Goal: Task Accomplishment & Management: Manage account settings

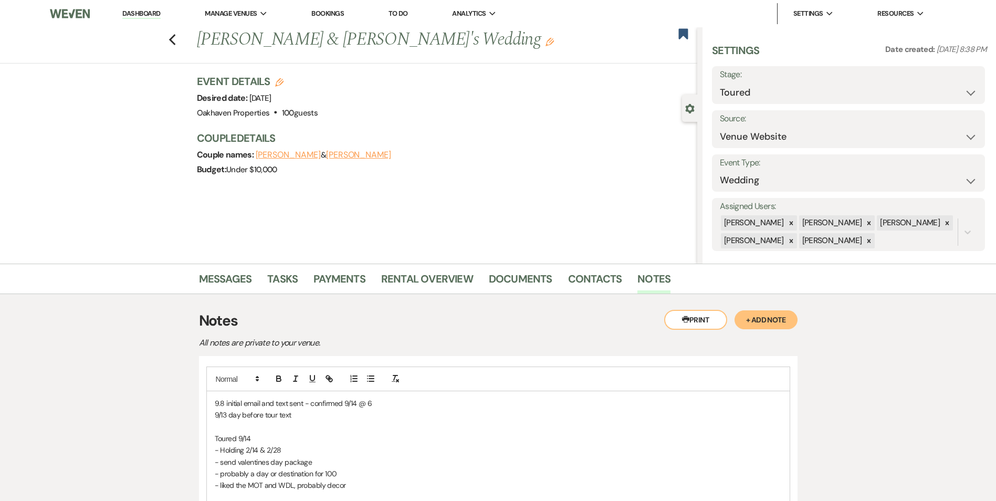
select select "5"
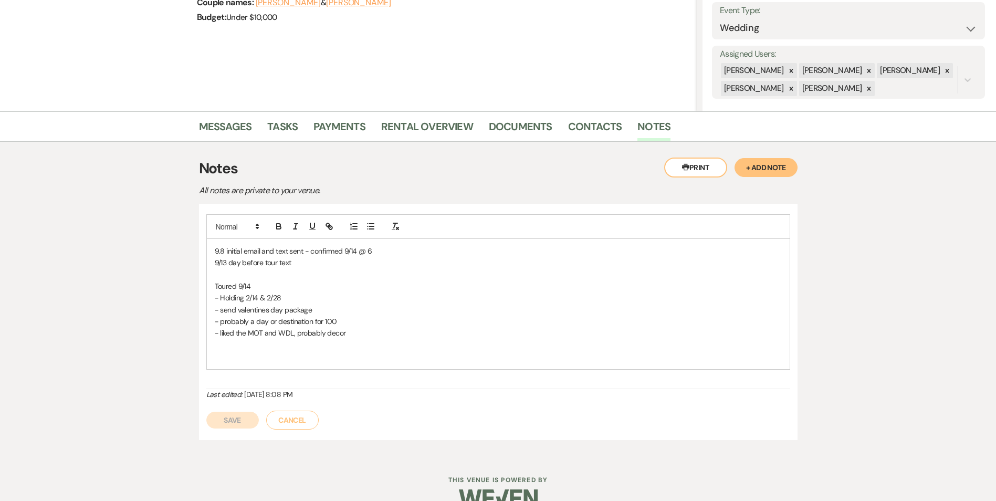
scroll to position [157, 0]
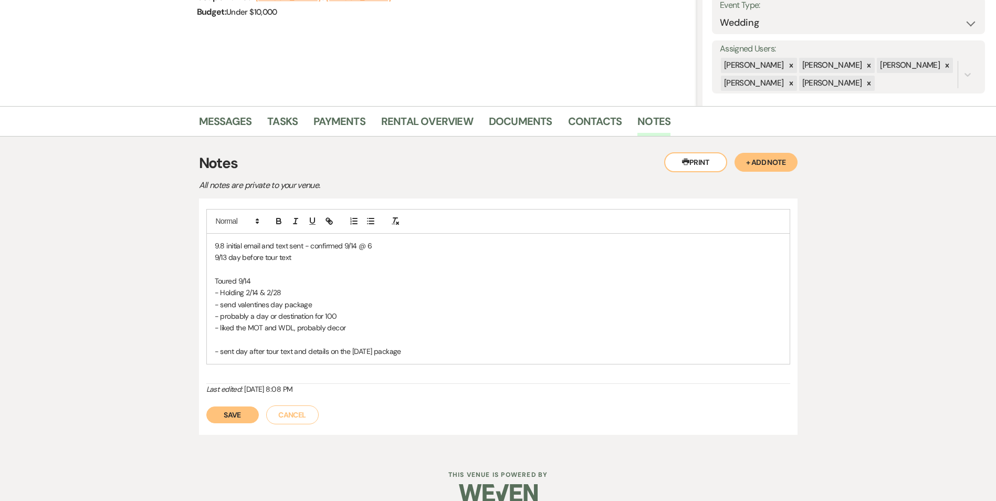
click at [233, 419] on button "Save" at bounding box center [232, 414] width 52 height 17
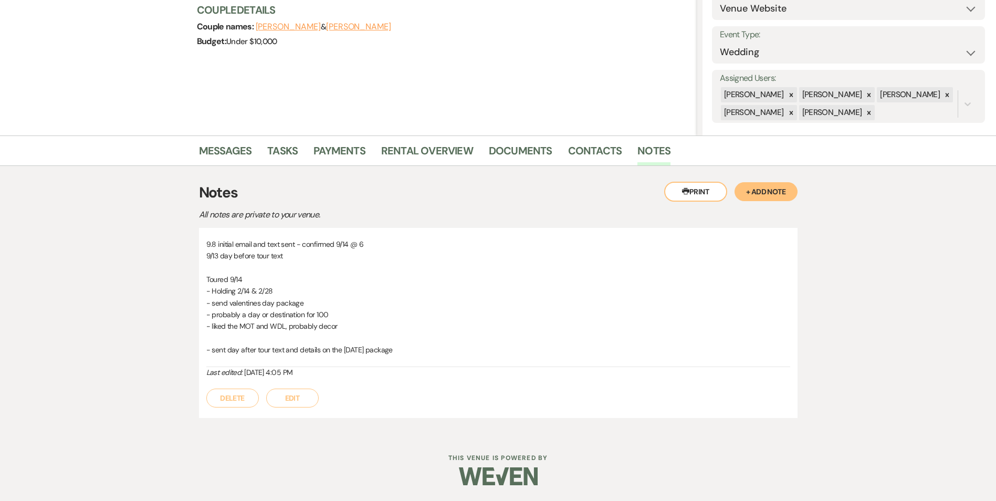
click at [305, 405] on button "Edit" at bounding box center [292, 397] width 52 height 19
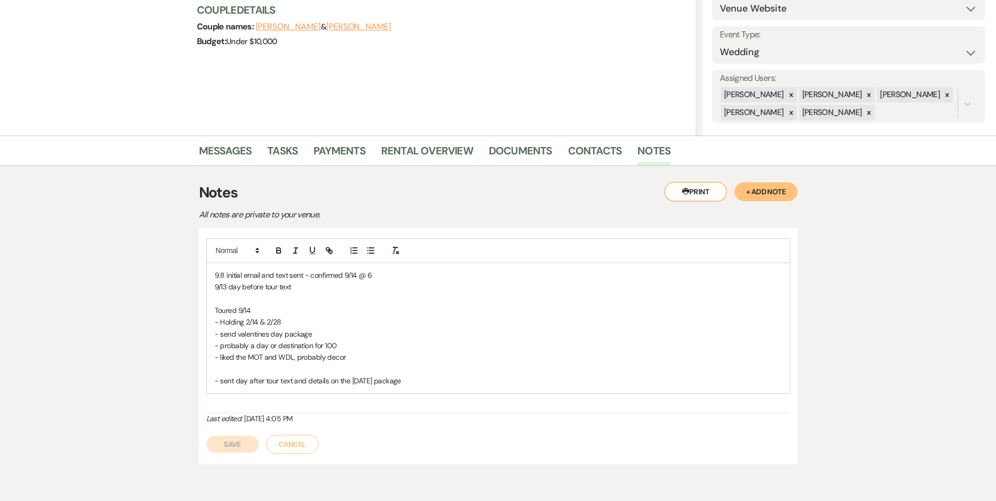
click at [220, 386] on p "- sent day after tour text and details on the Valentine's Day package" at bounding box center [498, 381] width 567 height 12
click at [231, 449] on button "Save" at bounding box center [232, 444] width 52 height 17
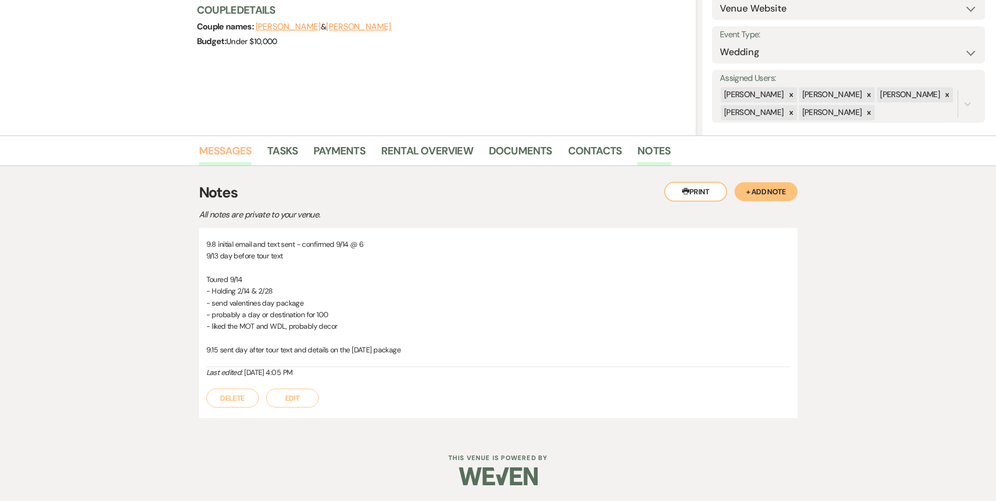
click at [224, 151] on link "Messages" at bounding box center [225, 153] width 53 height 23
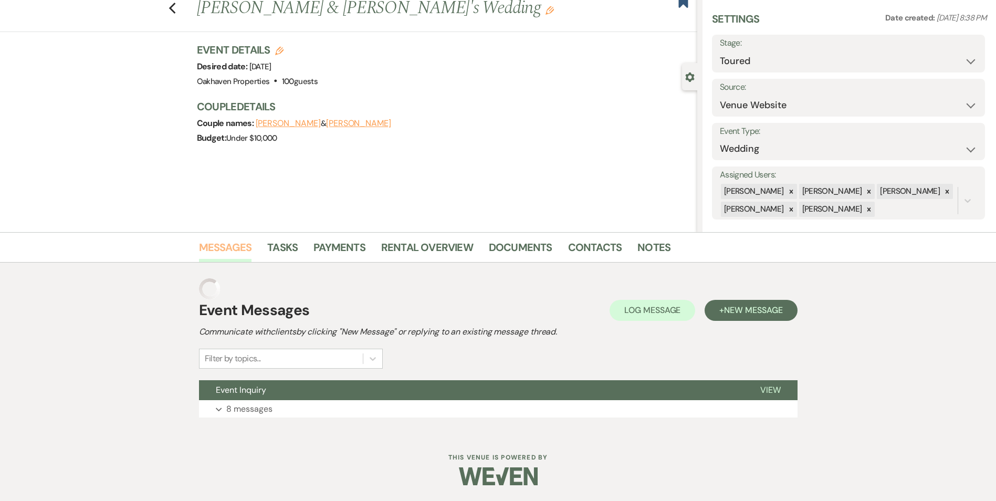
scroll to position [10, 0]
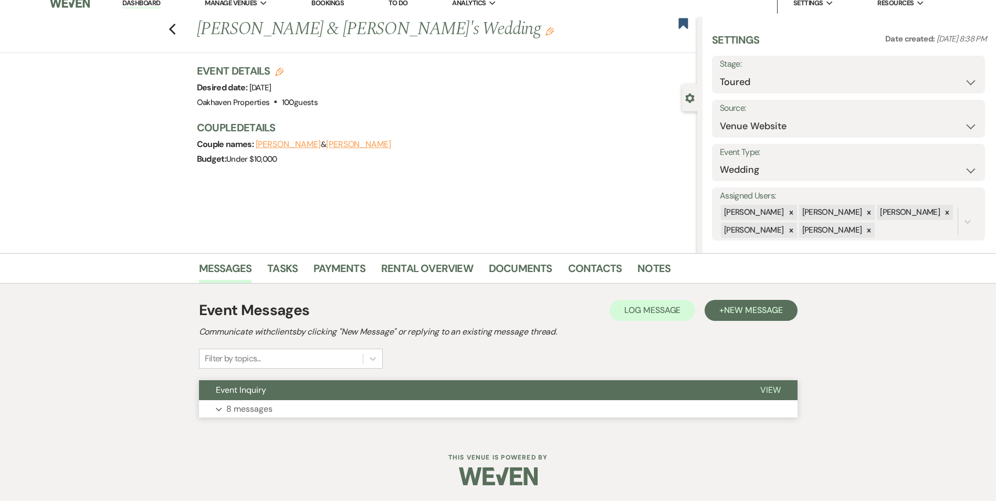
click at [762, 396] on button "View" at bounding box center [770, 390] width 54 height 20
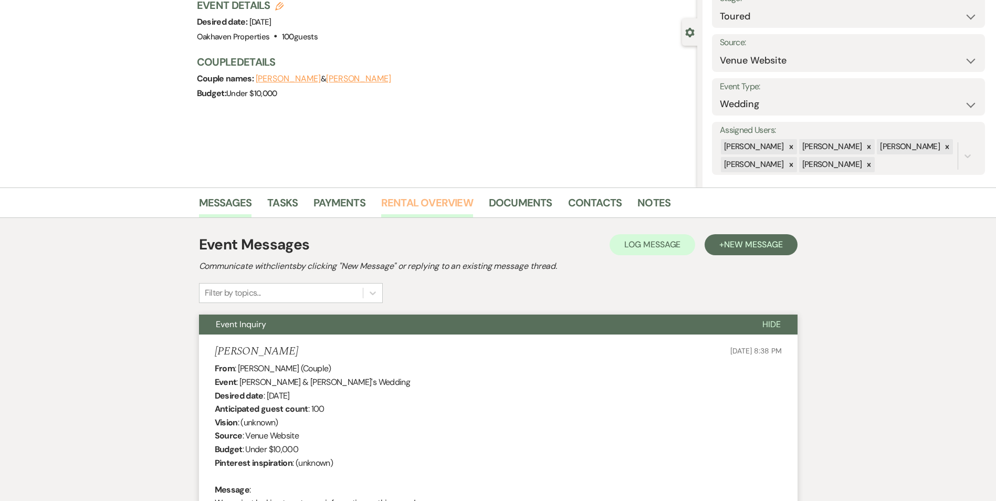
scroll to position [0, 0]
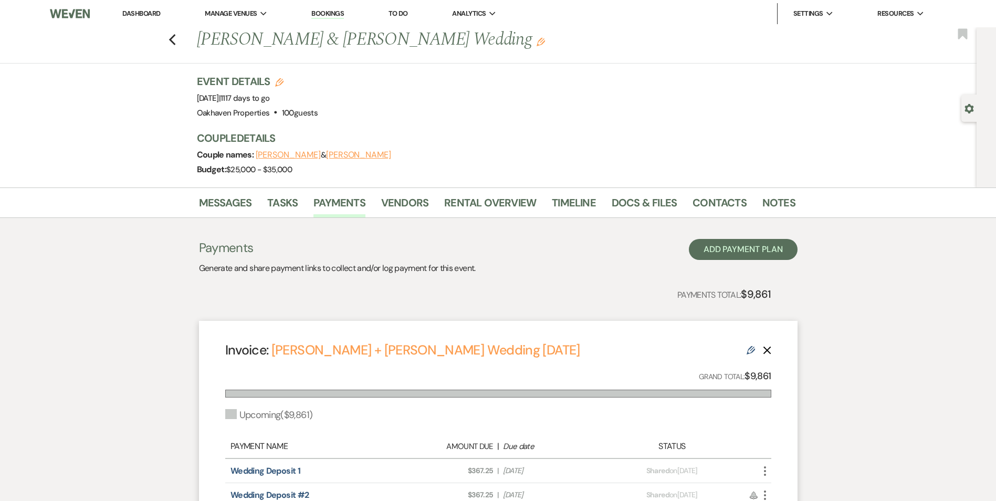
click at [154, 15] on link "Dashboard" at bounding box center [141, 13] width 38 height 9
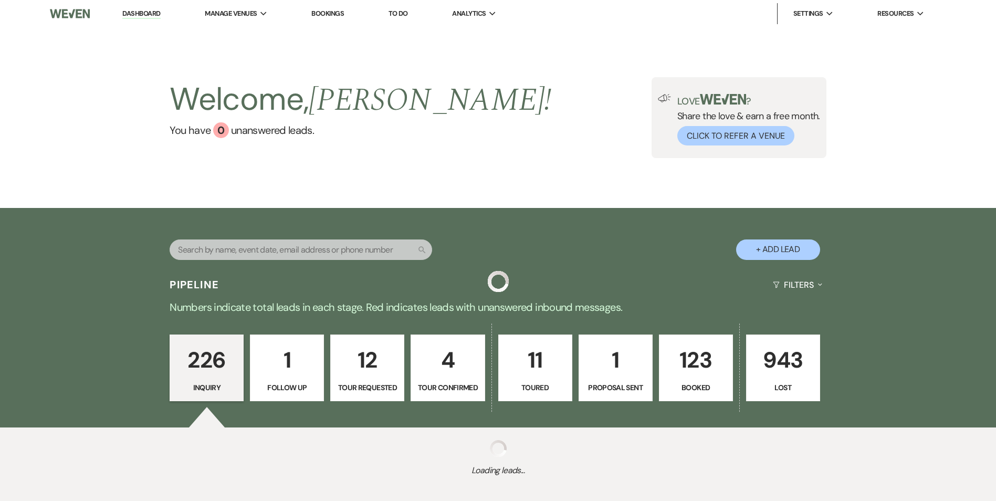
click at [154, 15] on link "Dashboard" at bounding box center [141, 14] width 38 height 10
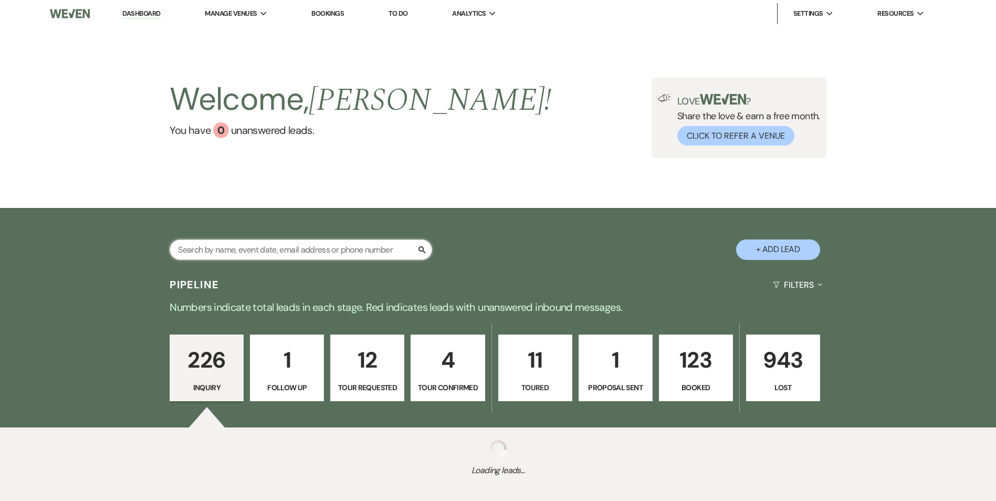
click at [245, 252] on input "text" at bounding box center [301, 249] width 262 height 20
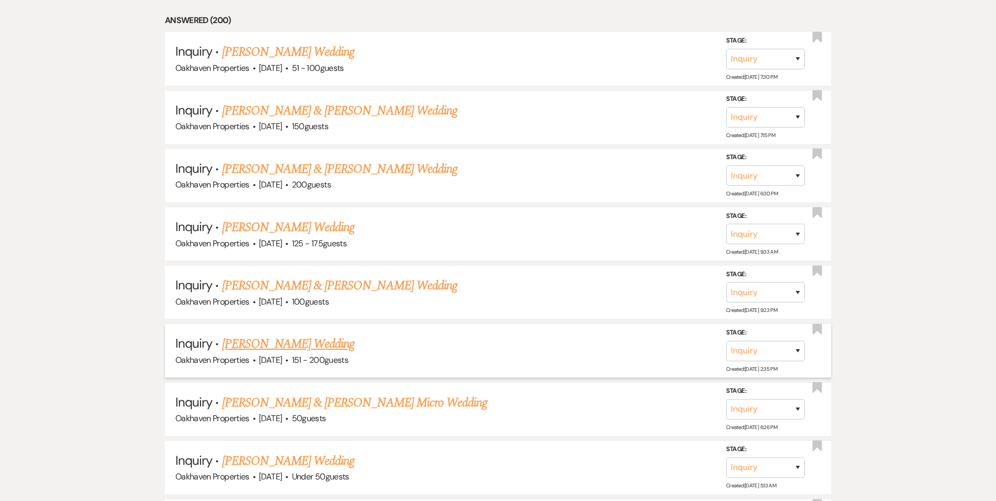
scroll to position [1575, 0]
click at [314, 340] on link "Becky Glasgow's Wedding" at bounding box center [288, 342] width 133 height 19
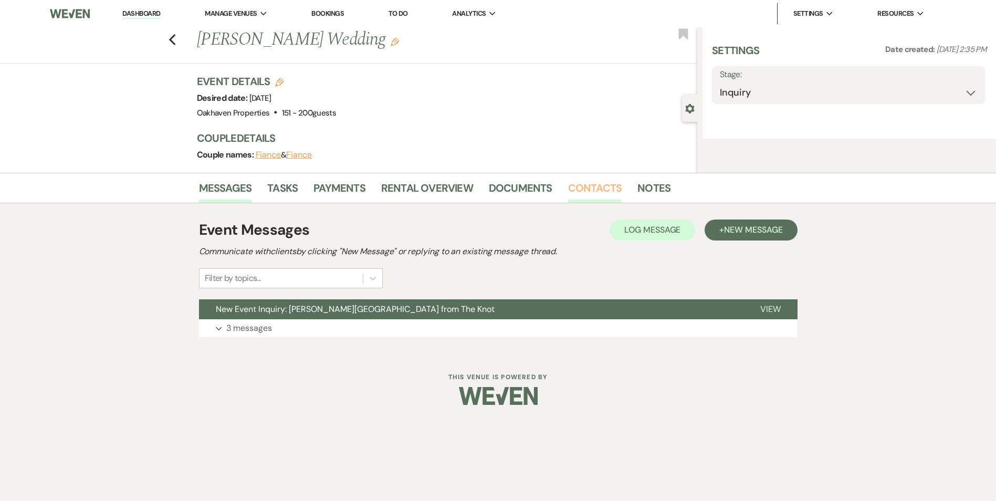
select select "2"
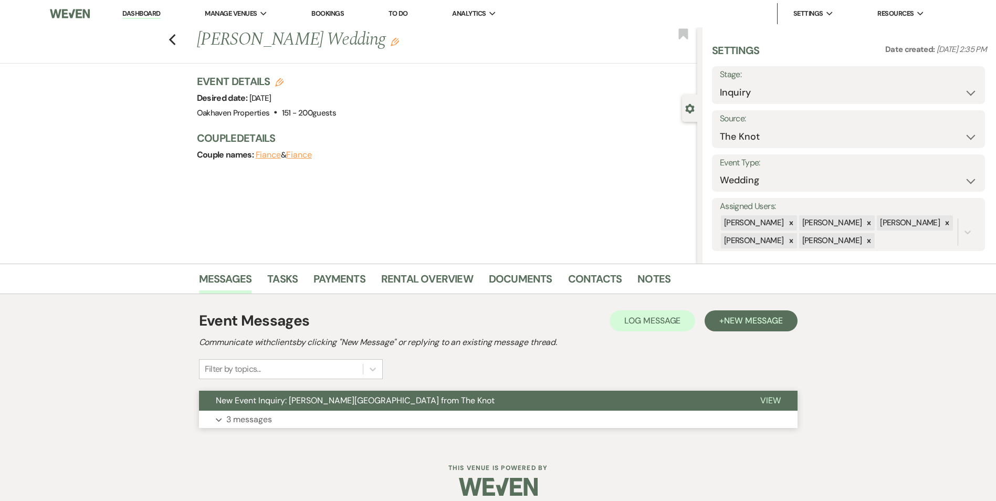
click at [776, 400] on span "View" at bounding box center [770, 400] width 20 height 11
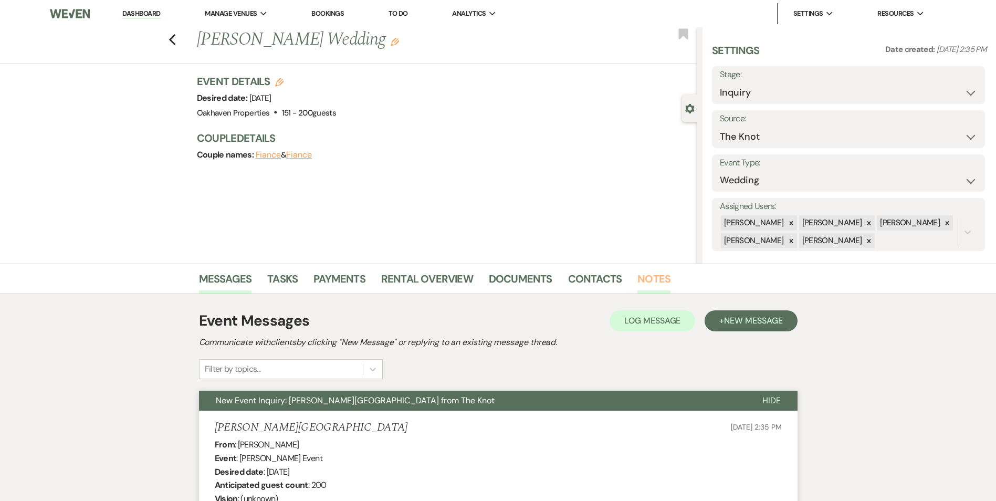
click at [656, 283] on link "Notes" at bounding box center [653, 281] width 33 height 23
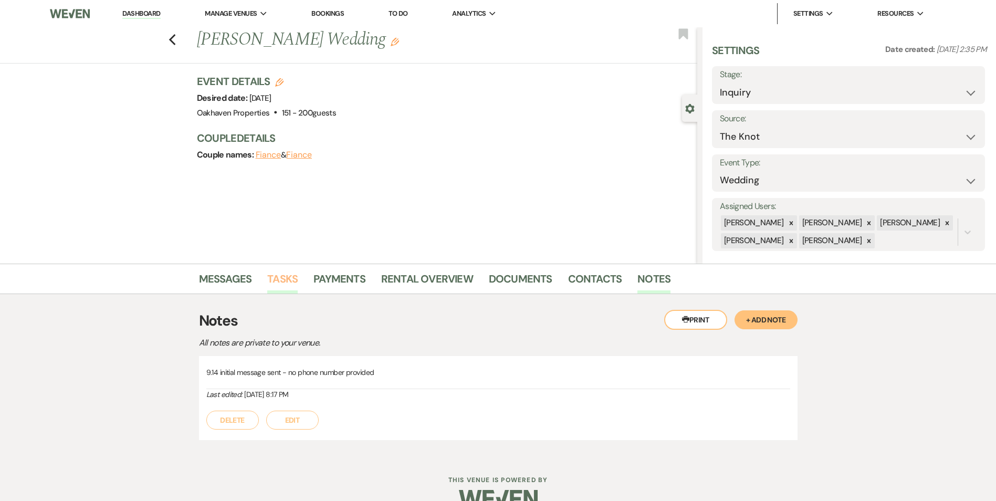
click at [285, 281] on link "Tasks" at bounding box center [282, 281] width 30 height 23
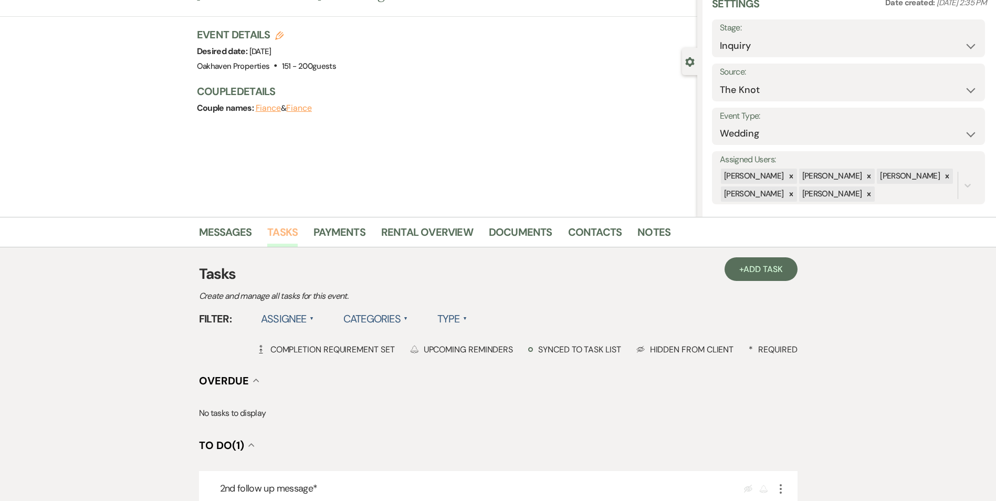
scroll to position [105, 0]
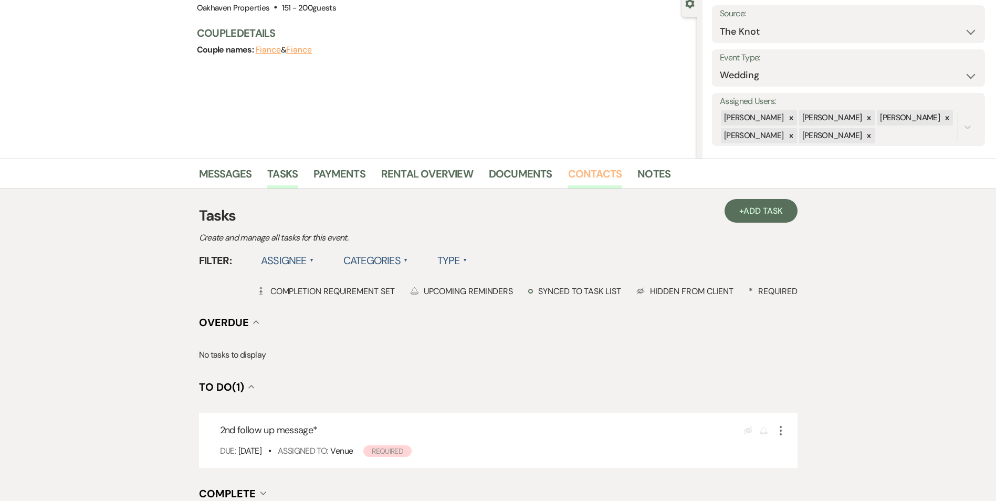
click at [589, 181] on link "Contacts" at bounding box center [595, 176] width 54 height 23
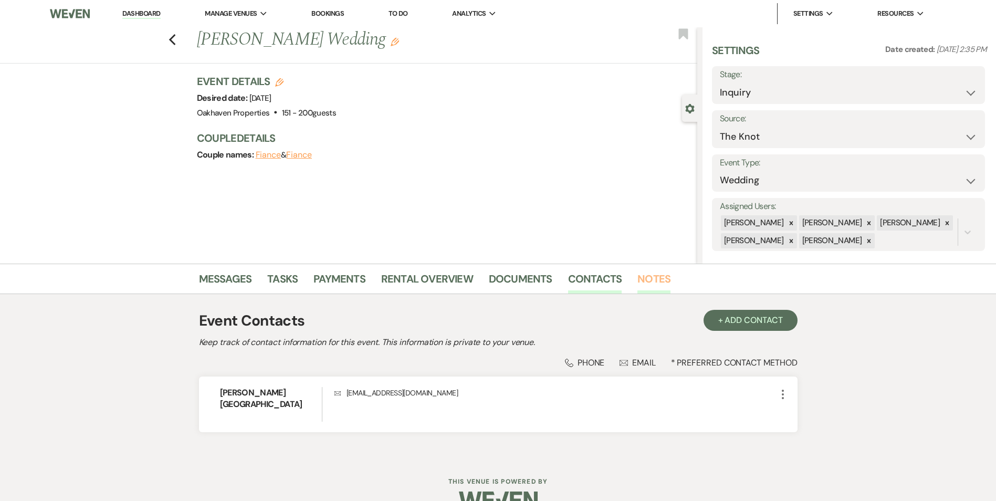
click at [644, 274] on link "Notes" at bounding box center [653, 281] width 33 height 23
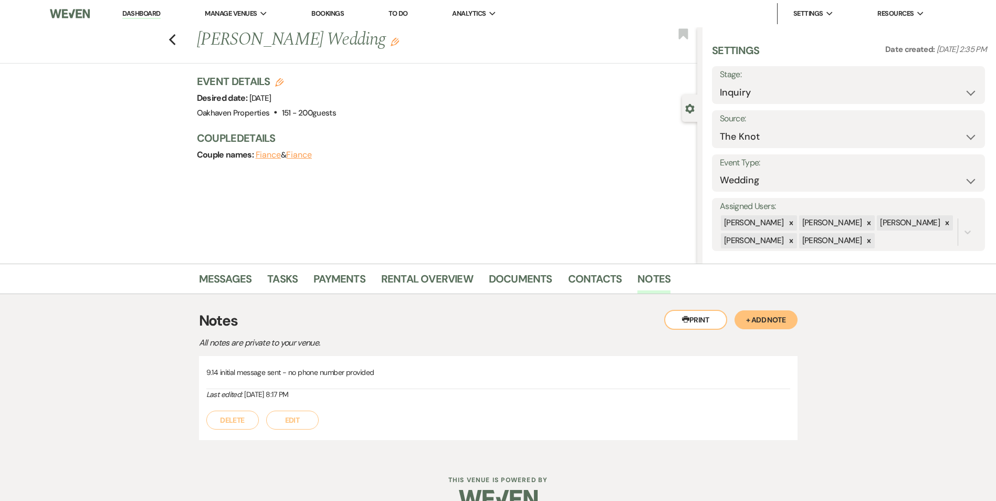
click at [310, 425] on button "Edit" at bounding box center [292, 419] width 52 height 19
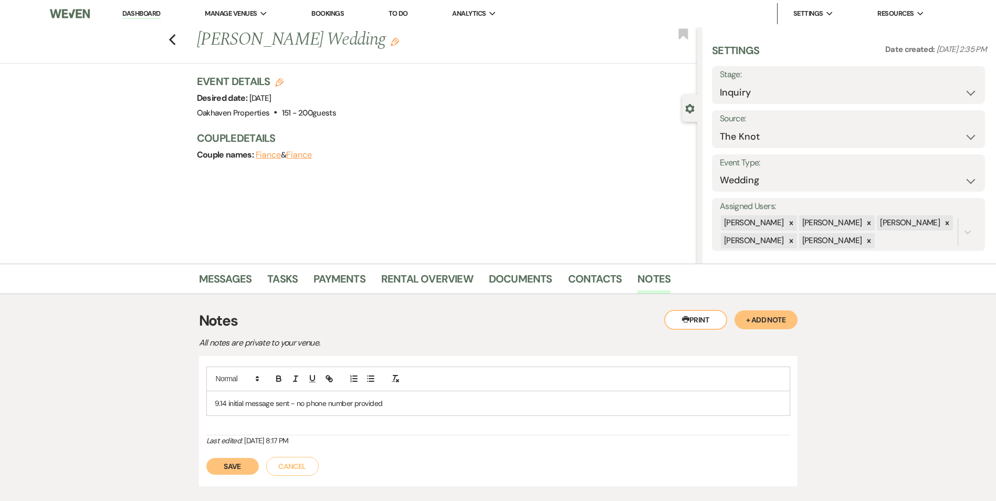
click at [432, 395] on div "9.14 initial message sent - no phone number provided" at bounding box center [498, 403] width 583 height 24
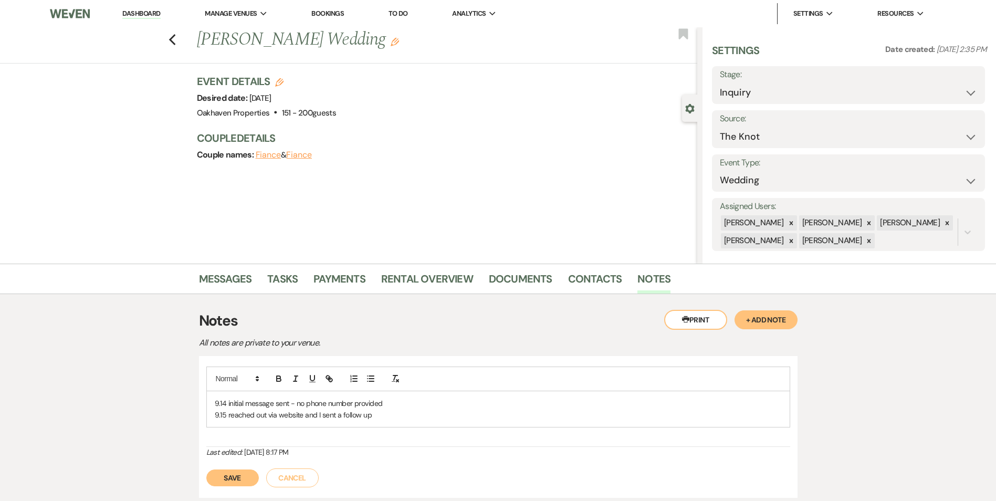
click at [226, 475] on button "Save" at bounding box center [232, 477] width 52 height 17
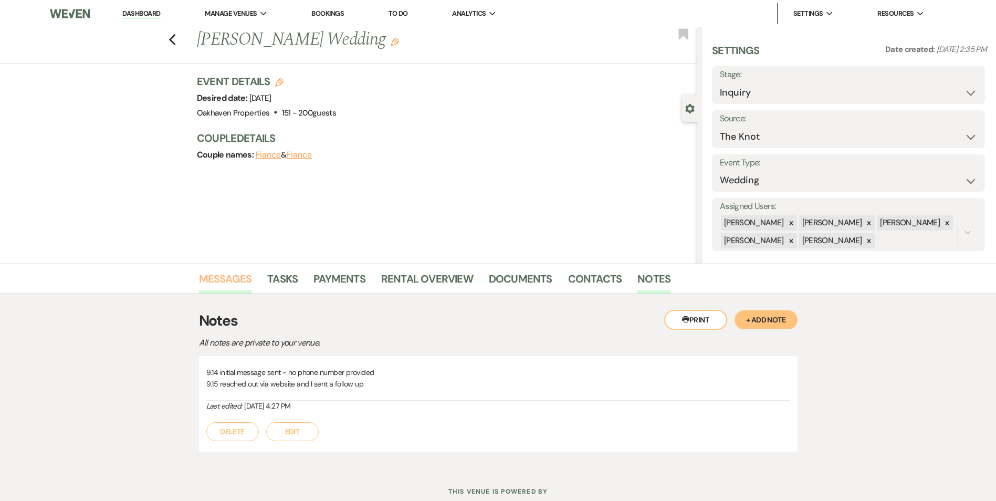
drag, startPoint x: 223, startPoint y: 278, endPoint x: 238, endPoint y: 281, distance: 15.0
click at [223, 278] on link "Messages" at bounding box center [225, 281] width 53 height 23
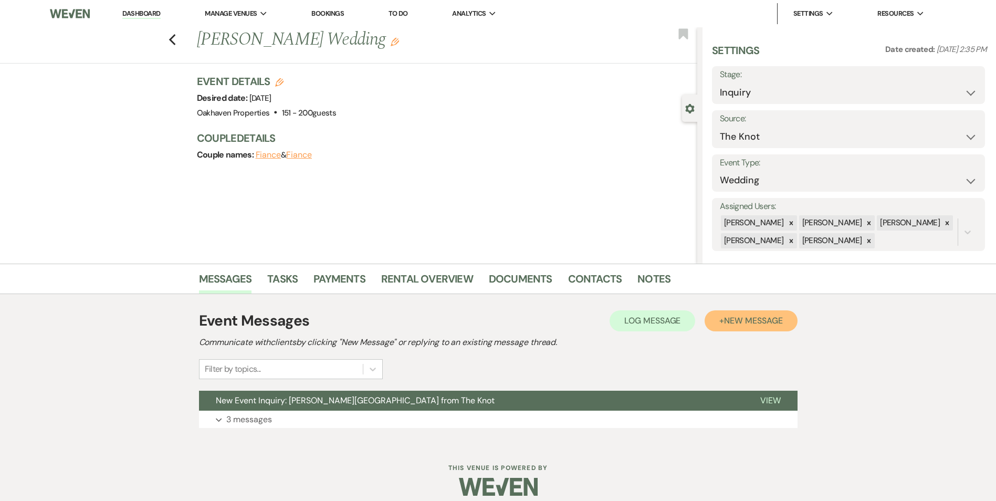
click at [743, 311] on button "+ New Message" at bounding box center [750, 320] width 92 height 21
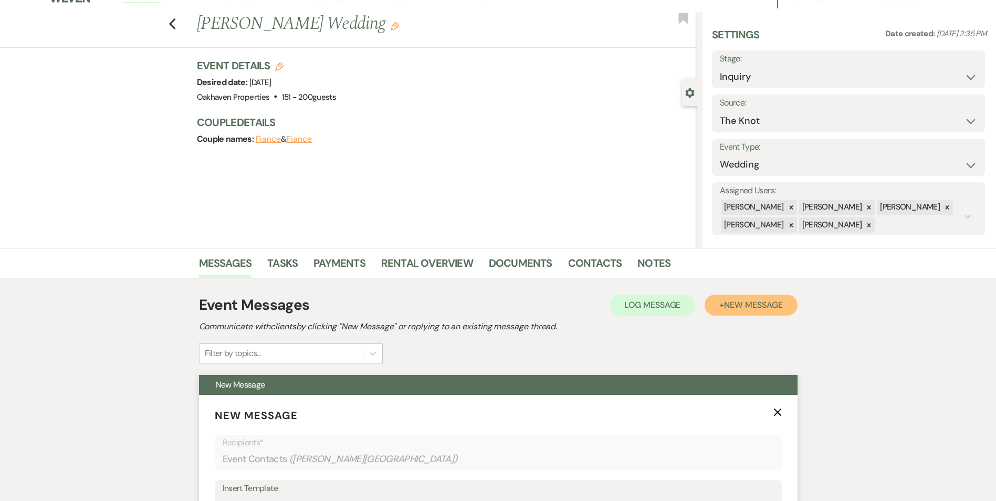
scroll to position [210, 0]
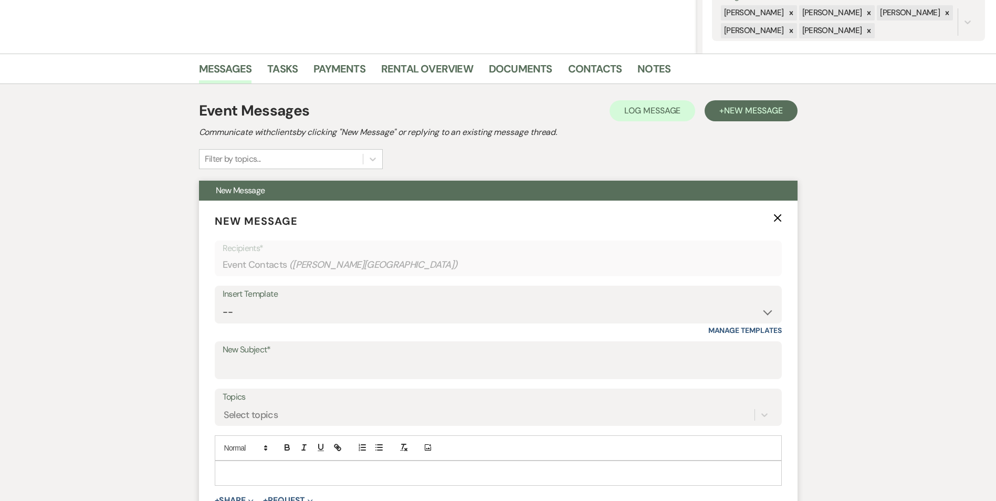
click at [778, 220] on icon "X" at bounding box center [777, 218] width 8 height 8
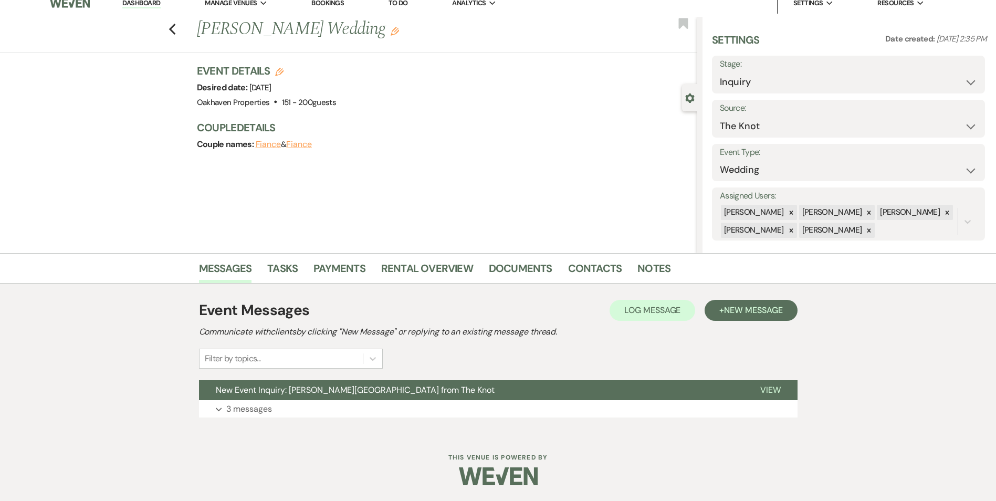
scroll to position [10, 0]
click at [632, 310] on span "Log Message" at bounding box center [652, 309] width 56 height 11
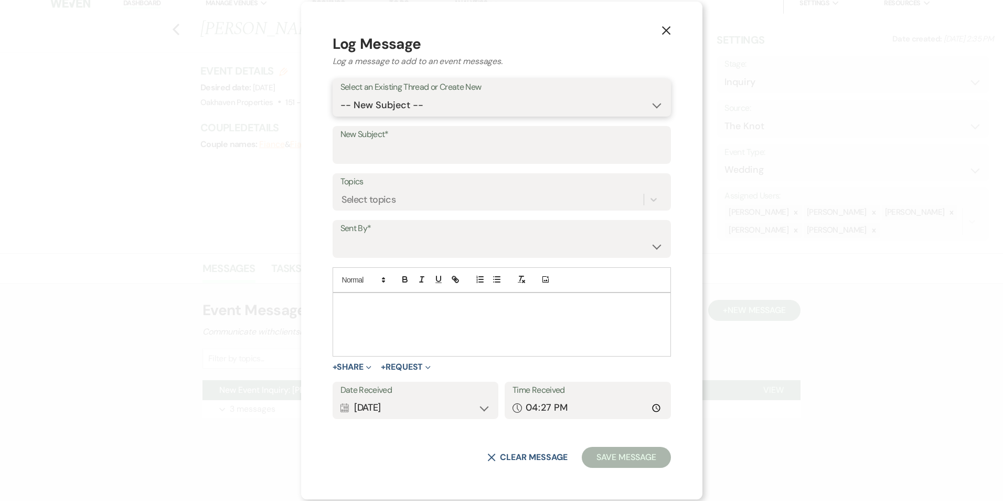
click at [389, 107] on select "-- New Subject -- New Event Inquiry: Becky Glasgow from The Knot" at bounding box center [502, 105] width 323 height 20
click at [389, 161] on input "New Subject*" at bounding box center [502, 152] width 323 height 20
type input "New Inquiry from Venue Website"
click at [415, 236] on select "Patience Ergish (pdergish@aol.com) Jeanette Wagoner (jeanette@experienceoakhave…" at bounding box center [502, 246] width 323 height 20
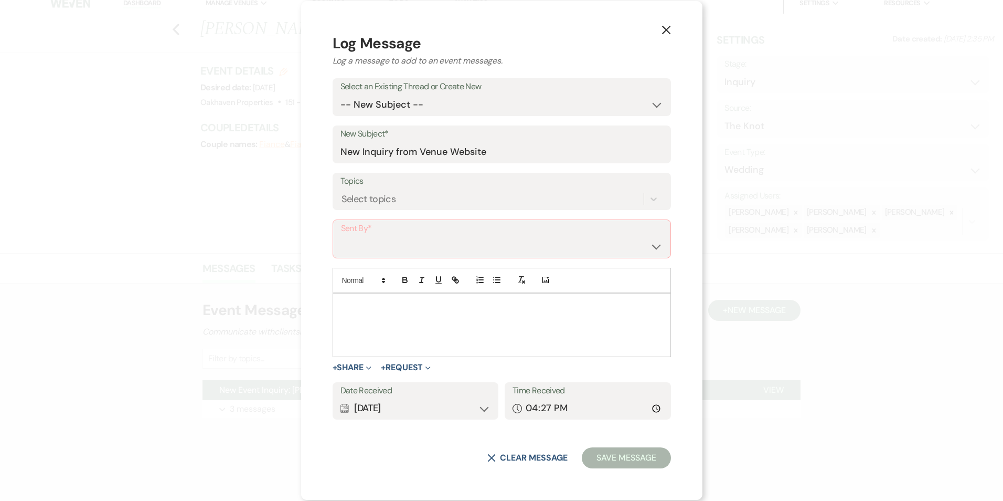
click at [395, 375] on form "Log Message Log a message to add to an event messages. Select an Existing Threa…" at bounding box center [502, 250] width 339 height 435
click at [399, 251] on select "Patience Ergish (pdergish@aol.com) Jeanette Wagoner (jeanette@experienceoakhave…" at bounding box center [502, 246] width 322 height 20
select select "contact-380882"
click at [368, 236] on select "Patience Ergish (pdergish@aol.com) Jeanette Wagoner (jeanette@experienceoakhave…" at bounding box center [502, 246] width 322 height 20
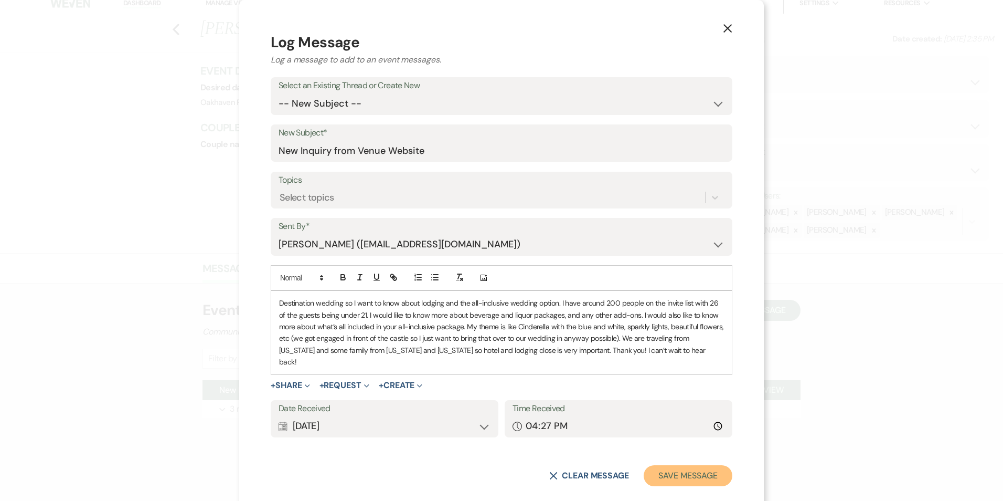
click at [687, 465] on button "Save Message" at bounding box center [688, 475] width 89 height 21
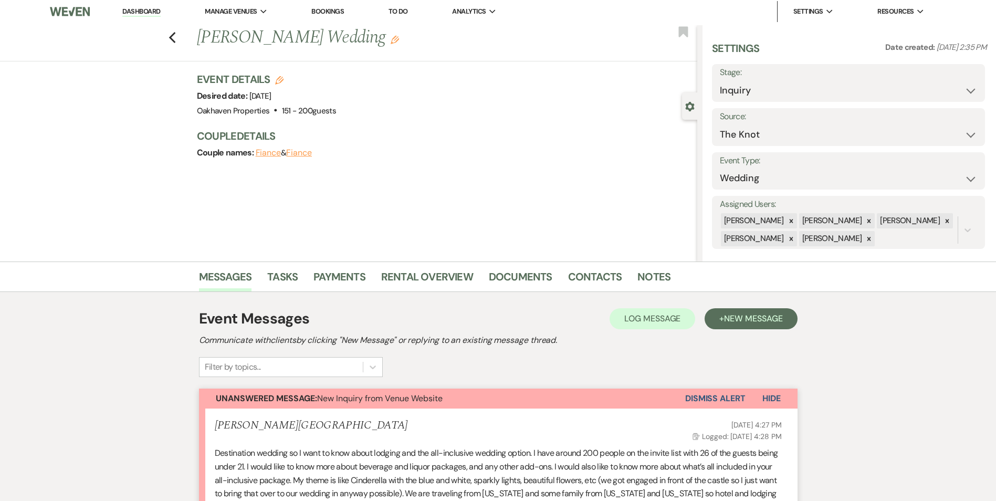
scroll to position [0, 0]
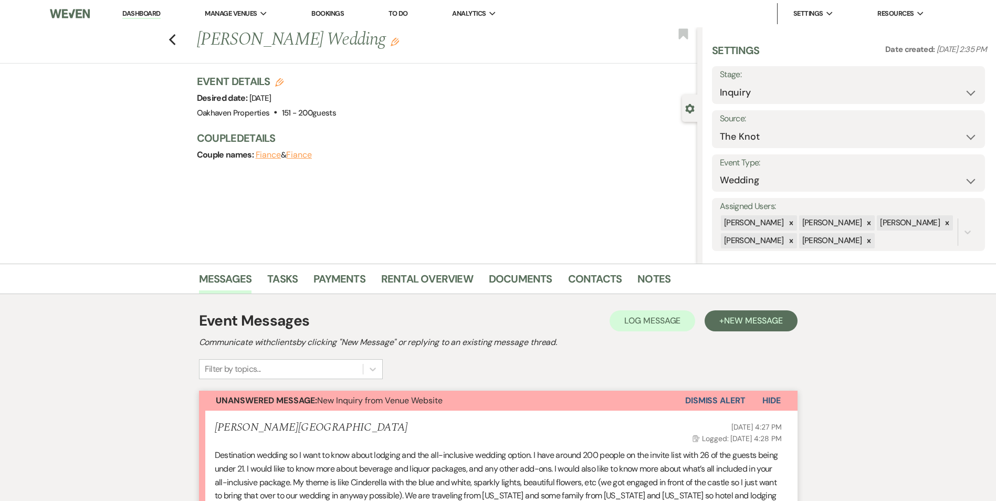
click at [390, 45] on use "button" at bounding box center [394, 42] width 8 height 8
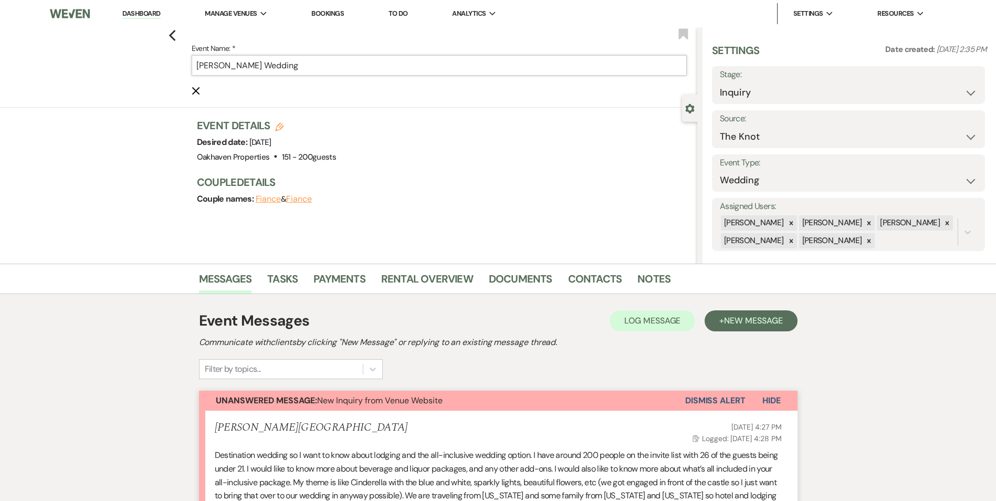
drag, startPoint x: 327, startPoint y: 66, endPoint x: 172, endPoint y: 86, distance: 156.2
click at [173, 87] on div "Previous Event Name: * Becky Glasgow's Wedding Cancel Edit Bookmark" at bounding box center [346, 67] width 702 height 80
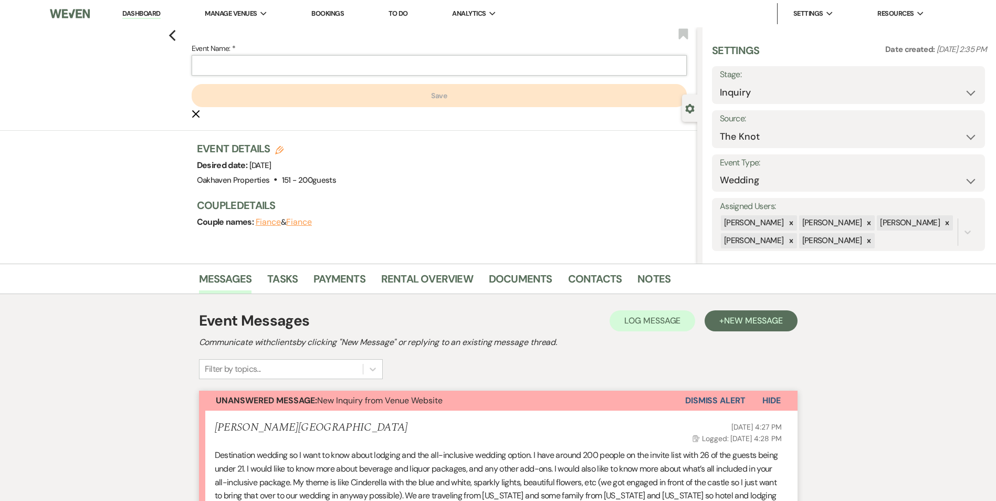
paste input "[PERSON_NAME] & [PERSON_NAME] Wedding"
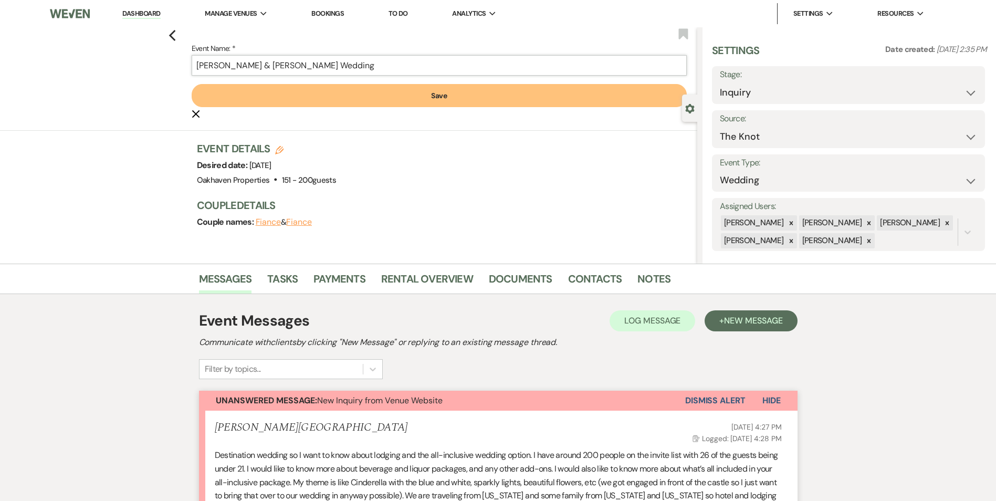
type input "[PERSON_NAME] & [PERSON_NAME] Wedding"
click at [294, 103] on button "Save" at bounding box center [439, 95] width 495 height 23
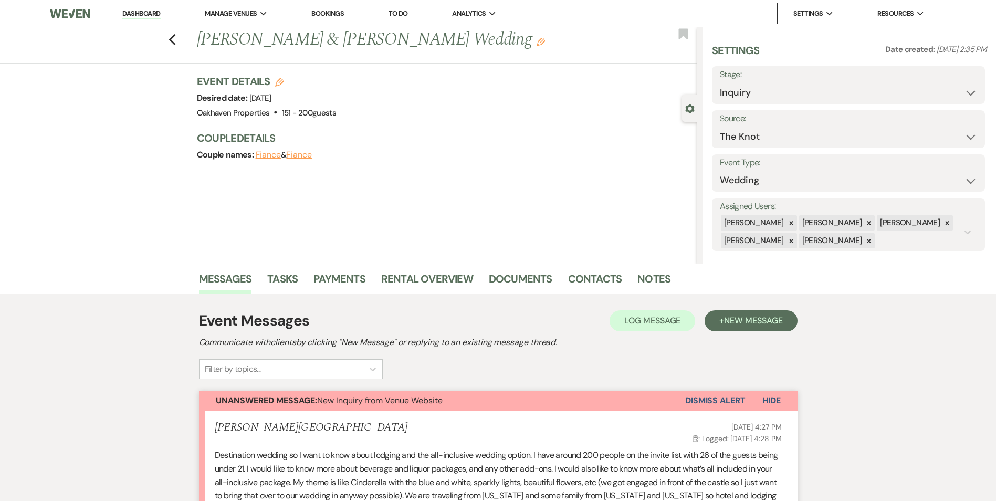
click at [281, 81] on use "button" at bounding box center [279, 82] width 8 height 8
select select "769"
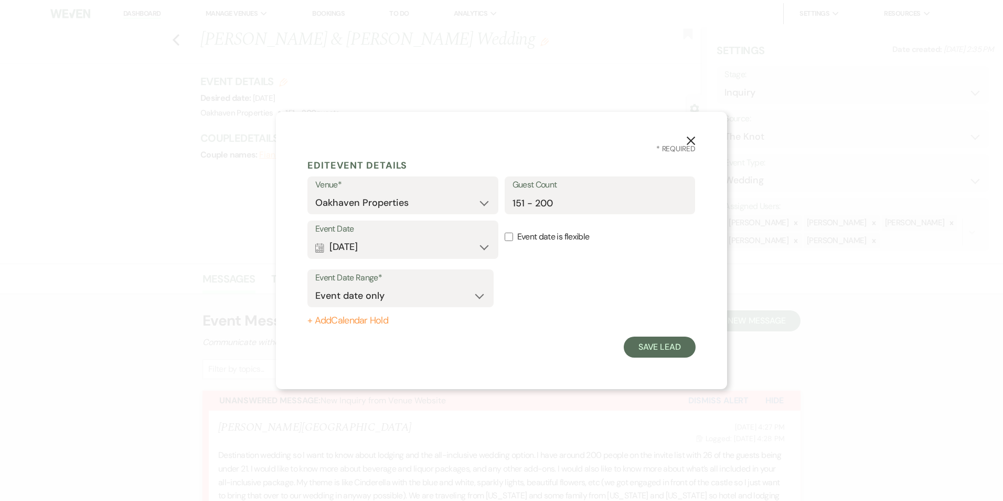
click at [694, 140] on icon "X" at bounding box center [690, 140] width 9 height 9
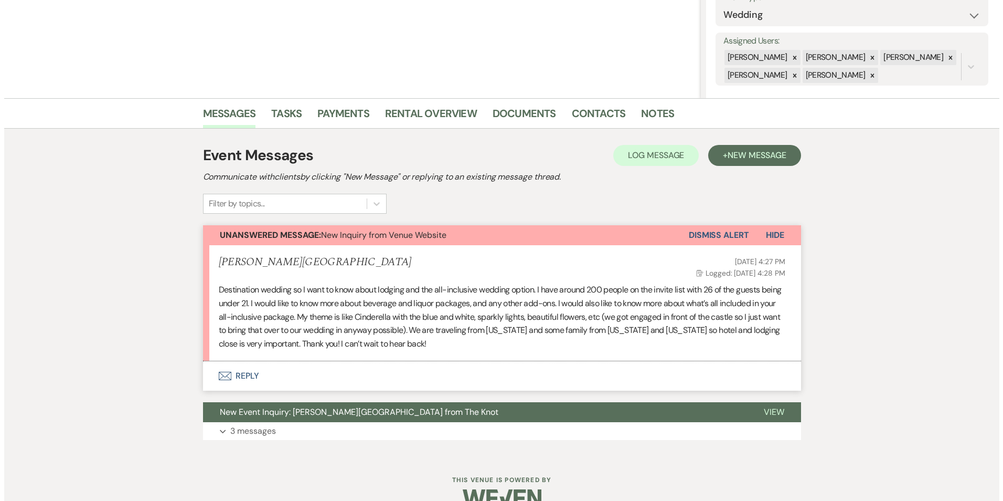
scroll to position [187, 0]
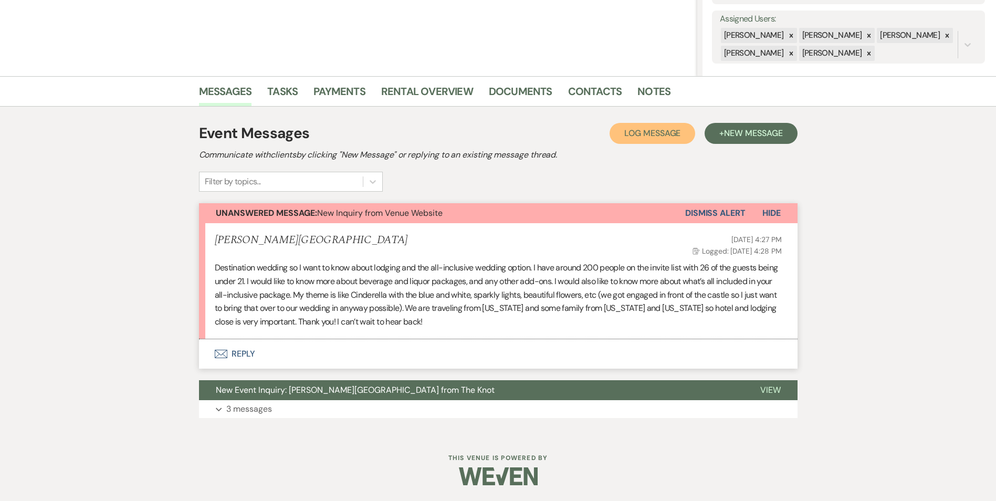
click at [637, 140] on button "Log Log Message" at bounding box center [652, 133] width 86 height 21
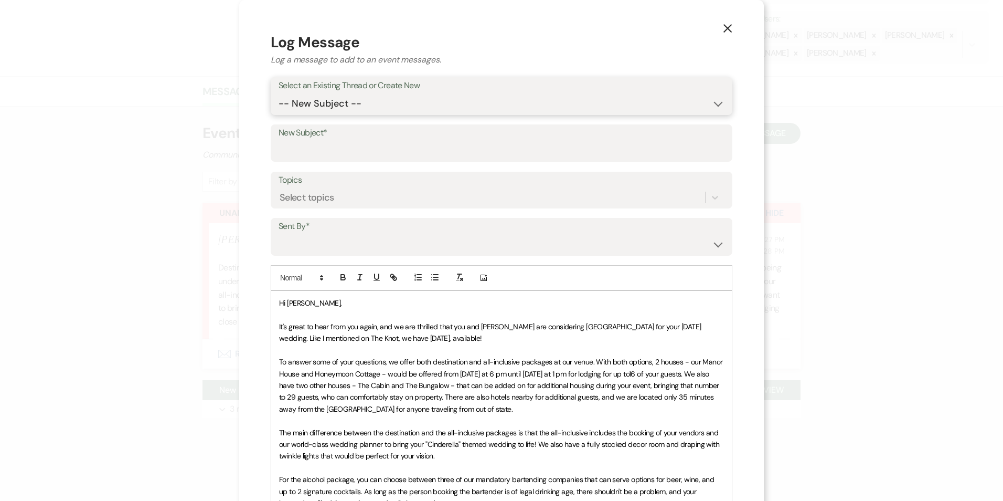
drag, startPoint x: 326, startPoint y: 108, endPoint x: 329, endPoint y: 113, distance: 5.4
click at [326, 108] on select "-- New Subject -- New Inquiry from Venue Website New Event Inquiry: Becky Glasg…" at bounding box center [502, 103] width 446 height 20
select select "461494"
click at [279, 93] on select "-- New Subject -- New Inquiry from Venue Website New Event Inquiry: Becky Glasg…" at bounding box center [502, 103] width 446 height 20
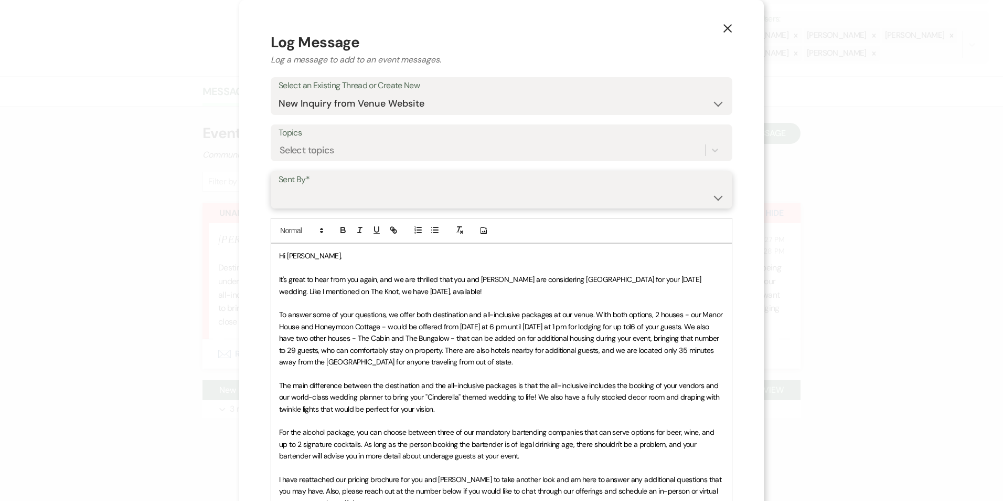
click at [312, 195] on select "Patience Ergish (pdergish@aol.com) Jeanette Wagoner (jeanette@experienceoakhave…" at bounding box center [502, 197] width 446 height 20
select select "user-127923"
click at [279, 187] on select "Patience Ergish (pdergish@aol.com) Jeanette Wagoner (jeanette@experienceoakhave…" at bounding box center [502, 197] width 446 height 20
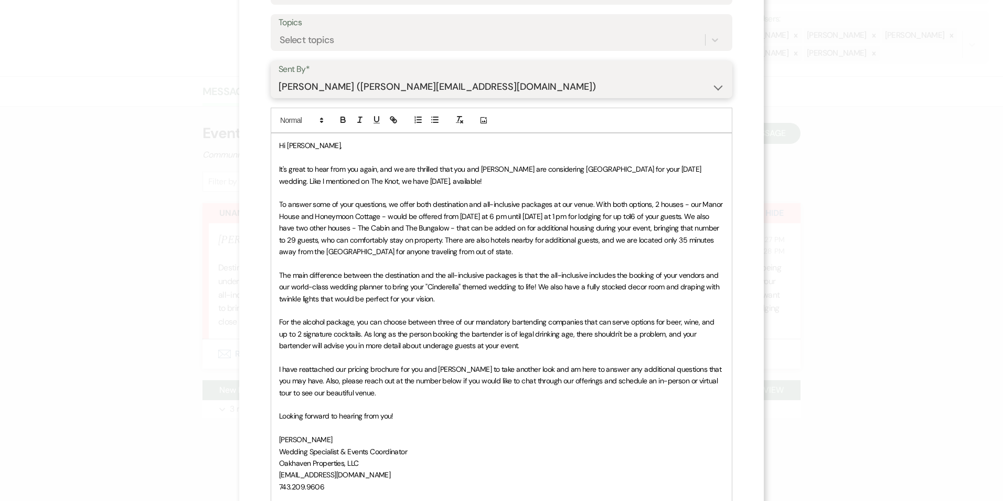
scroll to position [263, 0]
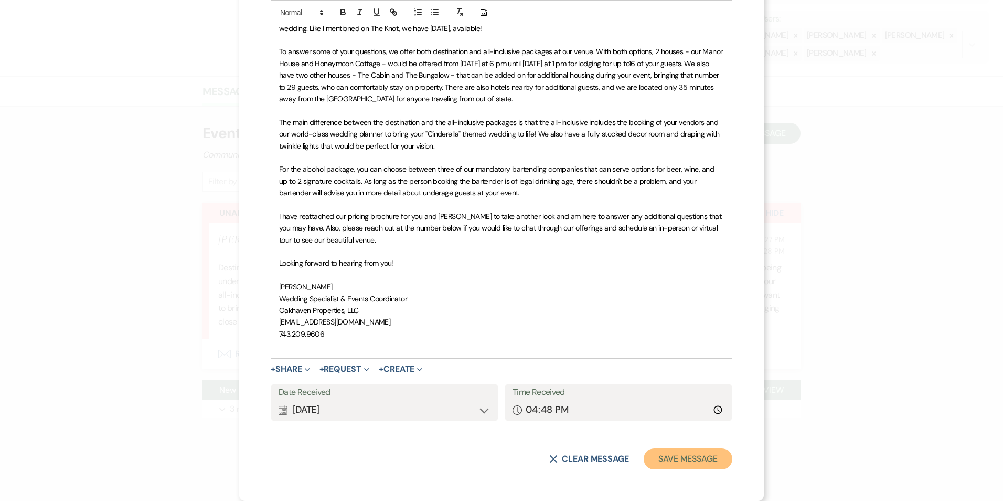
click at [667, 455] on button "Save Message" at bounding box center [688, 458] width 89 height 21
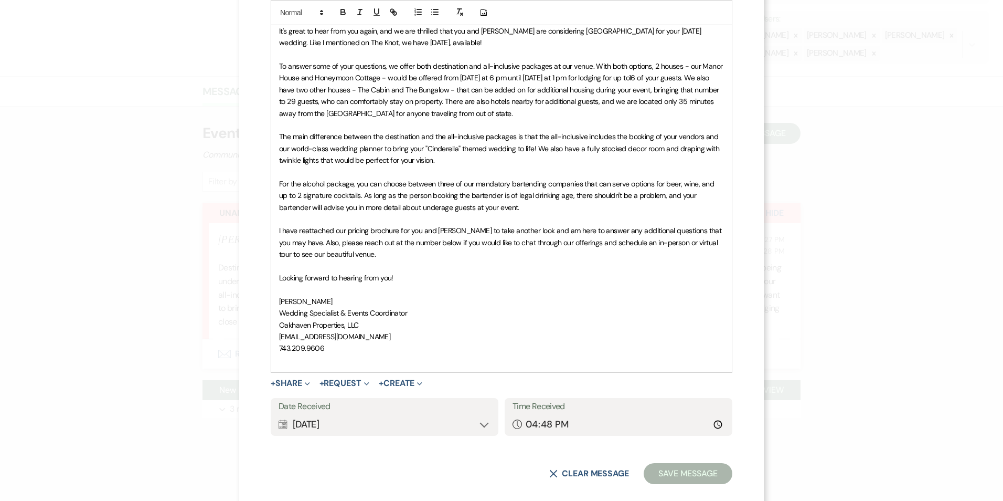
scroll to position [277, 0]
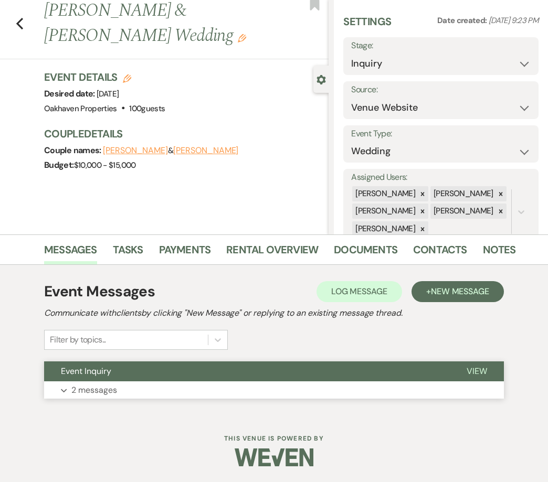
click at [474, 372] on span "View" at bounding box center [477, 371] width 20 height 11
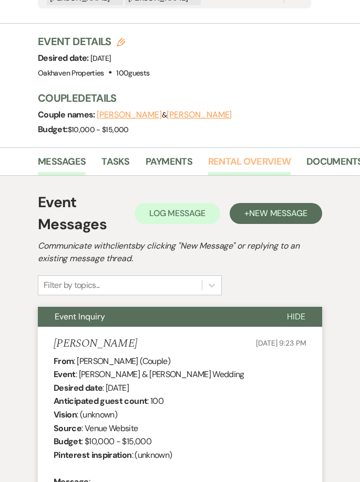
scroll to position [207, 0]
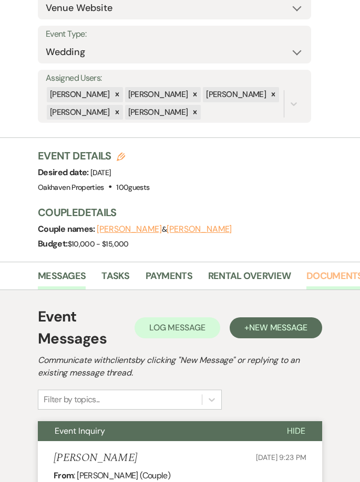
click at [325, 269] on link "Documents" at bounding box center [334, 280] width 57 height 22
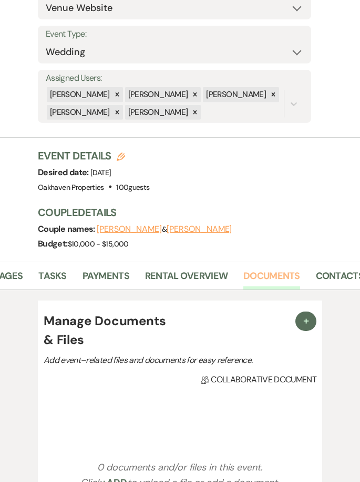
scroll to position [0, 84]
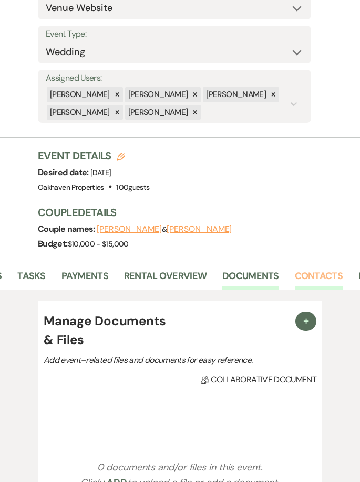
click at [326, 269] on link "Contacts" at bounding box center [318, 280] width 48 height 22
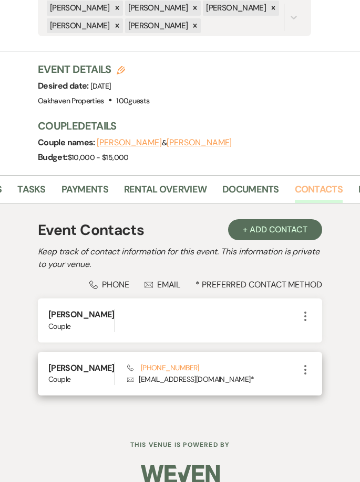
scroll to position [311, 0]
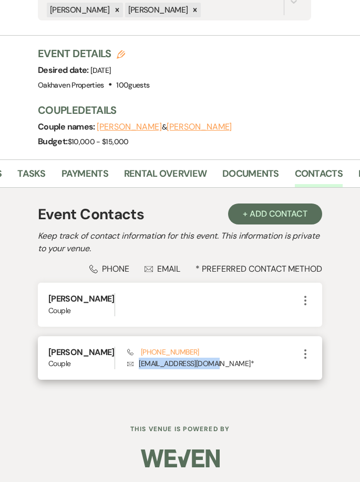
drag, startPoint x: 185, startPoint y: 351, endPoint x: 100, endPoint y: 360, distance: 86.0
click at [127, 360] on div "Phone (302) 310-1290 Envelope jackichesia@gmail.com *" at bounding box center [213, 358] width 172 height 23
copy p "jackichesia@gmail.com"
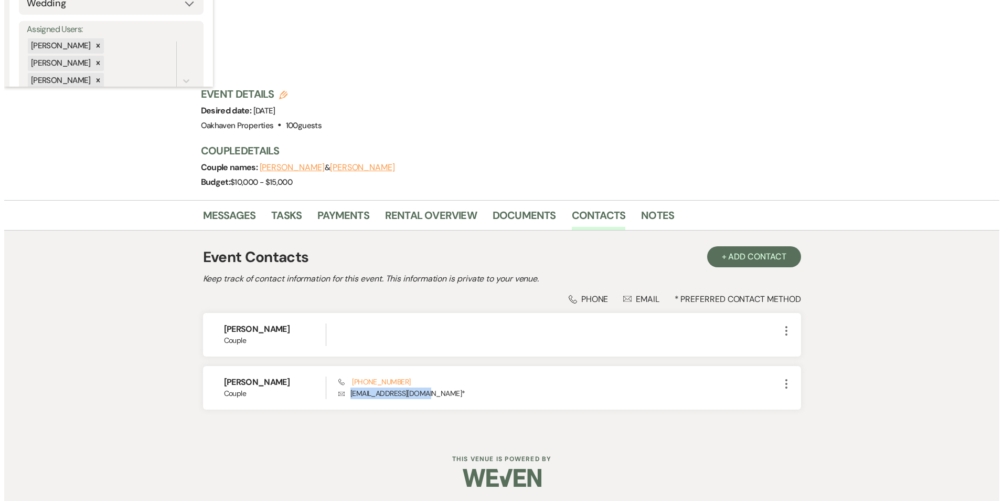
scroll to position [0, 0]
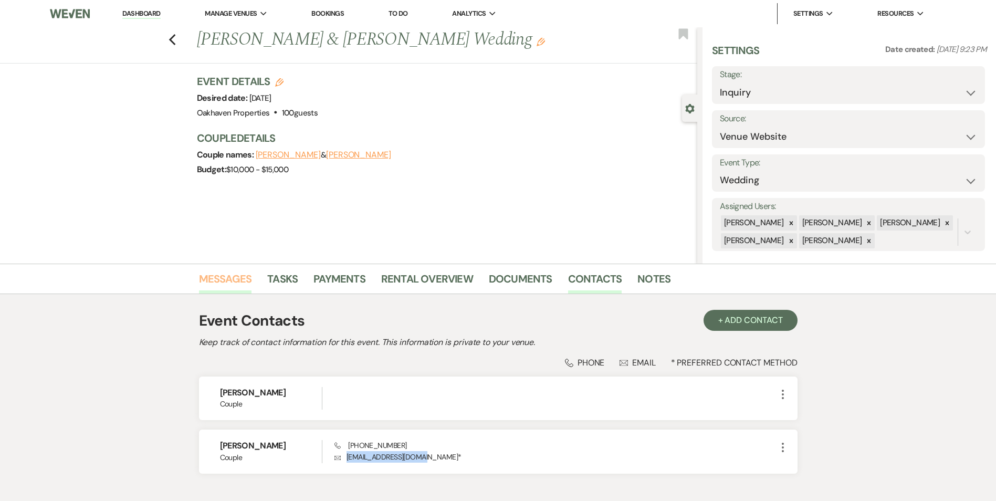
click at [230, 278] on link "Messages" at bounding box center [225, 281] width 53 height 23
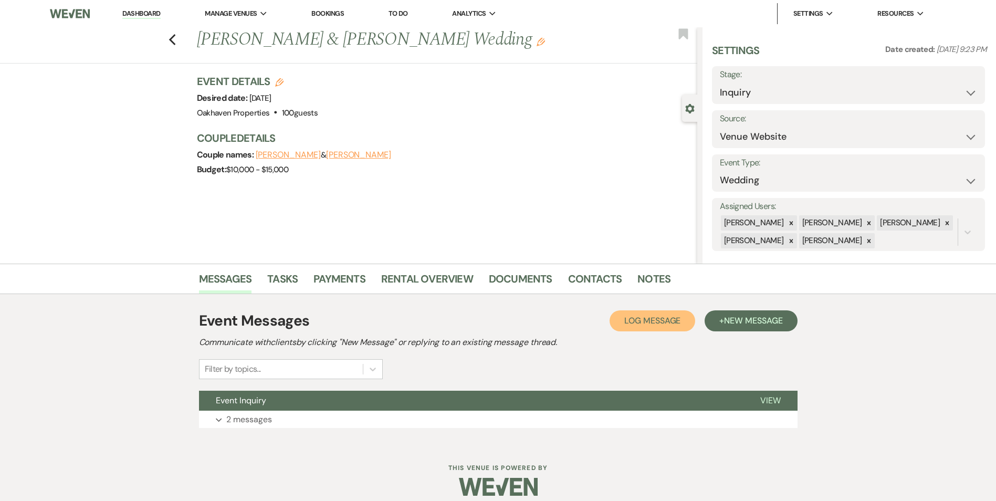
click at [656, 312] on button "Log Log Message" at bounding box center [652, 320] width 86 height 21
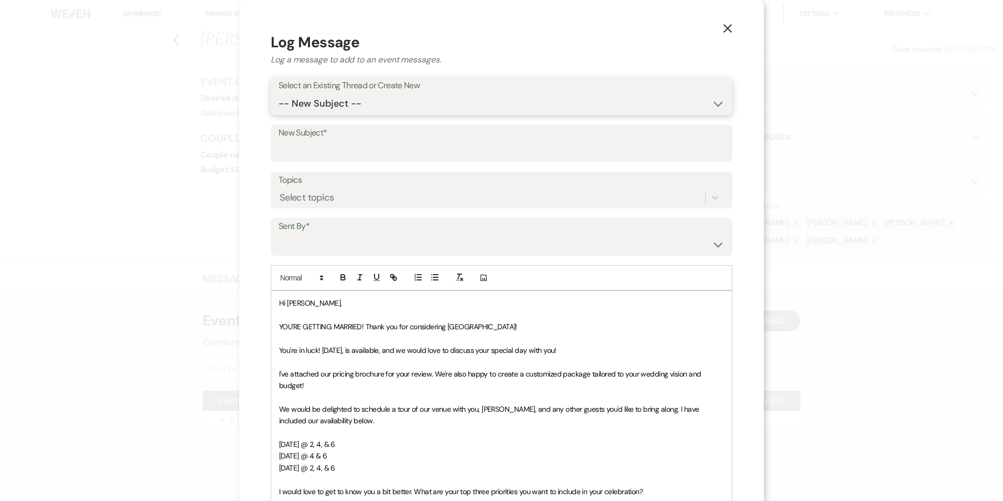
click at [324, 105] on select "-- New Subject -- Event Inquiry" at bounding box center [502, 103] width 446 height 20
select select "460696"
click at [279, 93] on select "-- New Subject -- Event Inquiry" at bounding box center [502, 103] width 446 height 20
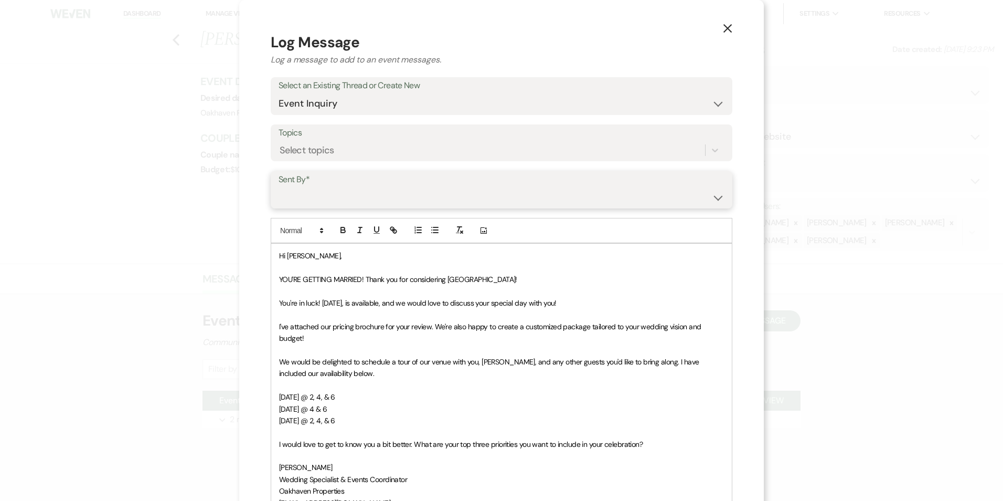
click at [313, 201] on select "Patience Ergish (pdergish@aol.com) Jeanette Wagoner (jeanette@experienceoakhave…" at bounding box center [502, 197] width 446 height 20
select select "user-127923"
click at [279, 187] on select "Patience Ergish (pdergish@aol.com) Jeanette Wagoner (jeanette@experienceoakhave…" at bounding box center [502, 197] width 446 height 20
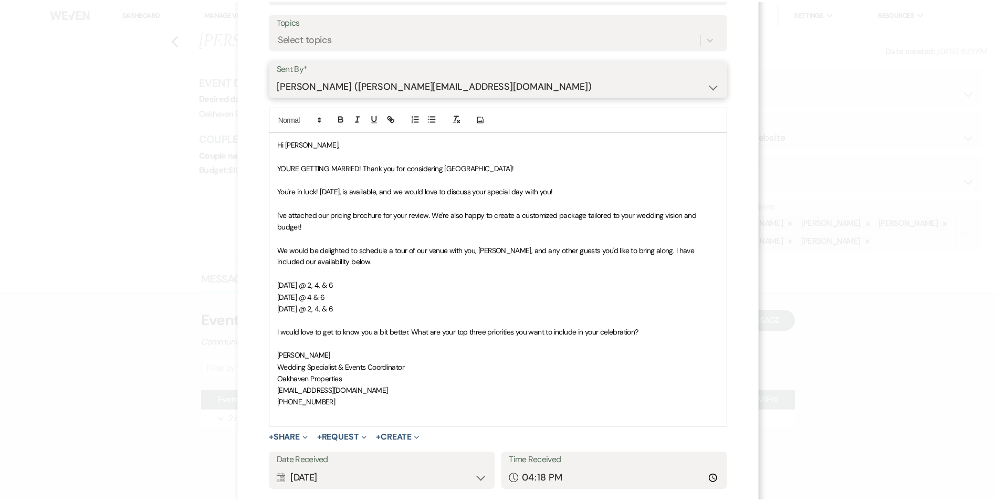
scroll to position [181, 0]
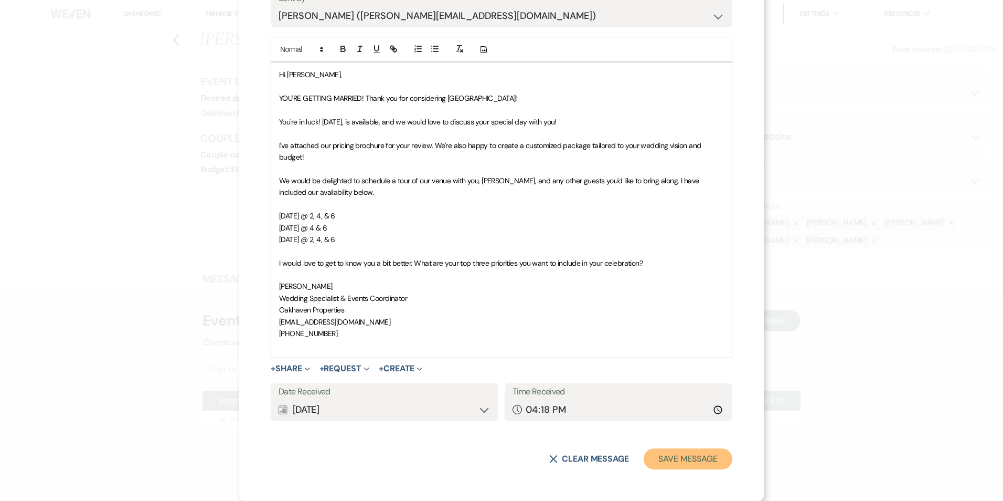
click at [683, 453] on button "Save Message" at bounding box center [688, 458] width 89 height 21
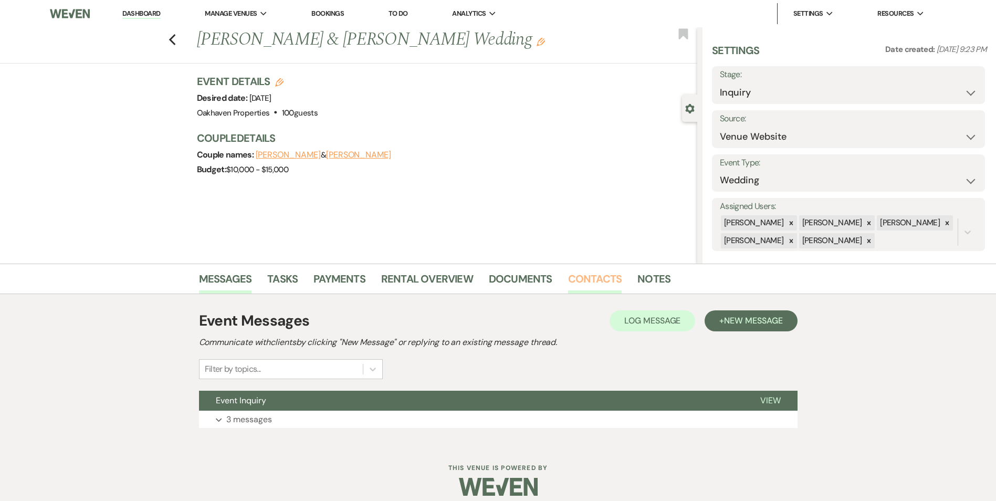
click at [572, 284] on link "Contacts" at bounding box center [595, 281] width 54 height 23
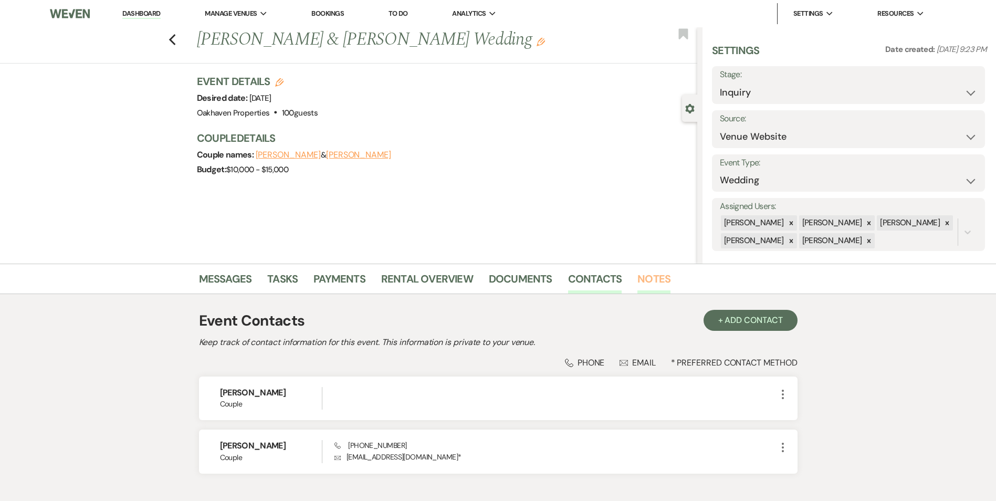
click at [639, 283] on link "Notes" at bounding box center [653, 281] width 33 height 23
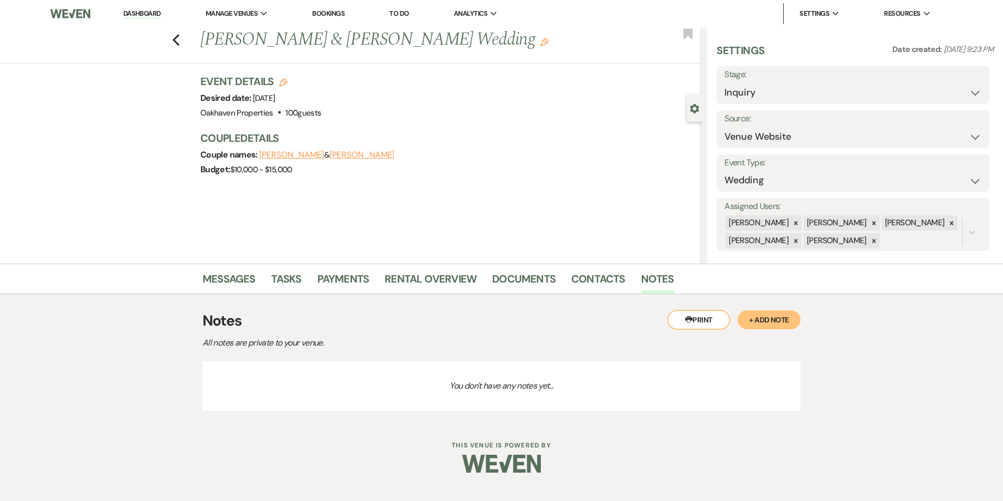
click at [758, 319] on button "+ Add Note" at bounding box center [769, 319] width 63 height 19
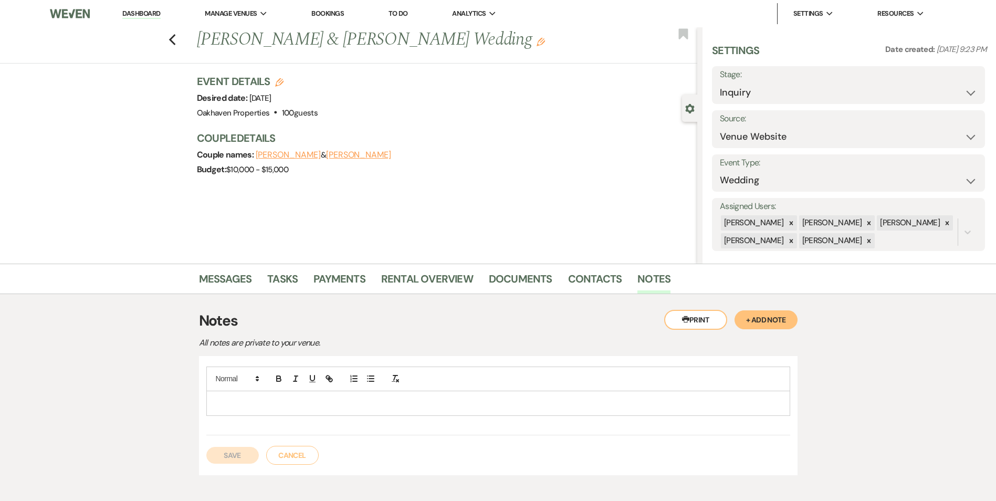
click at [255, 400] on p at bounding box center [498, 403] width 567 height 12
drag, startPoint x: 213, startPoint y: 456, endPoint x: 258, endPoint y: 451, distance: 45.4
click at [213, 456] on button "Save" at bounding box center [232, 455] width 52 height 17
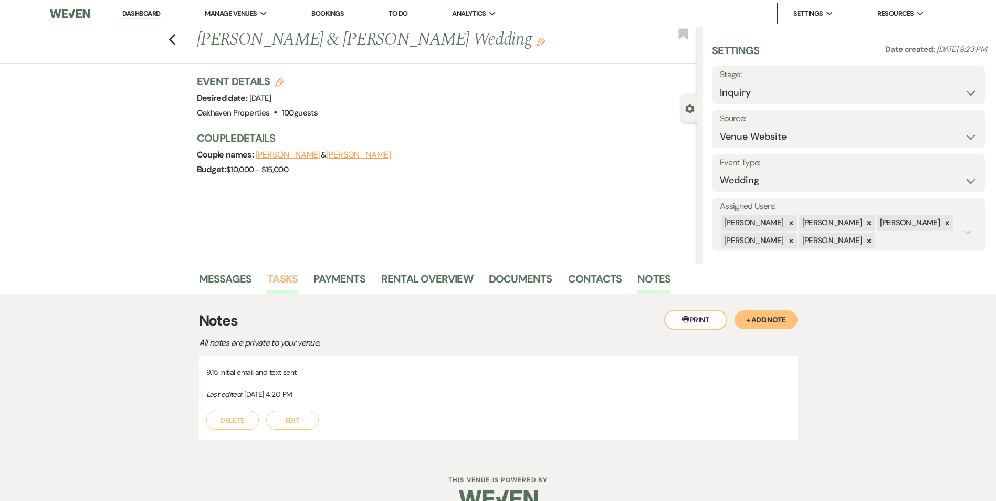
click at [284, 281] on link "Tasks" at bounding box center [282, 281] width 30 height 23
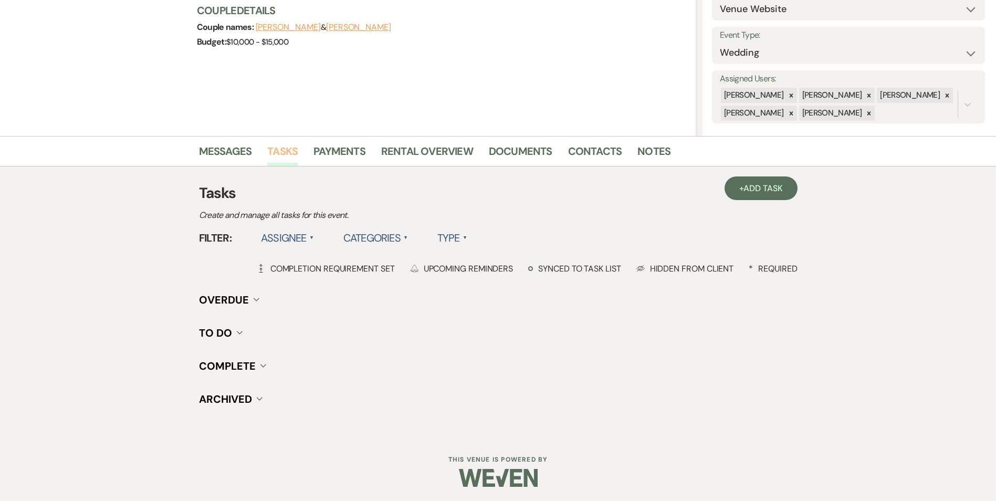
scroll to position [129, 0]
click at [739, 189] on link "+ Add Task" at bounding box center [760, 187] width 72 height 24
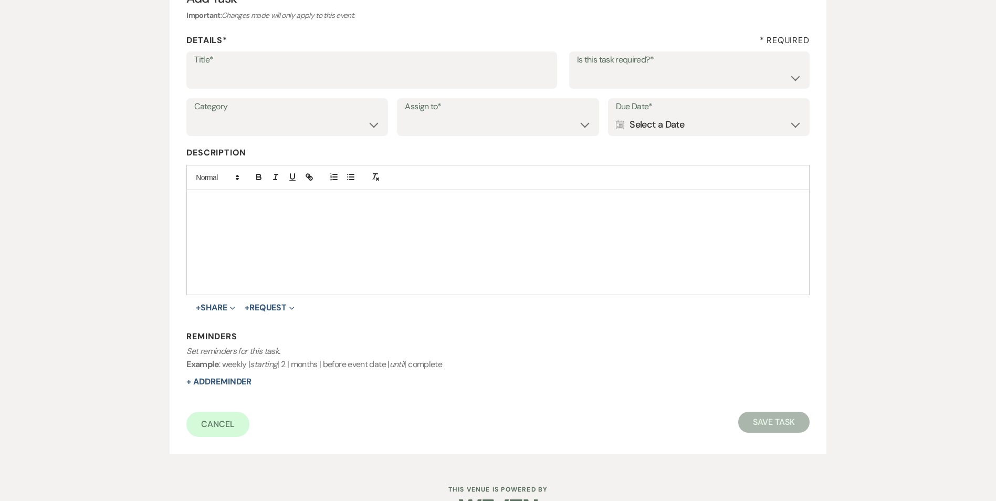
click at [239, 67] on div "Title*" at bounding box center [371, 70] width 371 height 38
click at [244, 81] on input "Title*" at bounding box center [371, 77] width 355 height 20
type input "2nd Follow up Email and Text"
click at [641, 81] on select "Yes No" at bounding box center [689, 77] width 225 height 20
click at [577, 67] on select "Yes No" at bounding box center [689, 77] width 225 height 20
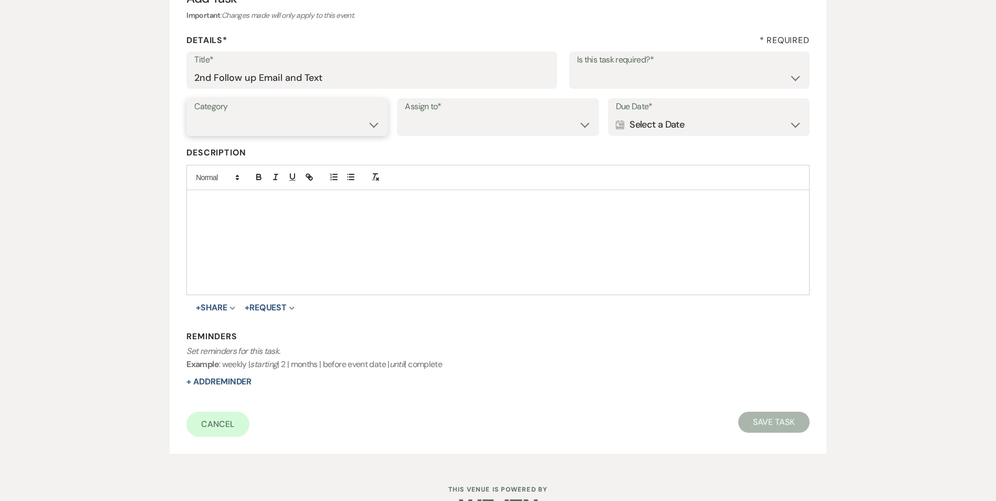
click at [286, 119] on select "Venue Vendors Guests Details Finalize & Share" at bounding box center [287, 124] width 186 height 20
select select "31"
click at [194, 115] on select "Venue Vendors Guests Details Finalize & Share" at bounding box center [287, 125] width 186 height 20
click at [521, 132] on select "Venue Client" at bounding box center [498, 125] width 186 height 20
select select "venueHost"
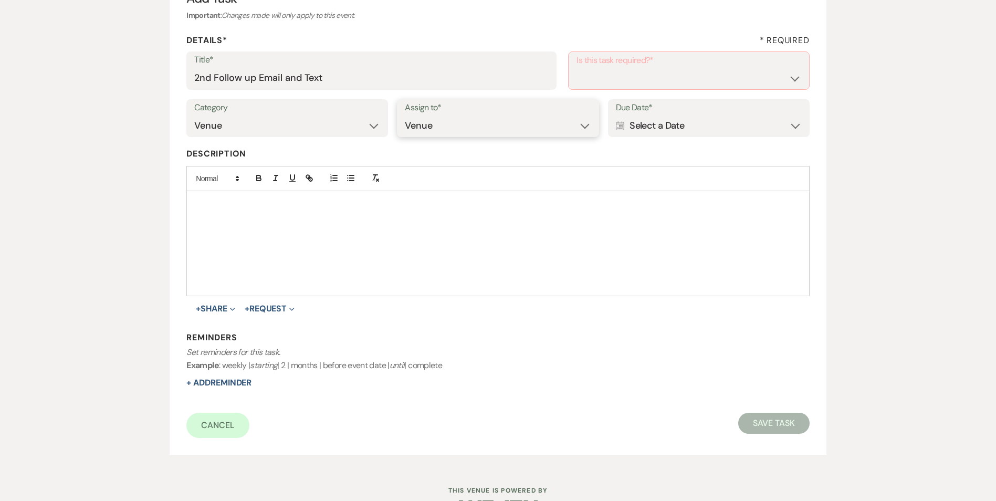
click at [405, 115] on select "Venue Client" at bounding box center [498, 125] width 186 height 20
click at [600, 84] on select "Yes No" at bounding box center [688, 78] width 224 height 20
select select "true"
click at [576, 68] on select "Yes No" at bounding box center [688, 78] width 224 height 20
click at [649, 122] on div "Calendar Select a Date Expand" at bounding box center [709, 124] width 186 height 20
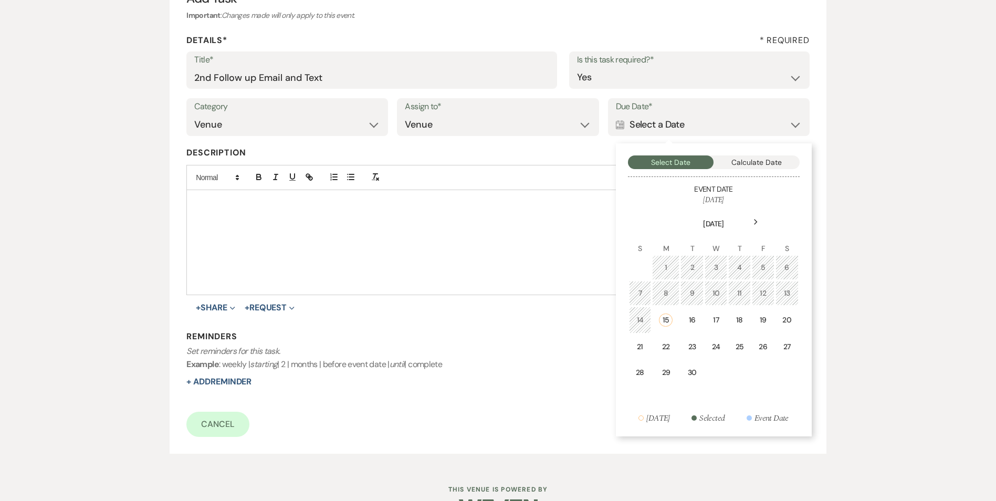
drag, startPoint x: 737, startPoint y: 321, endPoint x: 726, endPoint y: 321, distance: 11.6
click at [737, 321] on div "18" at bounding box center [739, 319] width 9 height 11
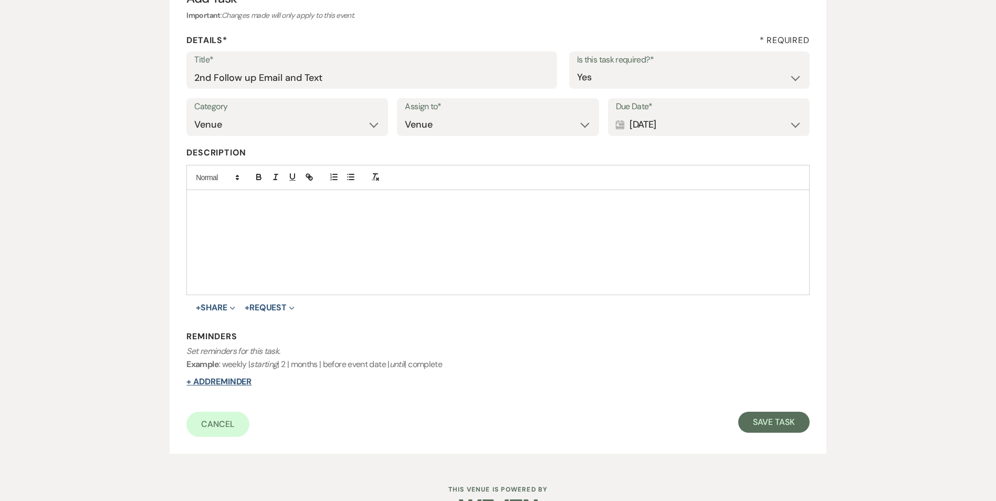
click at [240, 382] on button "+ Add Reminder" at bounding box center [218, 381] width 65 height 8
select select "host"
select select "days"
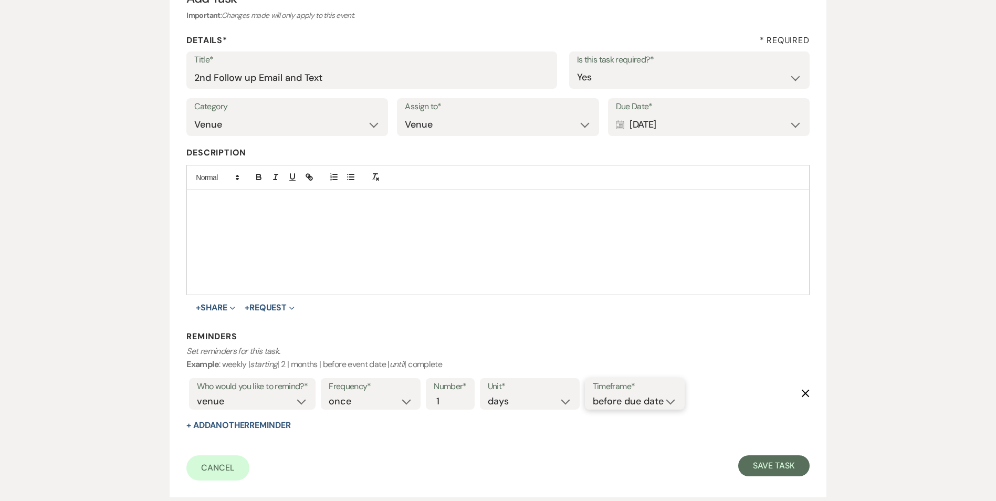
click at [632, 400] on select "before due date after due date on due date on custom date" at bounding box center [635, 401] width 84 height 14
select select "onDueDate"
click at [593, 394] on select "before due date after due date on due date on custom date" at bounding box center [635, 401] width 84 height 14
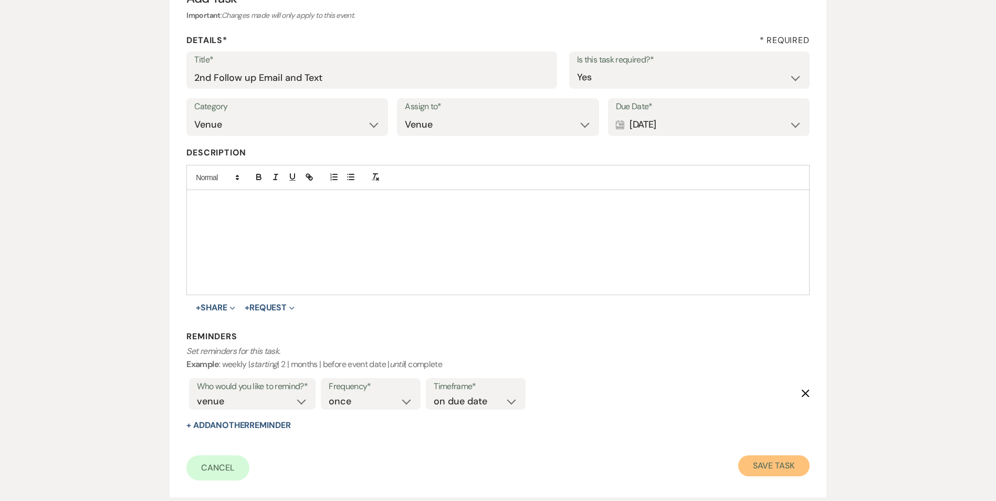
click at [805, 461] on button "Save Task" at bounding box center [773, 465] width 71 height 21
select select "5"
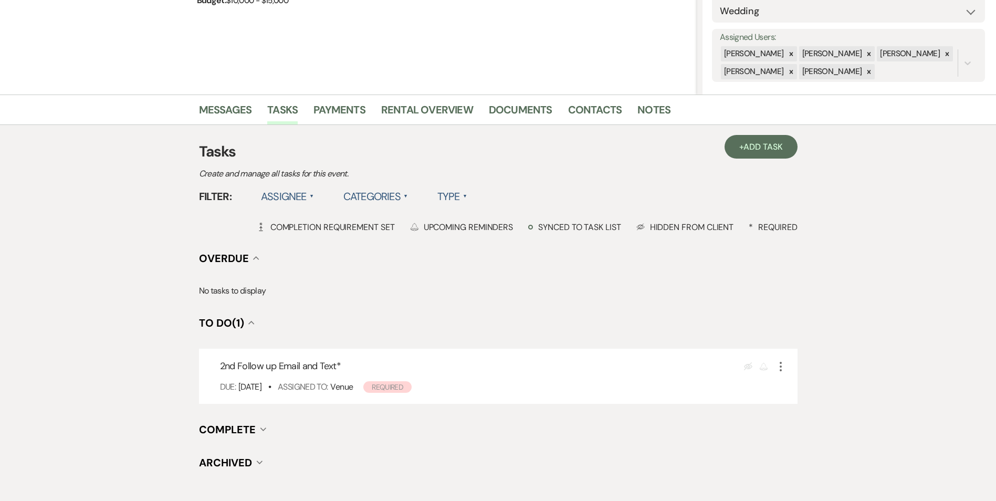
scroll to position [210, 0]
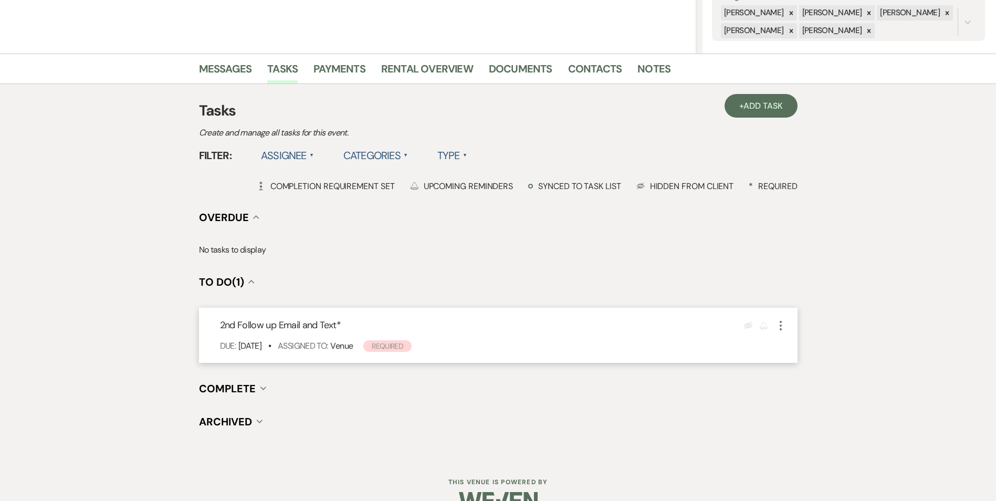
click at [778, 329] on icon "More" at bounding box center [780, 325] width 13 height 13
click at [789, 341] on link "Pencil Edit" at bounding box center [824, 345] width 101 height 16
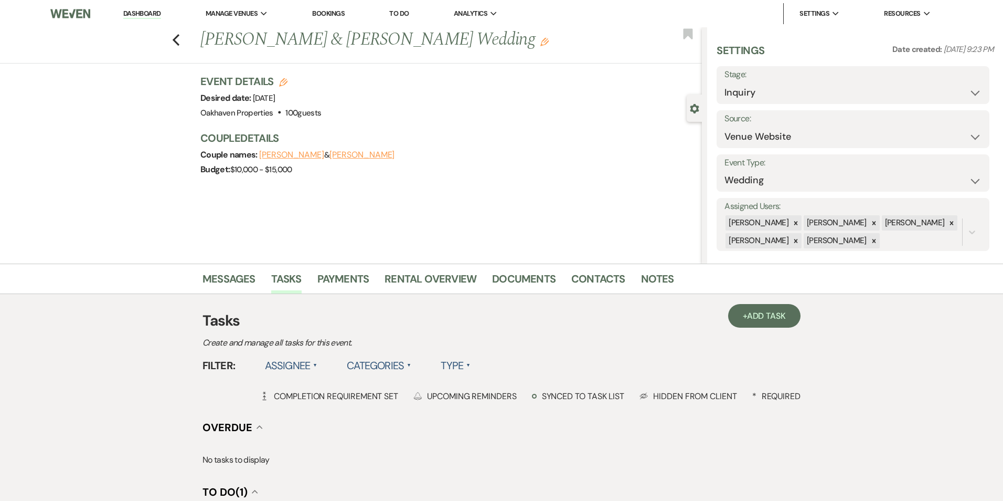
select select "true"
select select "31"
select select "venueHost"
select select "host"
select select "onDueDate"
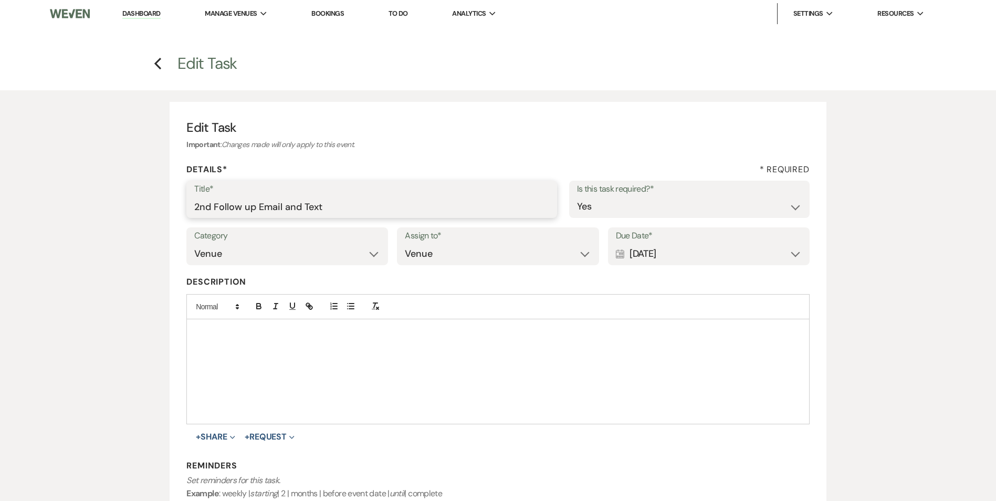
click at [308, 199] on input "2nd Follow up Email and Text" at bounding box center [371, 206] width 355 height 20
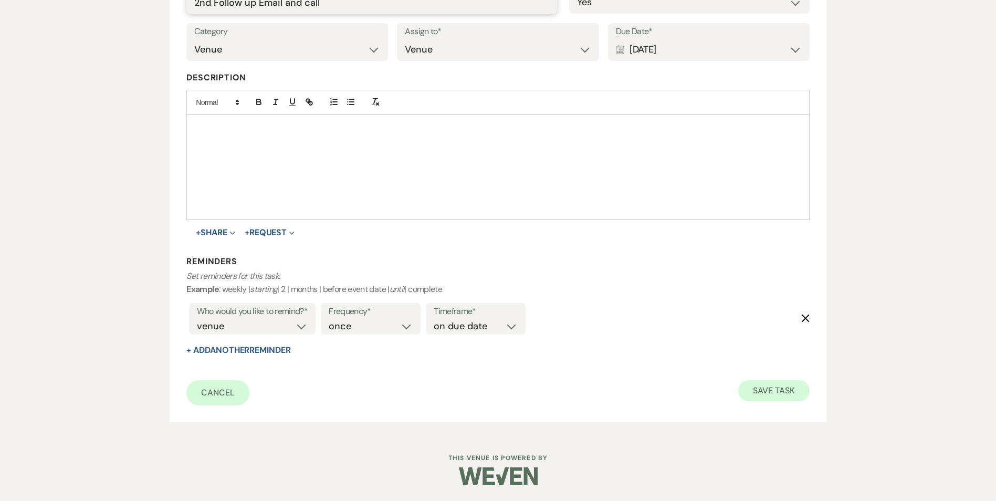
type input "2nd Follow up Email and call"
click at [785, 395] on button "Save Task" at bounding box center [773, 390] width 71 height 21
select select "5"
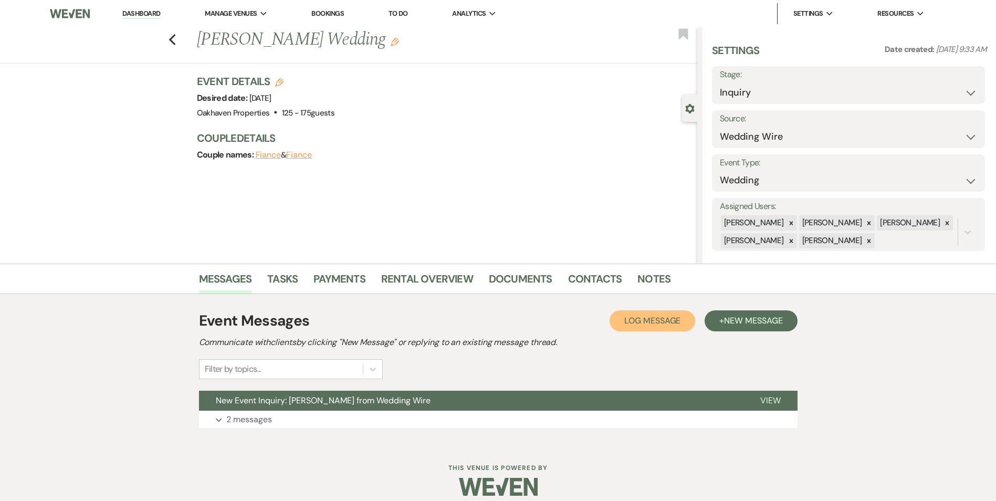
click at [677, 315] on span "Log Message" at bounding box center [652, 320] width 56 height 11
click at [675, 320] on span "Log Message" at bounding box center [652, 320] width 56 height 11
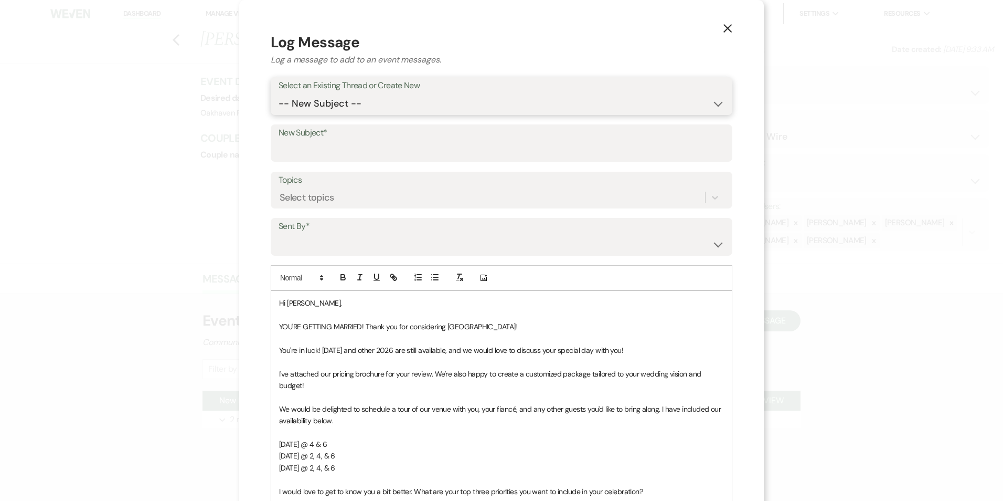
click at [331, 98] on select "-- New Subject -- New Event Inquiry: [PERSON_NAME] from Wedding Wire" at bounding box center [502, 103] width 446 height 20
select select "460819"
click at [279, 93] on select "-- New Subject -- New Event Inquiry: [PERSON_NAME] from Wedding Wire" at bounding box center [502, 103] width 446 height 20
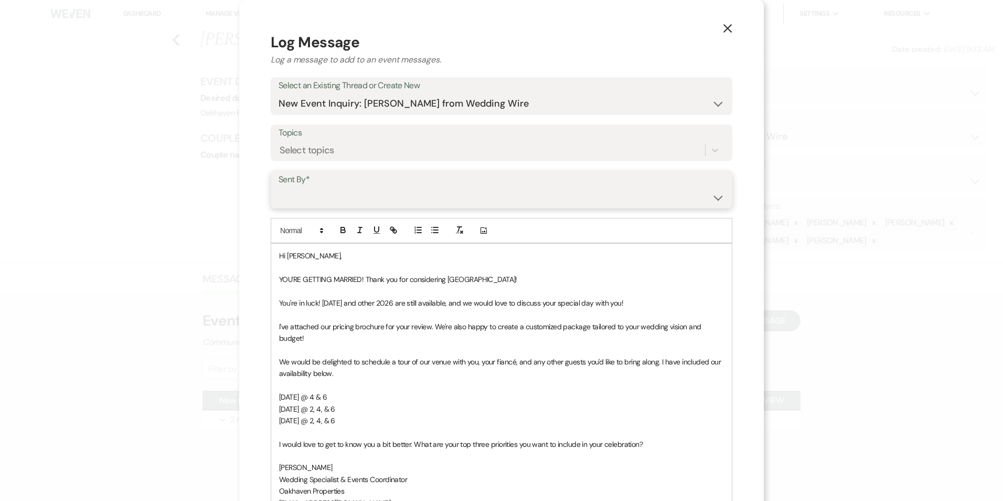
click at [331, 191] on select "[PERSON_NAME] ([EMAIL_ADDRESS][DOMAIN_NAME]) [PERSON_NAME] ([PERSON_NAME][EMAIL…" at bounding box center [502, 197] width 446 height 20
select select "user-127923"
click at [279, 187] on select "[PERSON_NAME] ([EMAIL_ADDRESS][DOMAIN_NAME]) [PERSON_NAME] ([PERSON_NAME][EMAIL…" at bounding box center [502, 197] width 446 height 20
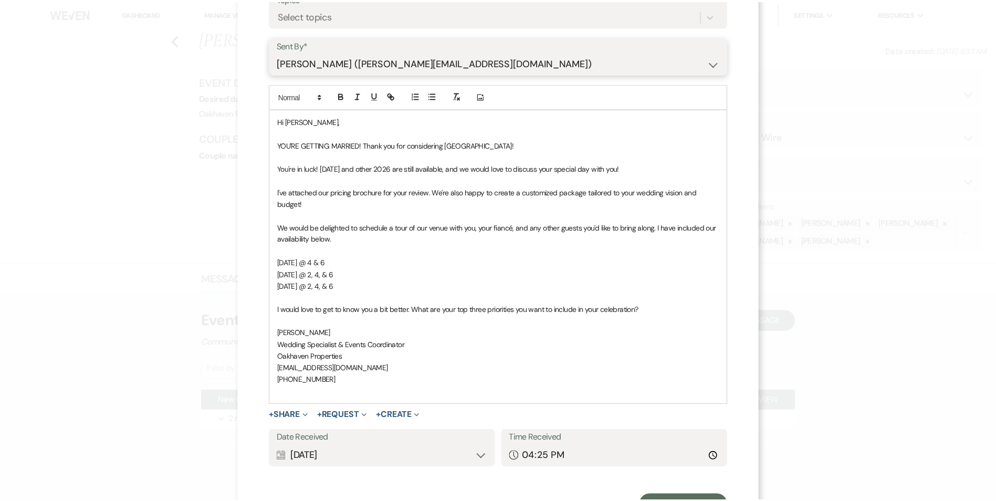
scroll to position [181, 0]
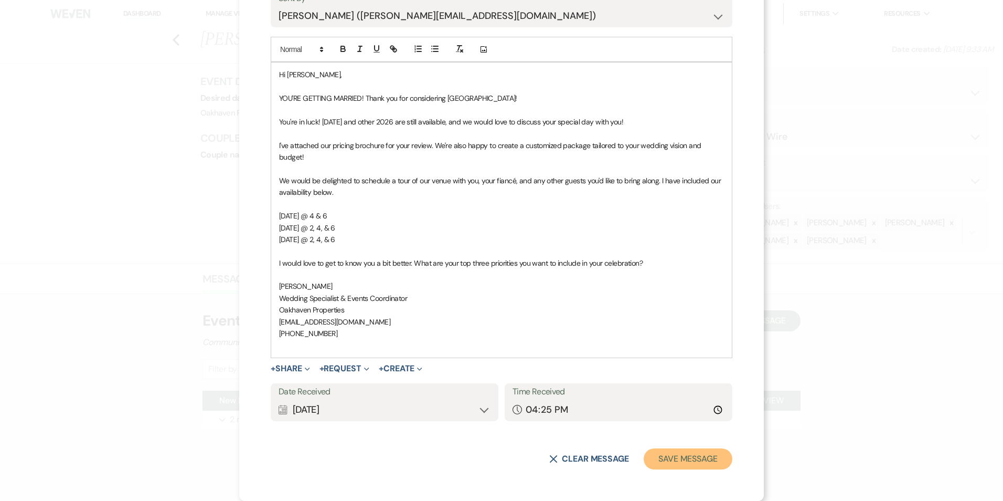
drag, startPoint x: 674, startPoint y: 460, endPoint x: 673, endPoint y: 455, distance: 5.9
click at [673, 458] on button "Save Message" at bounding box center [688, 458] width 89 height 21
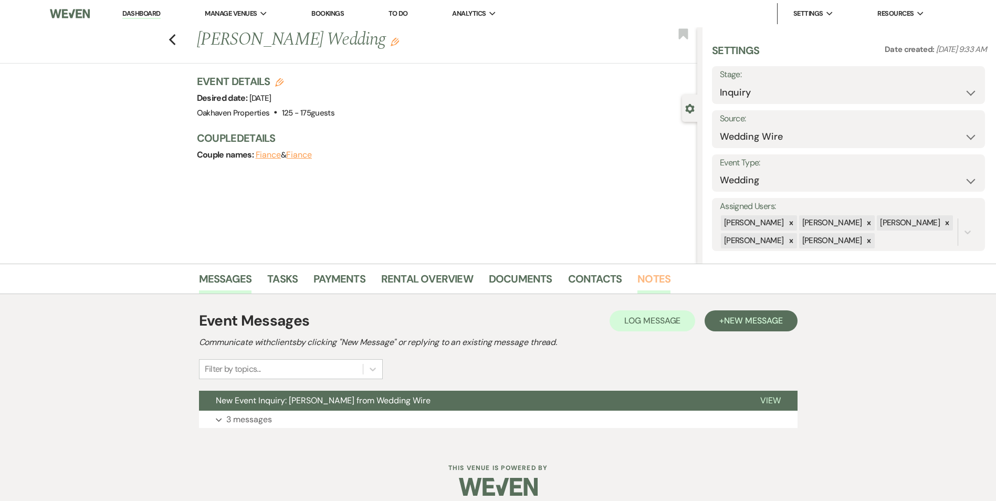
click at [649, 276] on link "Notes" at bounding box center [653, 281] width 33 height 23
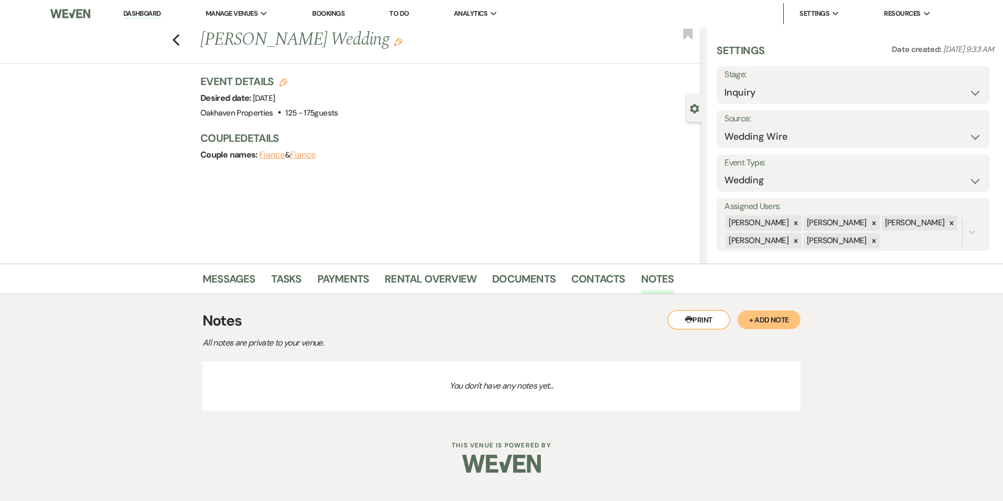
drag, startPoint x: 764, startPoint y: 324, endPoint x: 714, endPoint y: 340, distance: 52.9
click at [763, 323] on button "+ Add Note" at bounding box center [769, 319] width 63 height 19
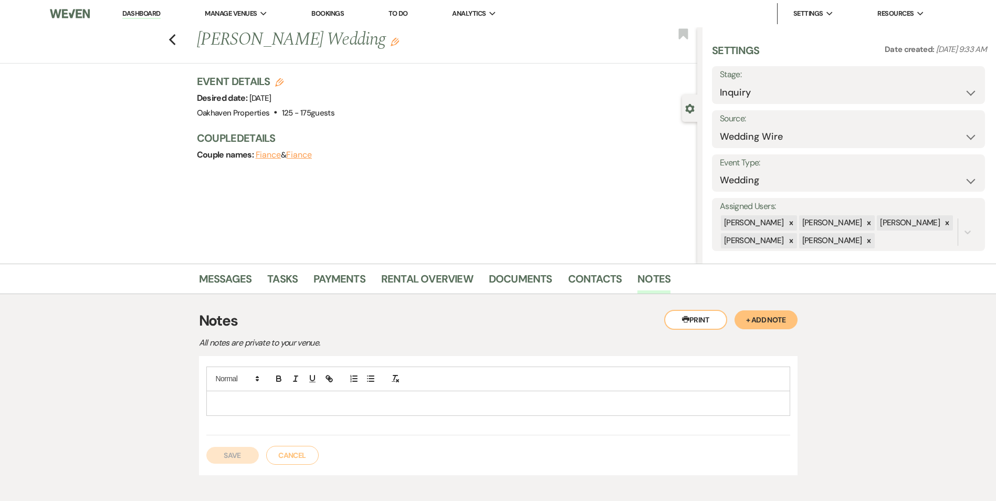
click at [317, 410] on div at bounding box center [498, 403] width 583 height 24
drag, startPoint x: 225, startPoint y: 459, endPoint x: 235, endPoint y: 448, distance: 14.5
click at [225, 459] on button "Save" at bounding box center [232, 455] width 52 height 17
click at [297, 283] on link "Tasks" at bounding box center [282, 281] width 30 height 23
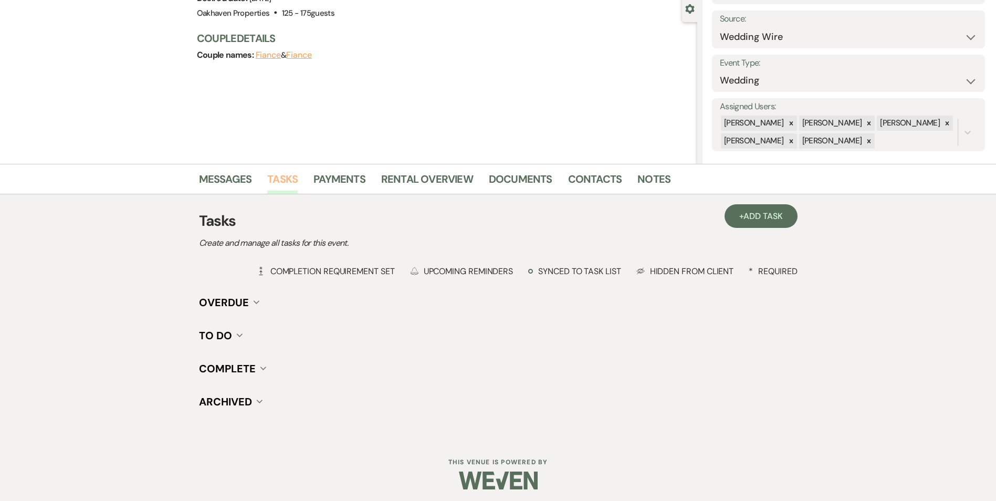
scroll to position [104, 0]
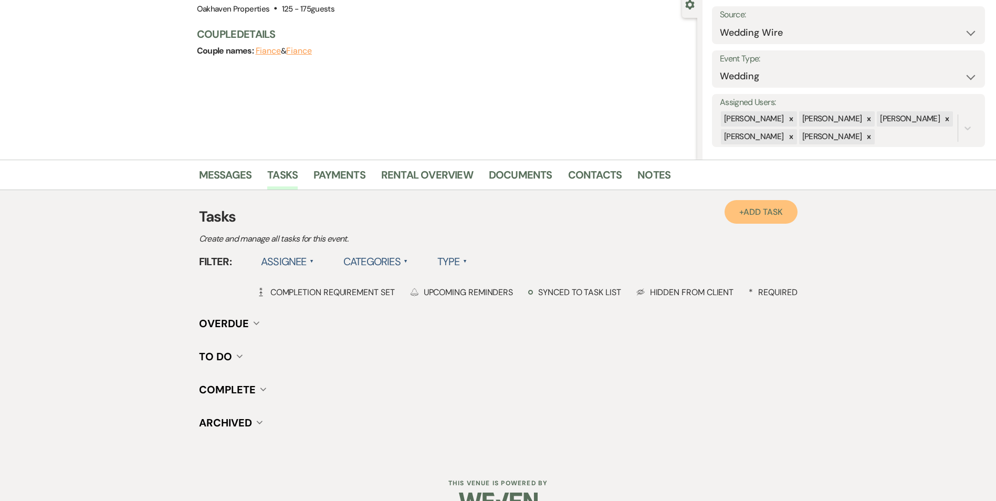
click at [743, 209] on link "+ Add Task" at bounding box center [760, 212] width 72 height 24
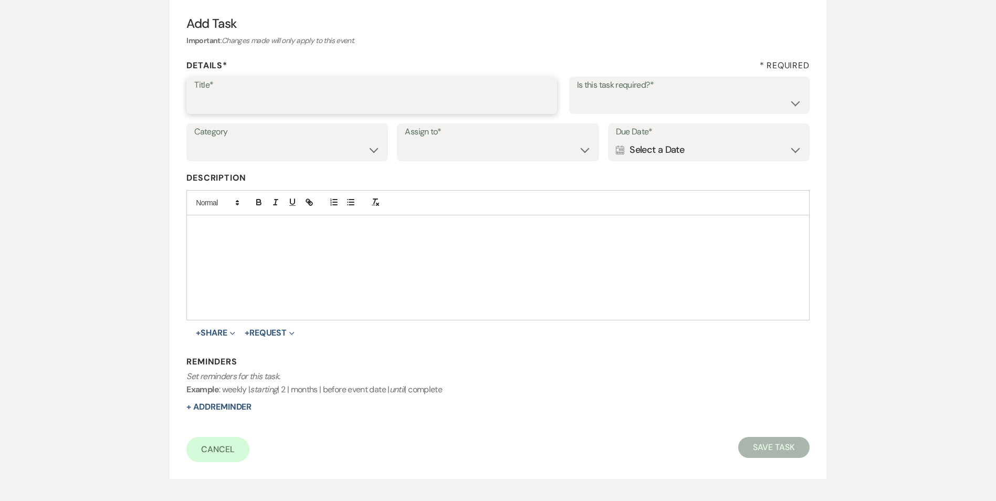
click at [318, 93] on input "Title*" at bounding box center [371, 102] width 355 height 20
type input "2nd follow up message and call"
click at [610, 109] on select "Yes No" at bounding box center [689, 102] width 225 height 20
select select "true"
click at [577, 92] on select "Yes No" at bounding box center [689, 102] width 225 height 20
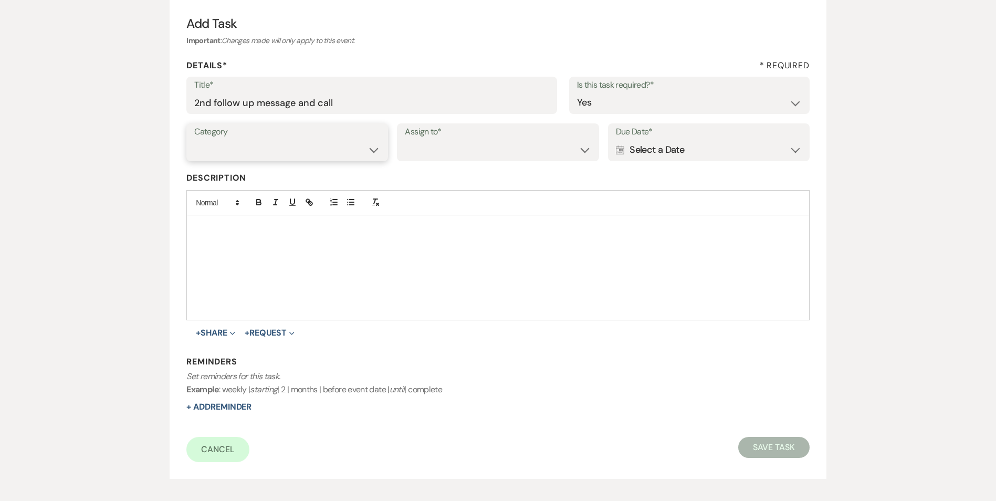
click at [357, 143] on select "Venue Vendors Guests Details Finalize & Share" at bounding box center [287, 150] width 186 height 20
click at [194, 140] on select "Venue Vendors Guests Details Finalize & Share" at bounding box center [287, 150] width 186 height 20
drag, startPoint x: 342, startPoint y: 143, endPoint x: 342, endPoint y: 157, distance: 14.2
click at [342, 145] on select "Venue Vendors Guests Details Finalize & Share" at bounding box center [287, 150] width 186 height 20
select select "31"
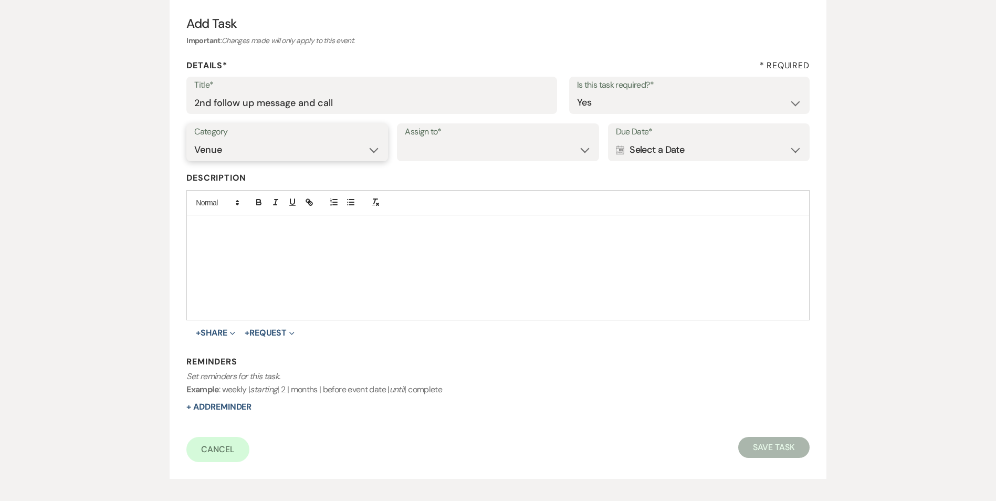
click at [194, 140] on select "Venue Vendors Guests Details Finalize & Share" at bounding box center [287, 150] width 186 height 20
click at [437, 142] on select "Venue Client" at bounding box center [498, 150] width 186 height 20
select select "venueHost"
click at [405, 140] on select "Venue Client" at bounding box center [498, 150] width 186 height 20
click at [675, 149] on div "Calendar Select a Date Expand" at bounding box center [709, 150] width 186 height 20
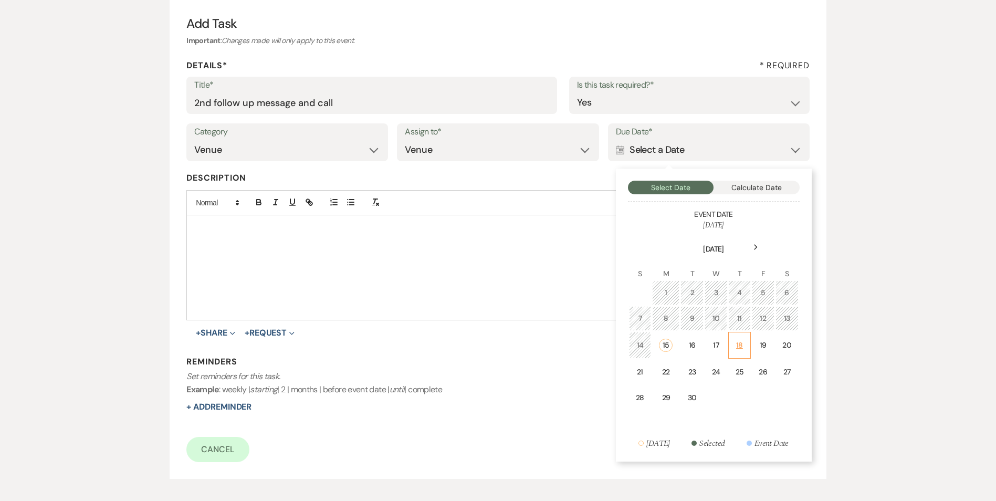
click at [738, 343] on div "18" at bounding box center [739, 345] width 9 height 11
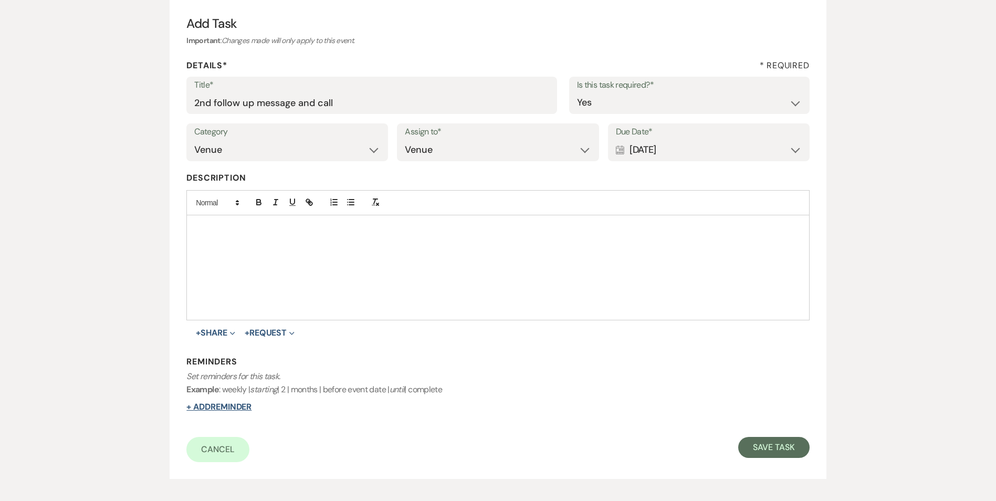
click at [209, 410] on button "+ Add Reminder" at bounding box center [218, 407] width 65 height 8
select select "host"
select select "days"
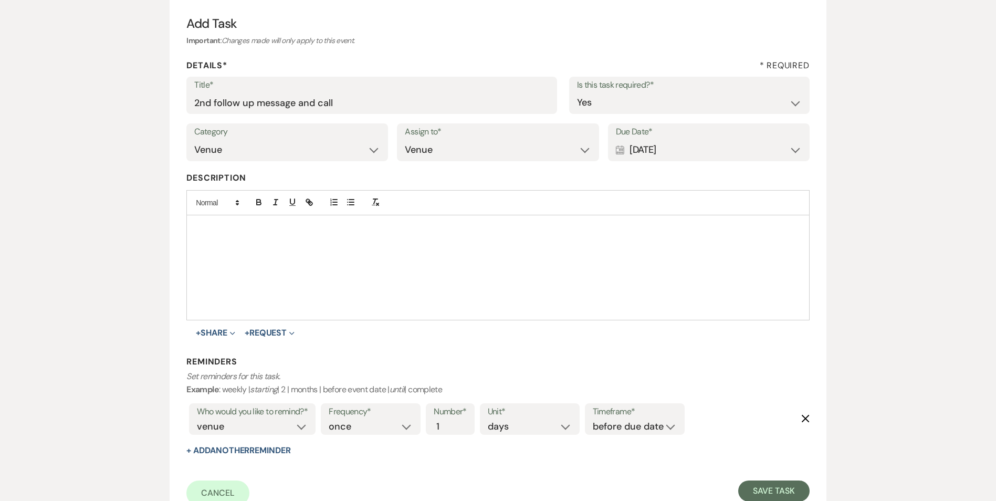
drag, startPoint x: 658, startPoint y: 413, endPoint x: 657, endPoint y: 426, distance: 12.6
click at [658, 414] on label "Timeframe*" at bounding box center [635, 411] width 84 height 15
click at [656, 422] on select "before due date after due date on due date on custom date" at bounding box center [635, 426] width 84 height 14
select select "onDueDate"
click at [593, 419] on select "before due date after due date on due date on custom date" at bounding box center [635, 426] width 84 height 14
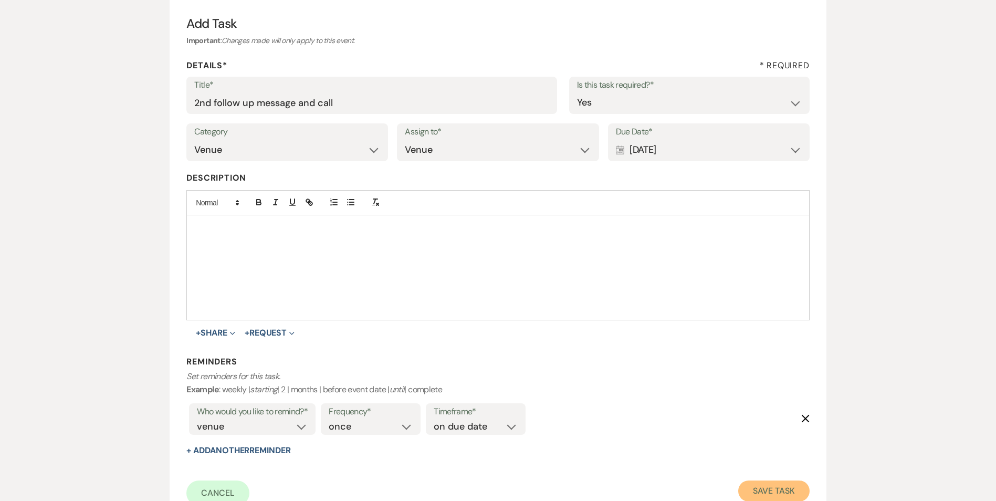
click at [763, 487] on button "Save Task" at bounding box center [773, 490] width 71 height 21
select select "3"
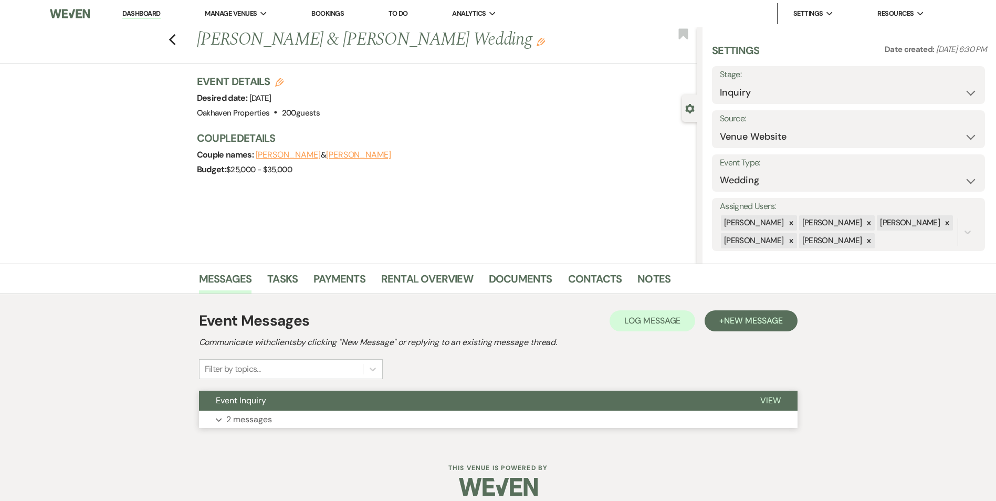
click at [772, 405] on span "View" at bounding box center [770, 400] width 20 height 11
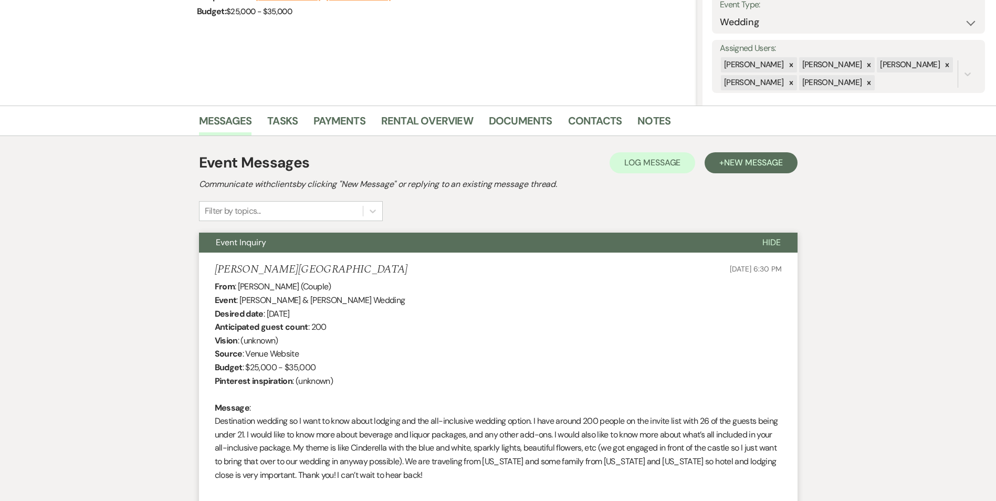
scroll to position [263, 0]
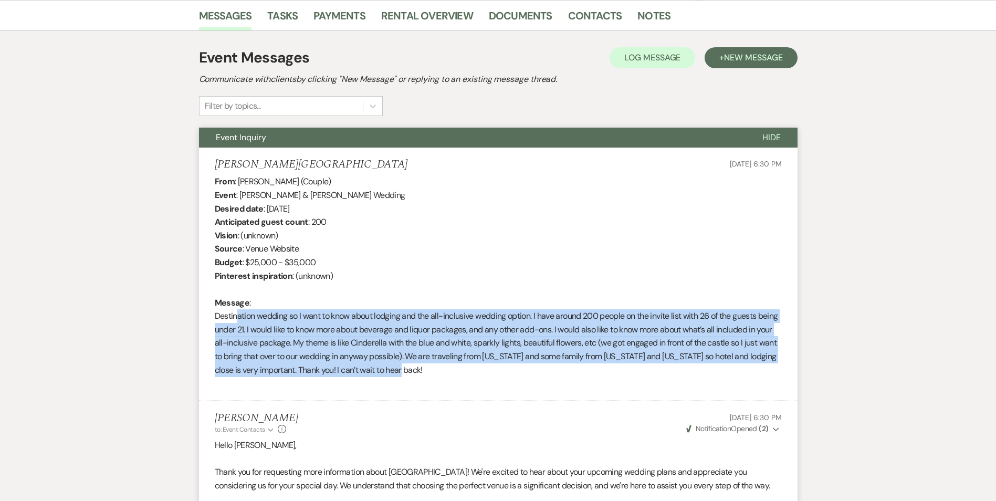
drag, startPoint x: 235, startPoint y: 310, endPoint x: 471, endPoint y: 376, distance: 245.3
click at [471, 376] on div "From : [PERSON_NAME] (Couple) Event : [PERSON_NAME] & [PERSON_NAME] Wedding Des…" at bounding box center [498, 282] width 567 height 215
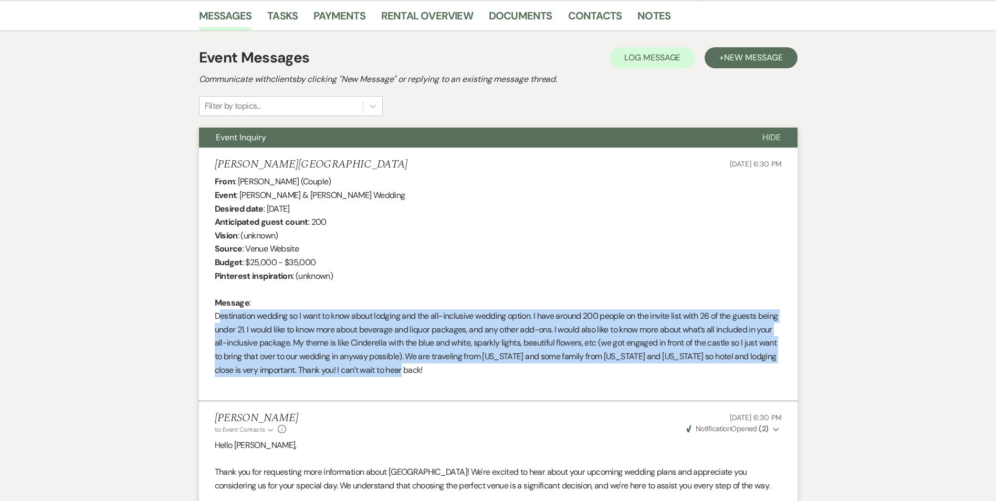
drag, startPoint x: 432, startPoint y: 369, endPoint x: 212, endPoint y: 316, distance: 226.3
click at [212, 316] on li "[PERSON_NAME] [DATE] 6:30 PM From : [PERSON_NAME][GEOGRAPHIC_DATA] (Couple) Eve…" at bounding box center [498, 273] width 598 height 253
copy div "Destination wedding so I want to know about lodging and the all-inclusive weddi…"
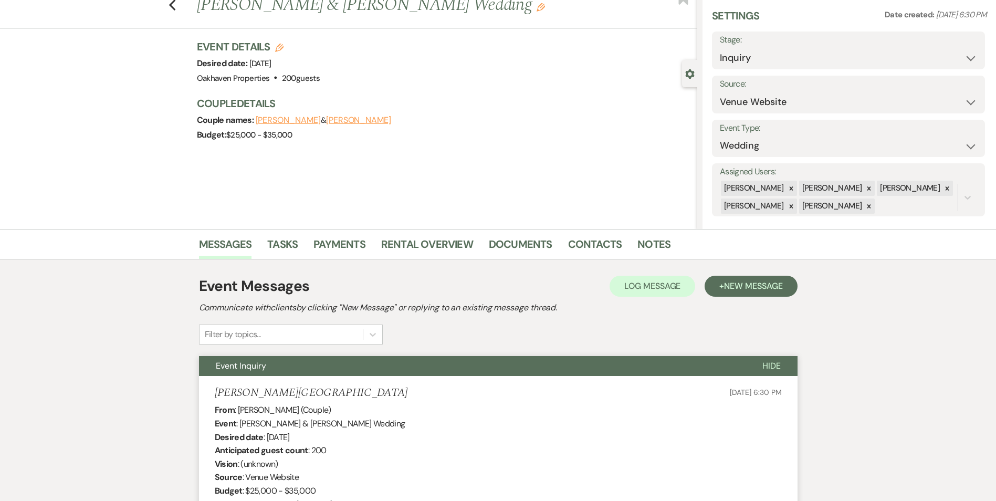
scroll to position [53, 0]
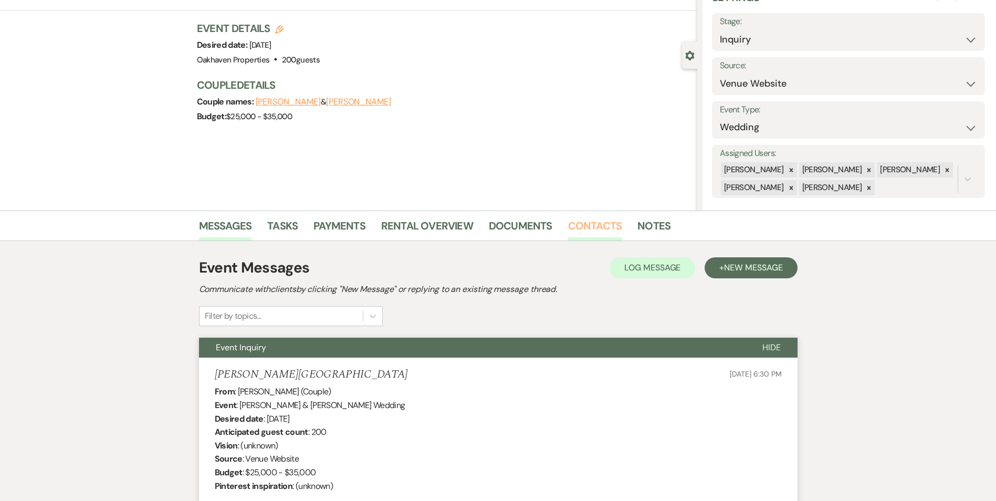
click at [579, 223] on link "Contacts" at bounding box center [595, 228] width 54 height 23
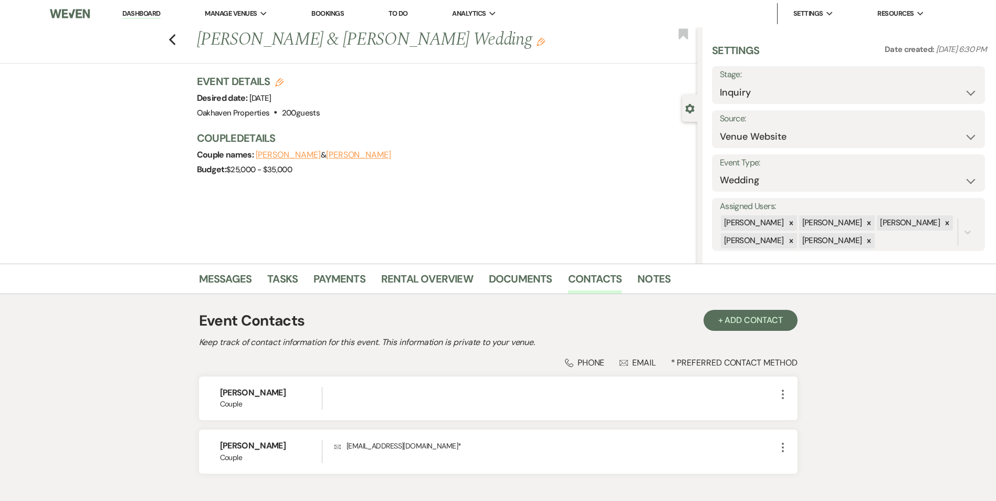
click at [536, 41] on icon "Edit" at bounding box center [540, 42] width 8 height 8
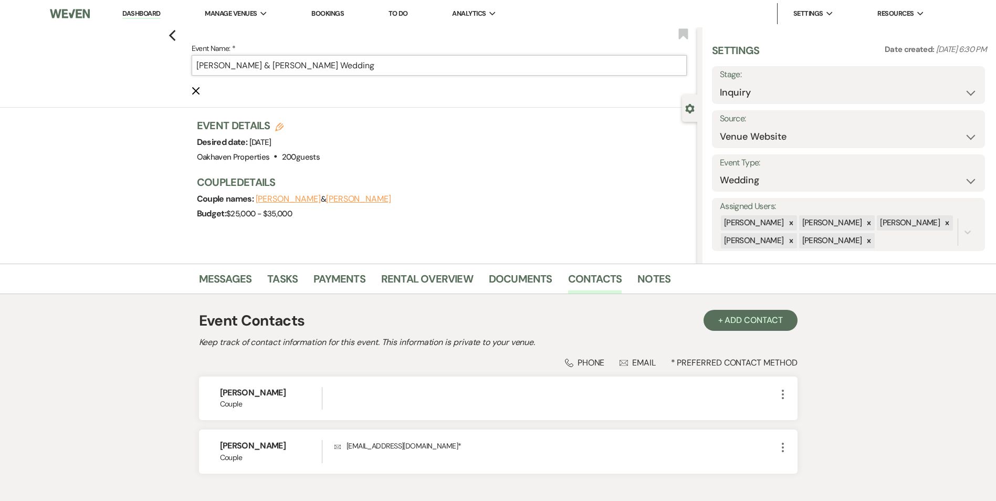
drag, startPoint x: 383, startPoint y: 60, endPoint x: 196, endPoint y: 72, distance: 187.7
click at [176, 79] on div "Previous Event Name: * [PERSON_NAME] & [PERSON_NAME] Wedding Cancel Edit Bookma…" at bounding box center [346, 67] width 702 height 80
click at [552, 162] on div "Event Details Edit Desired date: [DATE] Venue: Oakhaven Properties . 200 guests…" at bounding box center [442, 141] width 490 height 46
click at [525, 126] on div "Event Details Edit Desired date: [DATE] Venue: Oakhaven Properties . 200 guests…" at bounding box center [442, 141] width 490 height 46
click at [199, 92] on use "button" at bounding box center [196, 91] width 8 height 8
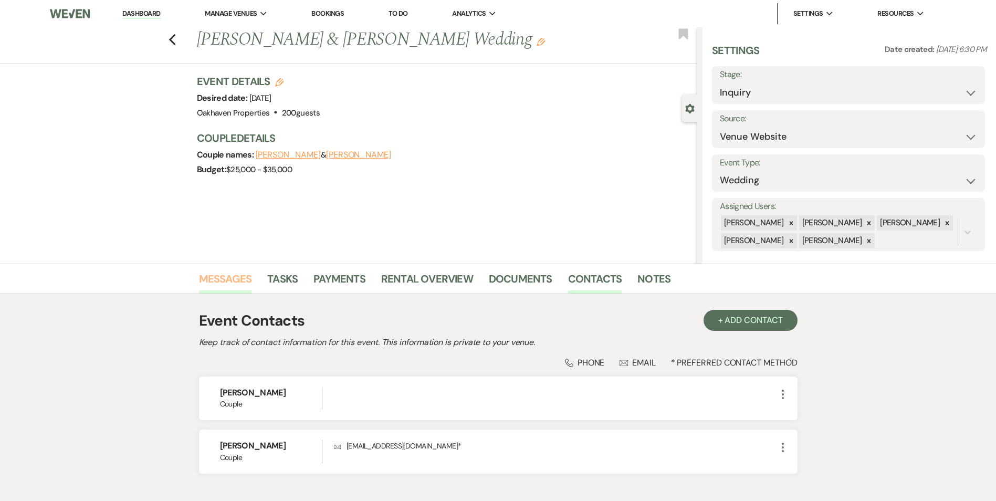
click at [227, 278] on link "Messages" at bounding box center [225, 281] width 53 height 23
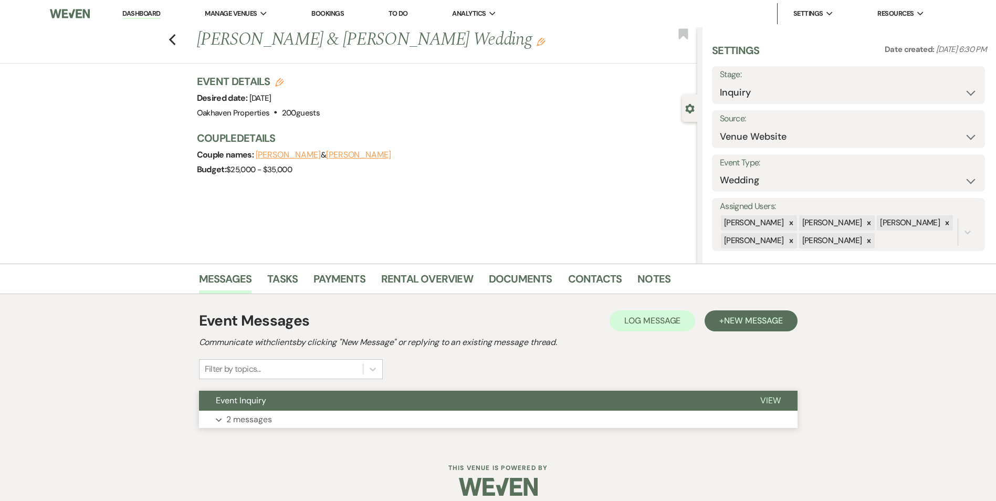
click at [769, 405] on span "View" at bounding box center [770, 400] width 20 height 11
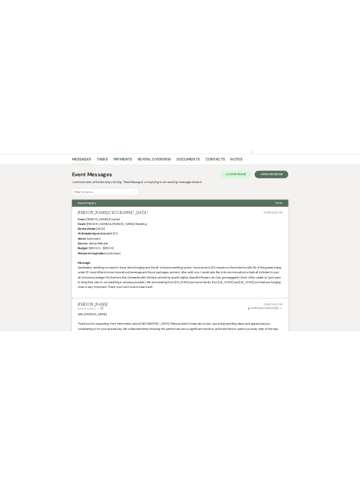
scroll to position [287, 0]
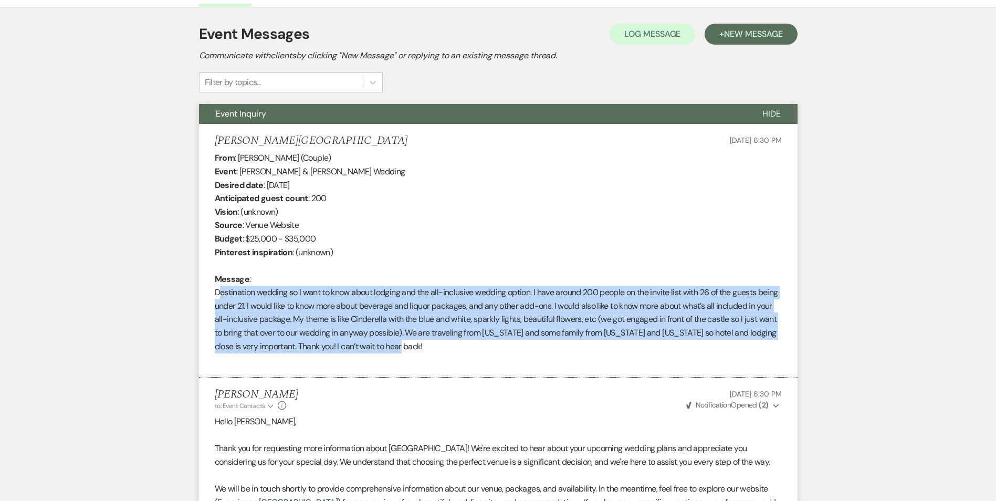
drag, startPoint x: 443, startPoint y: 343, endPoint x: 216, endPoint y: 295, distance: 232.2
click at [216, 295] on div "From : [PERSON_NAME] (Couple) Event : [PERSON_NAME] & [PERSON_NAME] Wedding Des…" at bounding box center [498, 258] width 567 height 215
copy div "Destination wedding so I want to know about lodging and the all-inclusive weddi…"
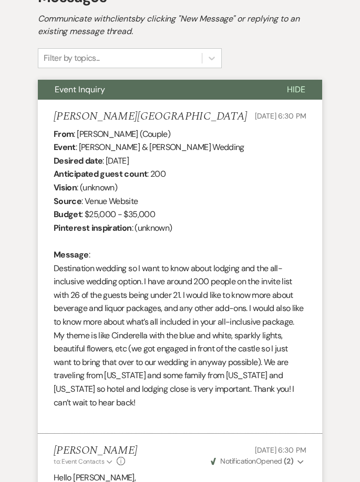
click at [222, 245] on div "From : [PERSON_NAME] (Couple) Event : [PERSON_NAME] & [PERSON_NAME] Wedding Des…" at bounding box center [180, 275] width 252 height 295
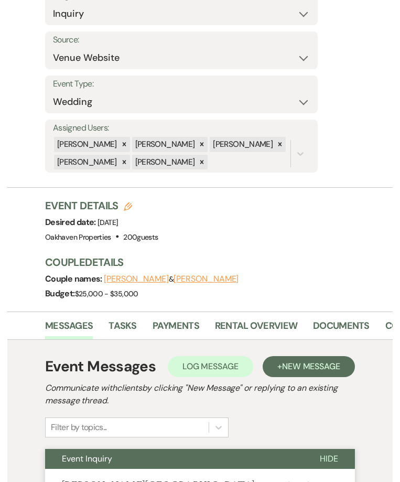
scroll to position [159, 0]
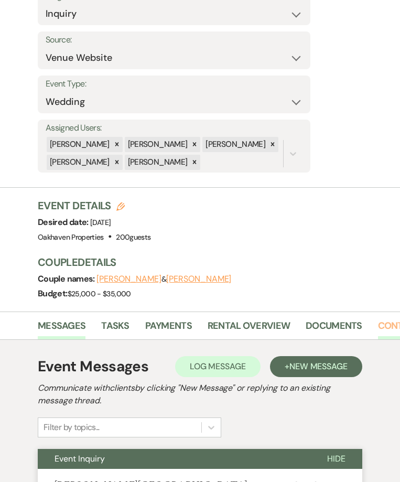
click at [386, 319] on link "Contacts" at bounding box center [402, 330] width 48 height 22
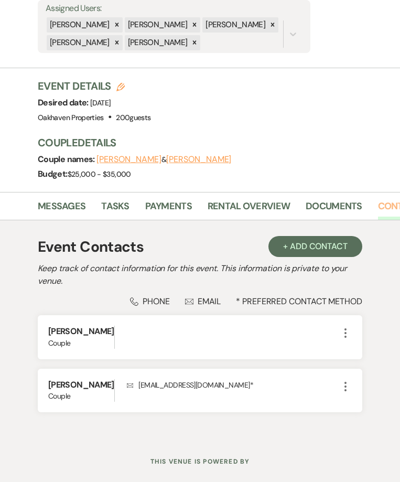
scroll to position [260, 0]
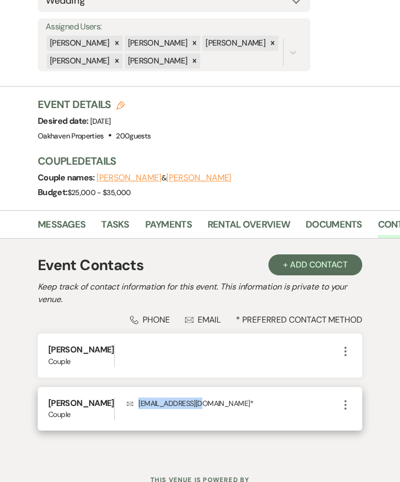
drag, startPoint x: 185, startPoint y: 395, endPoint x: 117, endPoint y: 392, distance: 68.3
click at [127, 398] on p "Envelope [EMAIL_ADDRESS][DOMAIN_NAME] *" at bounding box center [233, 404] width 213 height 12
copy p "[EMAIL_ADDRESS][DOMAIN_NAME]"
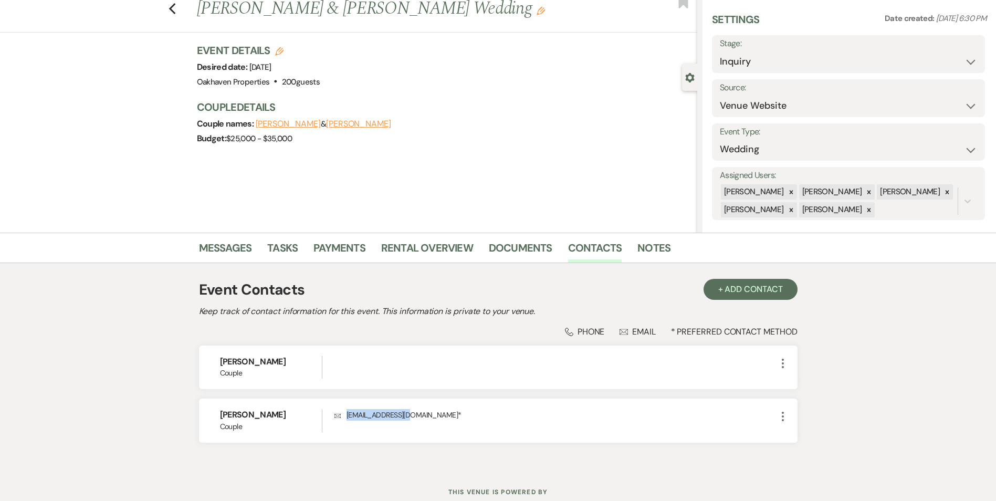
scroll to position [0, 0]
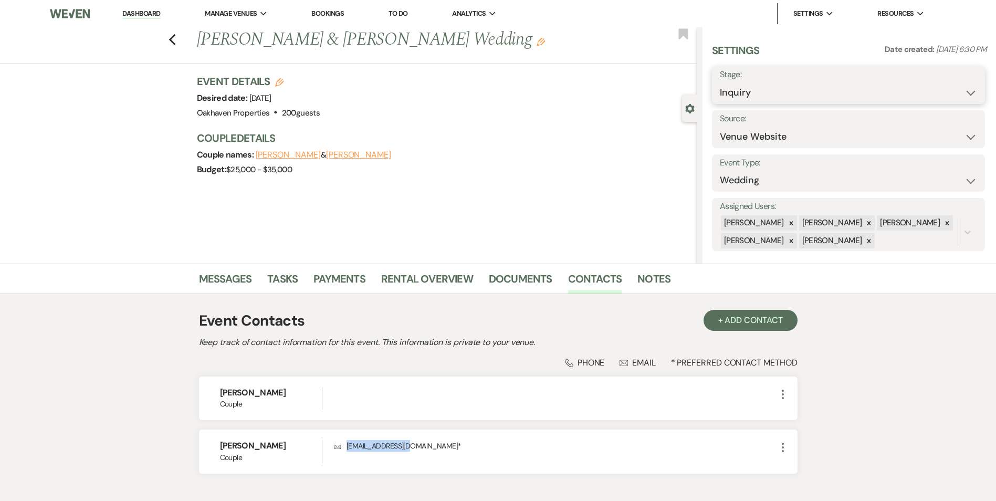
click at [778, 82] on select "Inquiry Follow Up Tour Requested Tour Confirmed Toured Proposal Sent Booked Lost" at bounding box center [848, 92] width 257 height 20
select select "8"
click at [720, 82] on select "Inquiry Follow Up Tour Requested Tour Confirmed Toured Proposal Sent Booked Lost" at bounding box center [848, 92] width 257 height 20
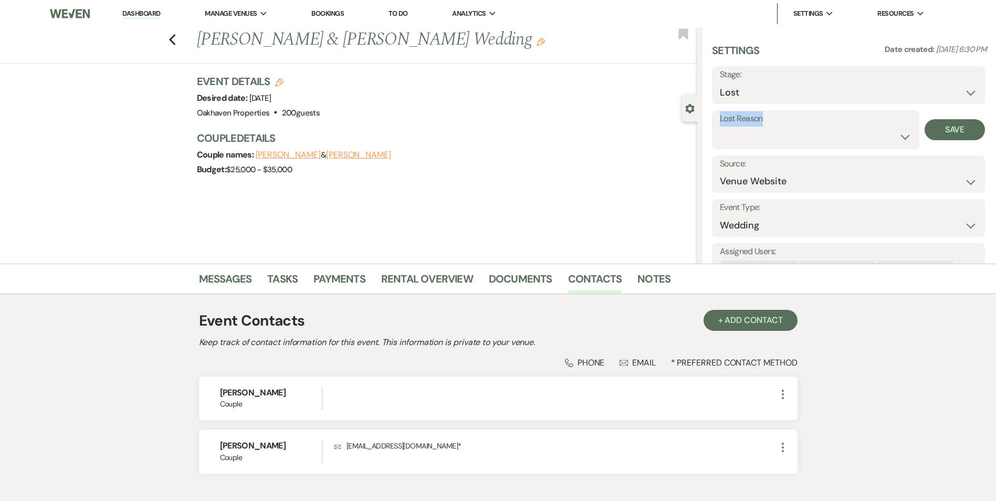
click at [749, 143] on div "Lost Reason Booked Elsewhere Budget Date Unavailable No Response Not a Good Mat…" at bounding box center [815, 129] width 207 height 39
click at [751, 142] on select "Booked Elsewhere Budget Date Unavailable No Response Not a Good Match Capacity …" at bounding box center [816, 136] width 192 height 20
select select "4"
click at [720, 126] on select "Booked Elsewhere Budget Date Unavailable No Response Not a Good Match Capacity …" at bounding box center [816, 136] width 192 height 20
click at [948, 136] on button "Save" at bounding box center [954, 129] width 60 height 21
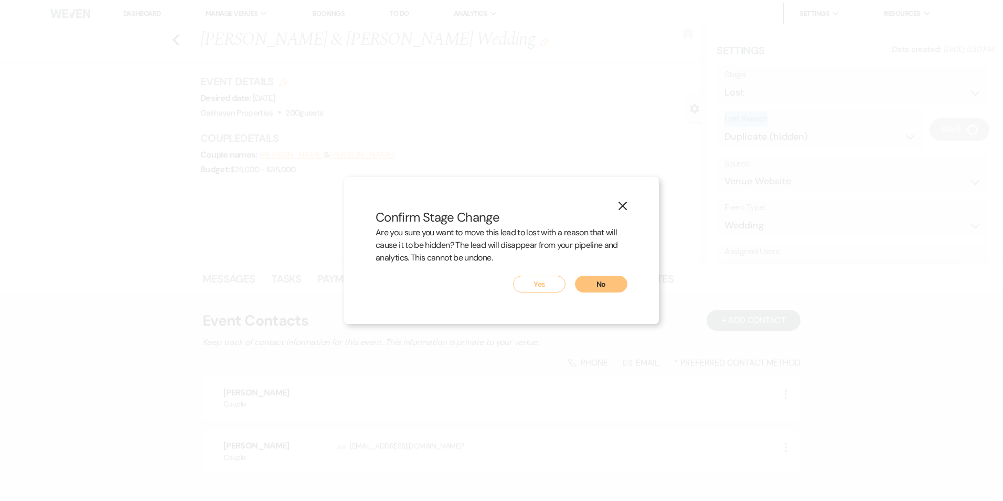
drag, startPoint x: 545, startPoint y: 288, endPoint x: 641, endPoint y: 261, distance: 99.6
click at [545, 288] on button "Yes" at bounding box center [539, 284] width 52 height 17
click at [541, 284] on button "Yes" at bounding box center [539, 284] width 52 height 17
click at [534, 280] on button "Yes" at bounding box center [539, 284] width 52 height 17
click at [625, 206] on icon "X" at bounding box center [622, 205] width 9 height 9
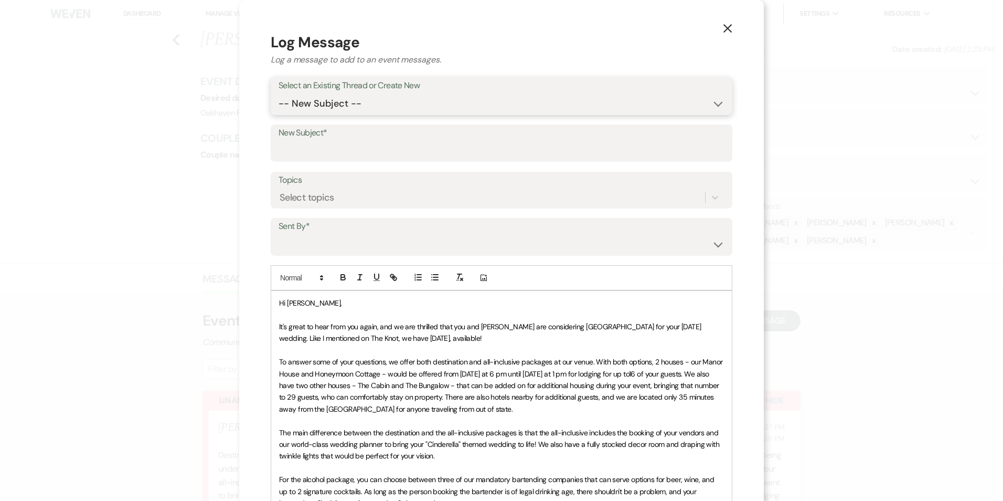
click at [302, 94] on select "-- New Subject -- New Inquiry from Venue Website New Event Inquiry: [PERSON_NAM…" at bounding box center [502, 103] width 446 height 20
select select "461494"
click at [279, 93] on select "-- New Subject -- New Inquiry from Venue Website New Event Inquiry: Becky Glasg…" at bounding box center [502, 103] width 446 height 20
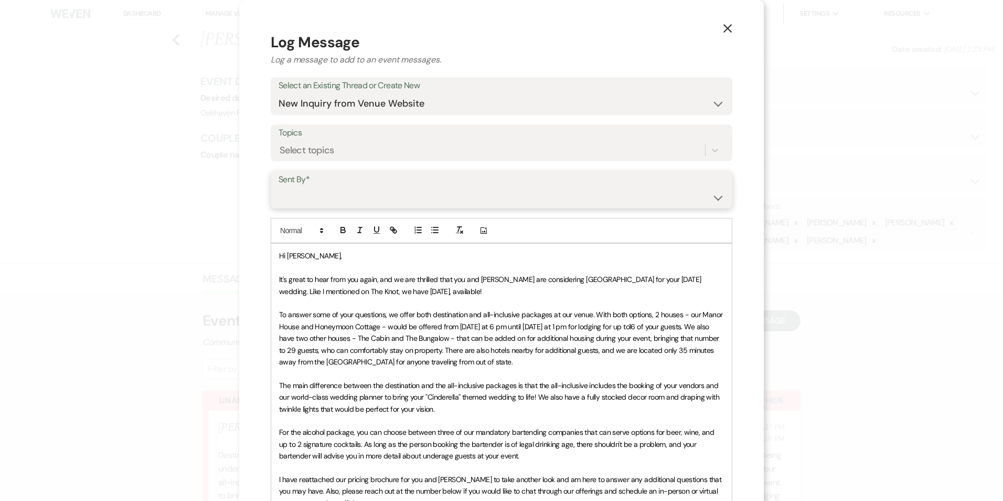
click at [313, 206] on select "Patience Ergish (pdergish@aol.com) Jeanette Wagoner (jeanette@experienceoakhave…" at bounding box center [502, 197] width 446 height 20
select select "user-127923"
click at [279, 187] on select "Patience Ergish (pdergish@aol.com) Jeanette Wagoner (jeanette@experienceoakhave…" at bounding box center [502, 197] width 446 height 20
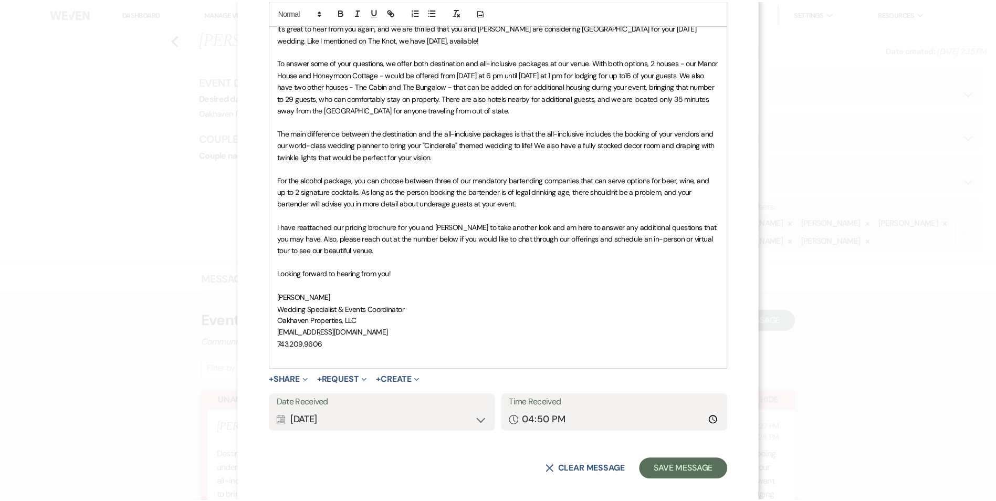
scroll to position [263, 0]
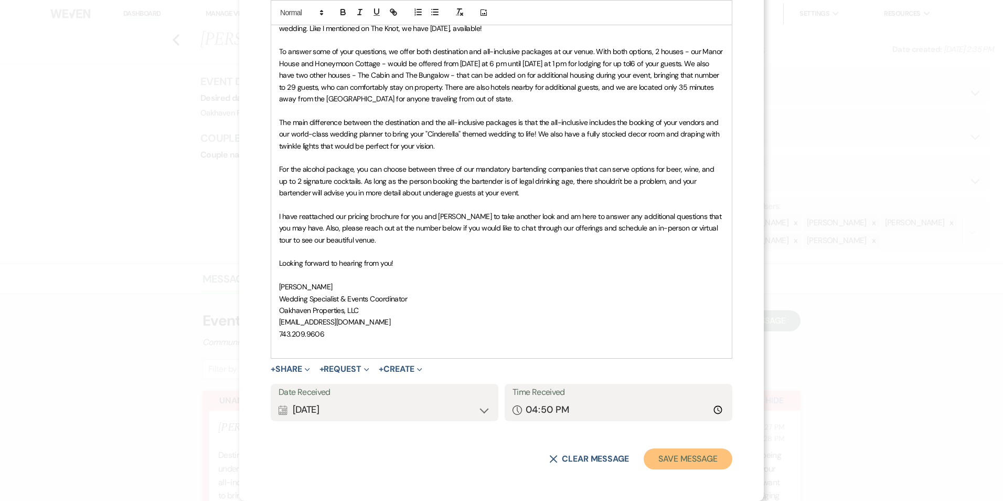
click at [695, 458] on button "Save Message" at bounding box center [688, 458] width 89 height 21
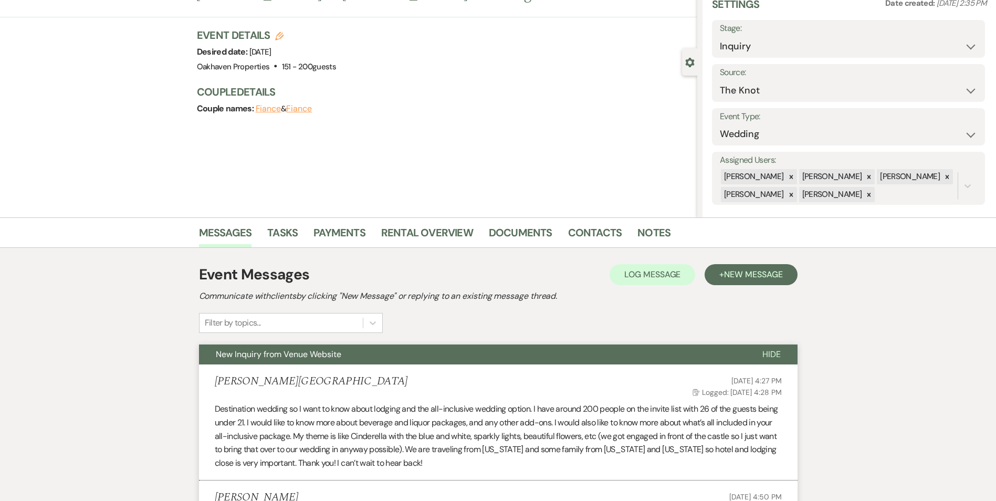
scroll to position [105, 0]
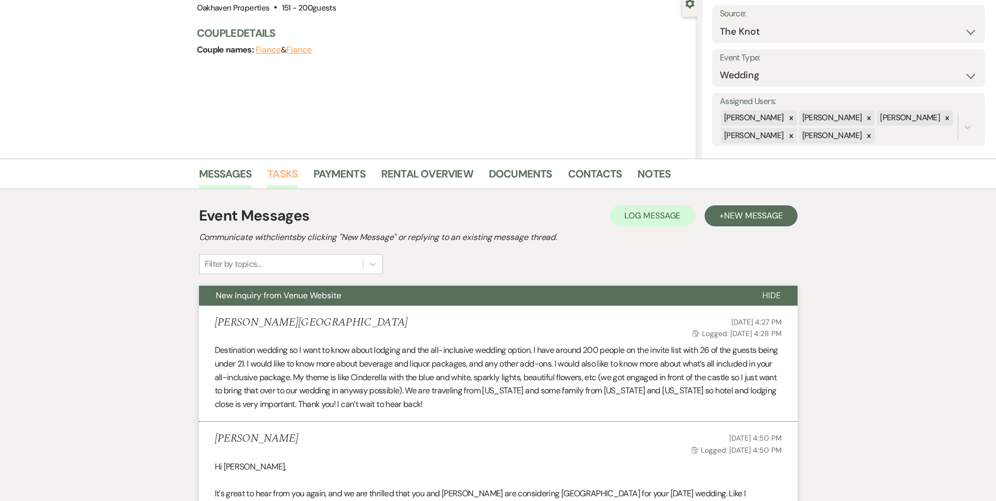
click at [282, 181] on link "Tasks" at bounding box center [282, 176] width 30 height 23
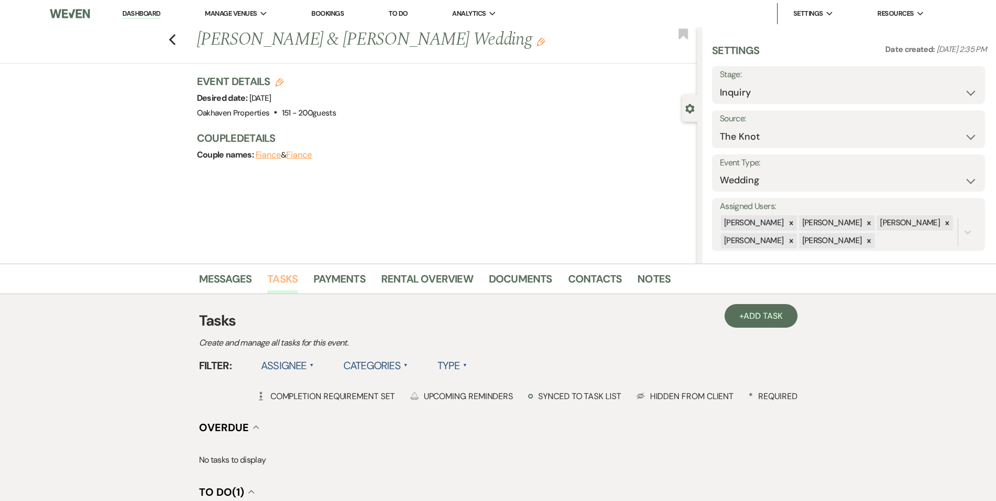
scroll to position [210, 0]
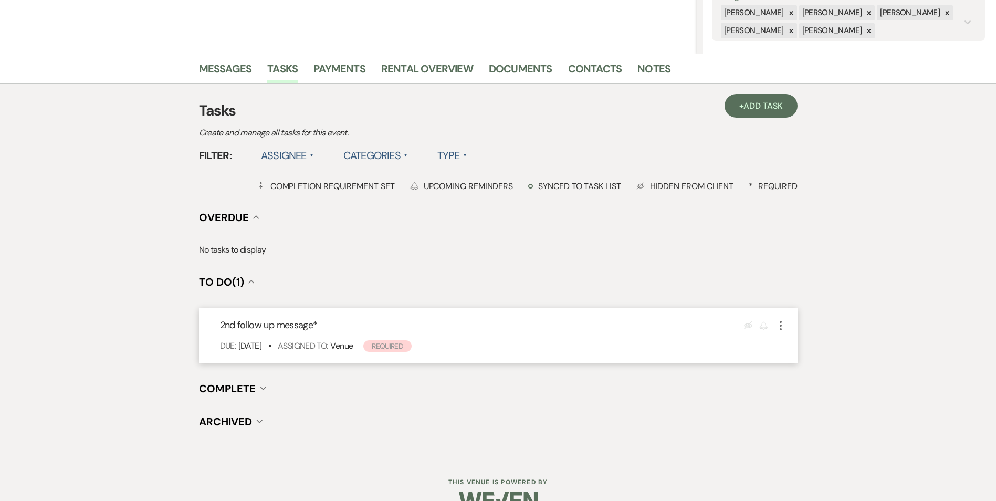
click at [782, 330] on icon "More" at bounding box center [780, 325] width 13 height 13
click at [789, 349] on icon "Pencil" at bounding box center [789, 346] width 6 height 8
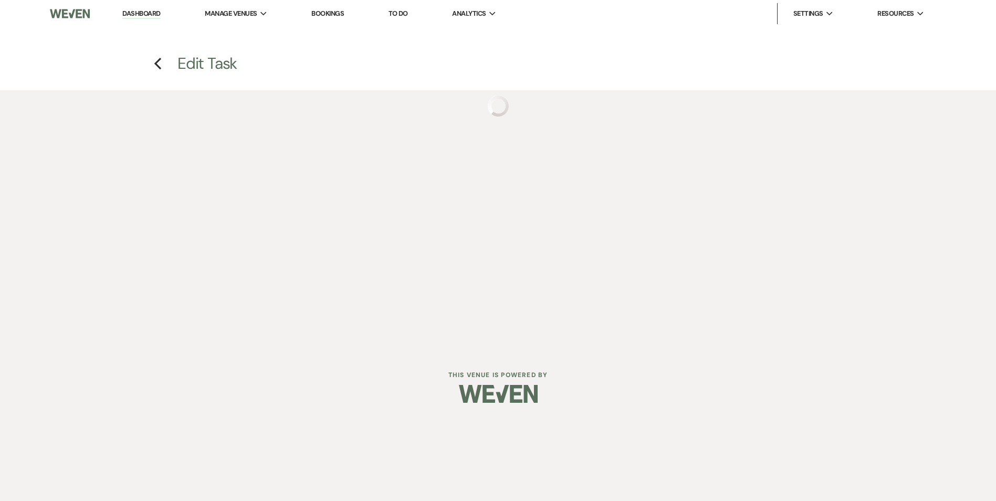
select select "true"
select select "31"
select select "venueHost"
select select "host"
select select "onDueDate"
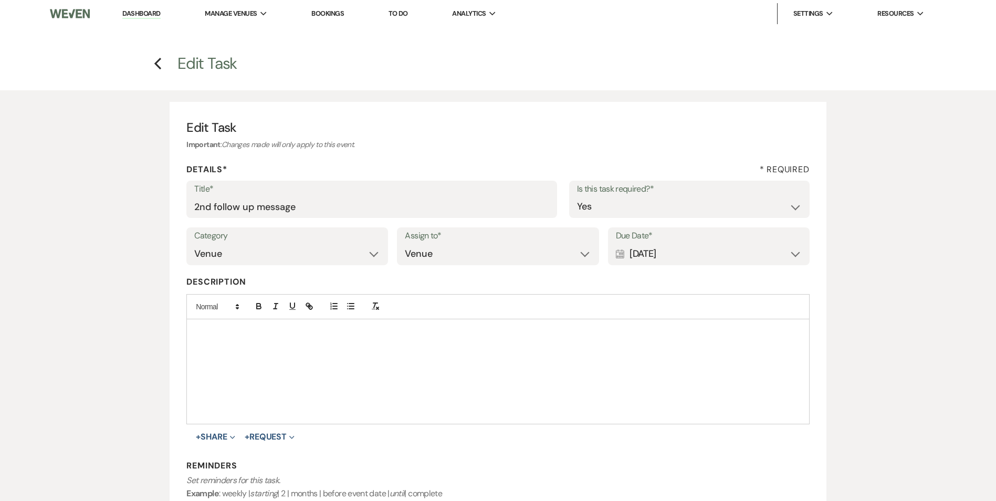
click at [760, 256] on div "Calendar Sep 17, 2025 Expand" at bounding box center [709, 254] width 186 height 20
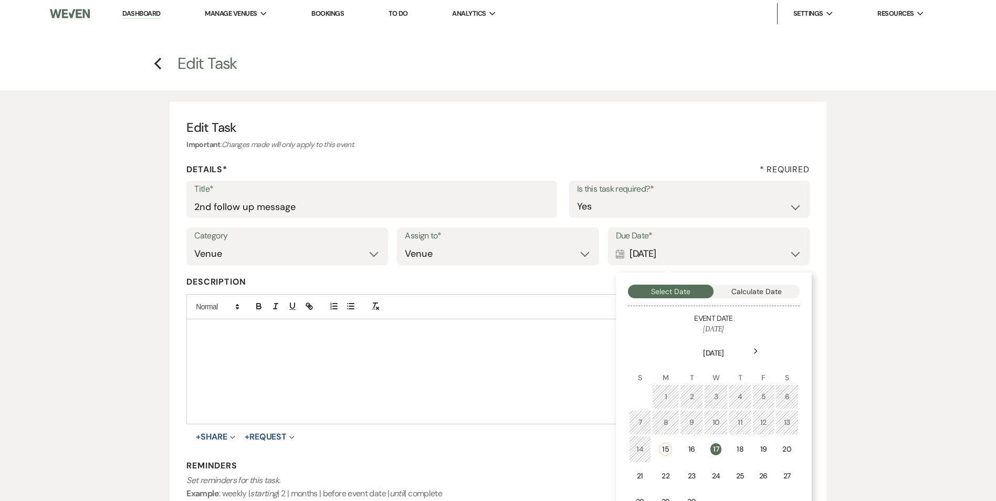
click at [740, 449] on div "18" at bounding box center [739, 448] width 8 height 11
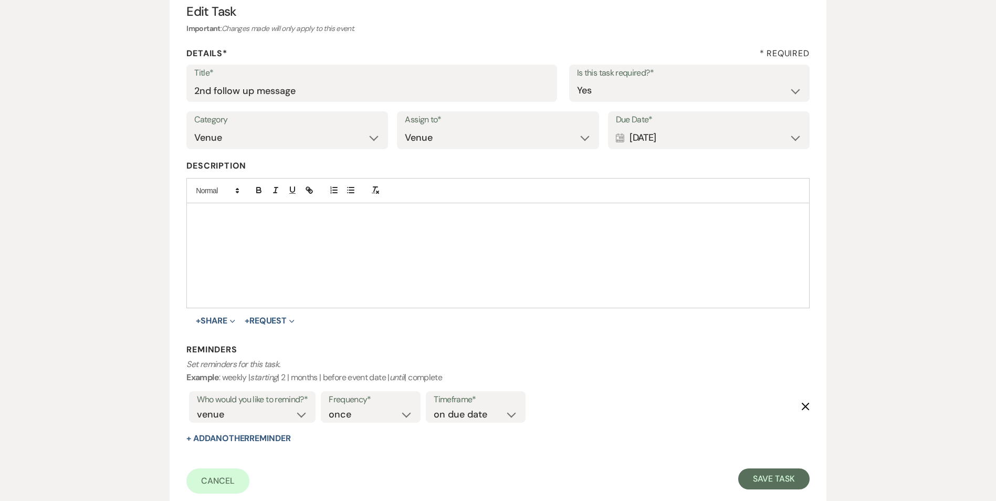
scroll to position [204, 0]
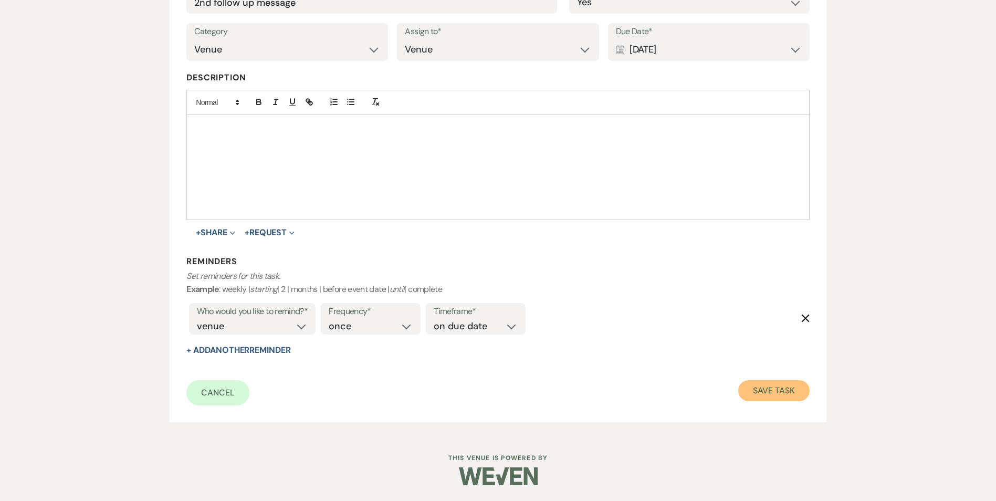
click at [749, 384] on button "Save Task" at bounding box center [773, 390] width 71 height 21
select select "2"
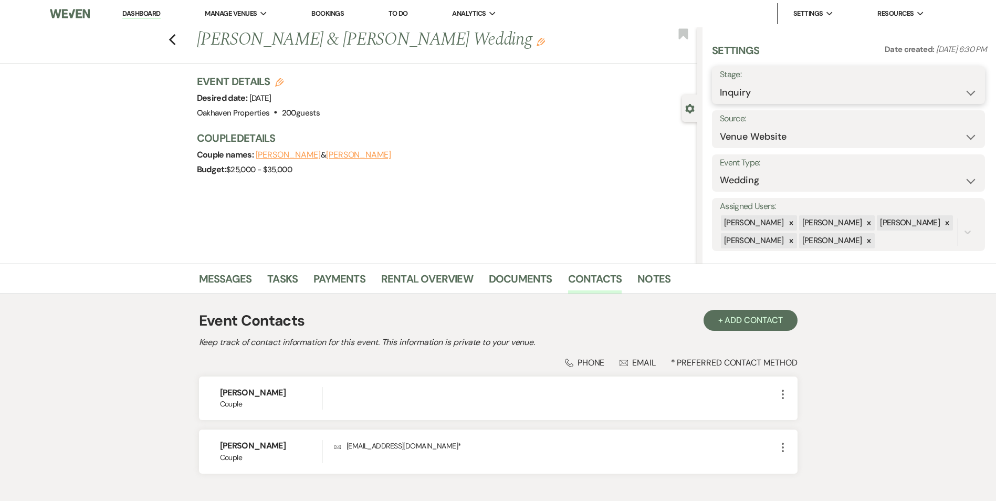
click at [770, 85] on select "Inquiry Follow Up Tour Requested Tour Confirmed Toured Proposal Sent Booked Lost" at bounding box center [848, 92] width 257 height 20
select select "8"
click at [720, 82] on select "Inquiry Follow Up Tour Requested Tour Confirmed Toured Proposal Sent Booked Lost" at bounding box center [848, 92] width 257 height 20
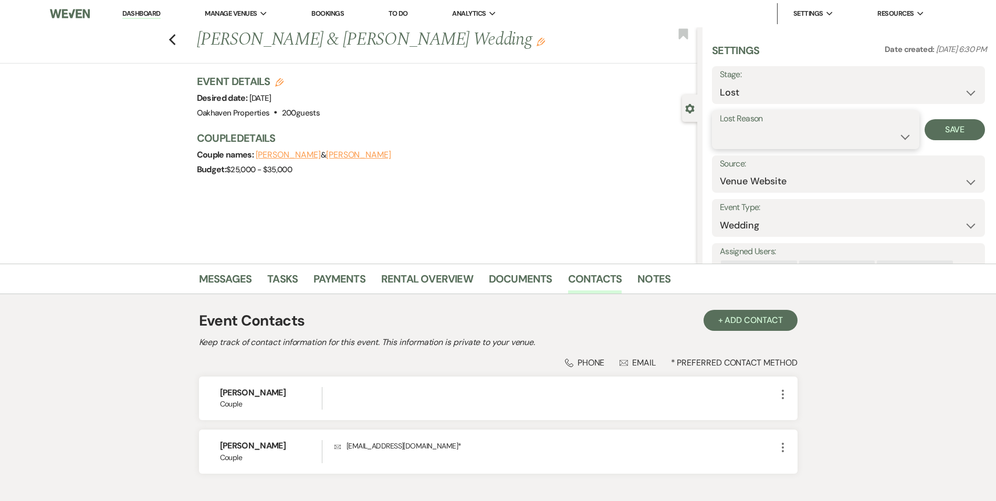
click at [742, 134] on select "Booked Elsewhere Budget Date Unavailable No Response Not a Good Match Capacity …" at bounding box center [816, 136] width 192 height 20
select select "4"
click at [720, 126] on select "Booked Elsewhere Budget Date Unavailable No Response Not a Good Match Capacity …" at bounding box center [816, 136] width 192 height 20
click at [960, 135] on button "Save" at bounding box center [954, 129] width 60 height 21
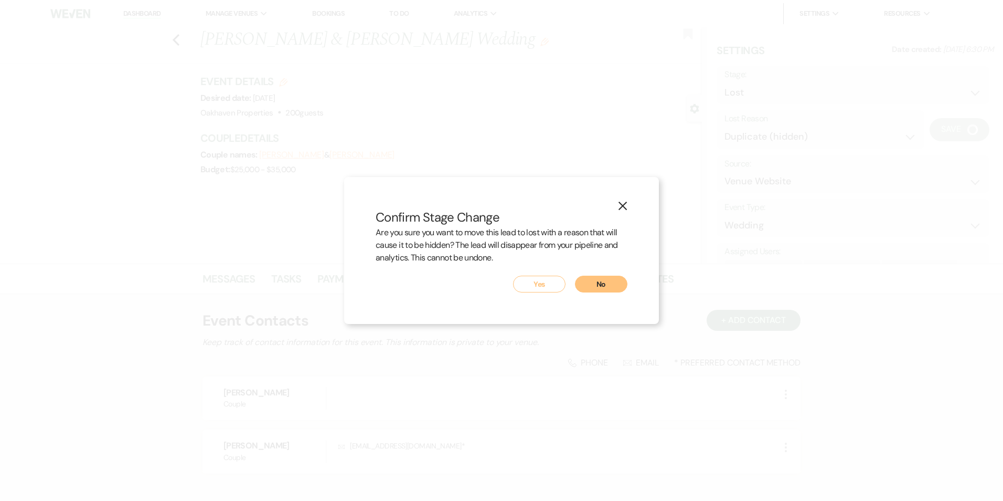
click at [553, 278] on button "Yes" at bounding box center [539, 284] width 52 height 17
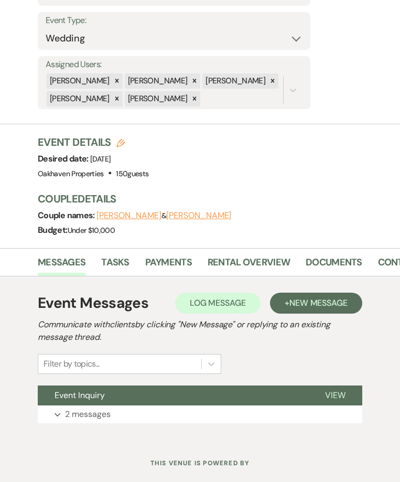
scroll to position [256, 0]
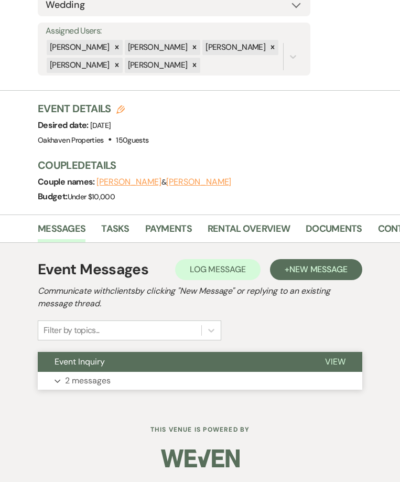
click at [341, 356] on button "View" at bounding box center [336, 362] width 54 height 20
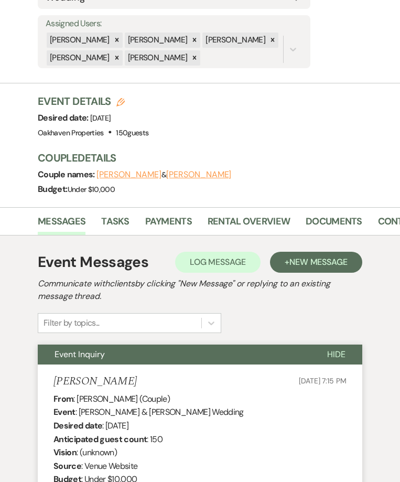
scroll to position [103, 0]
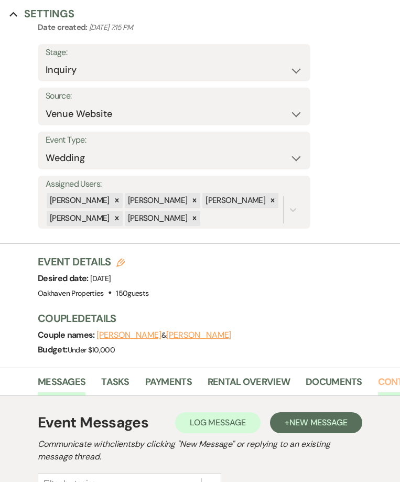
click at [385, 383] on link "Contacts" at bounding box center [402, 386] width 48 height 22
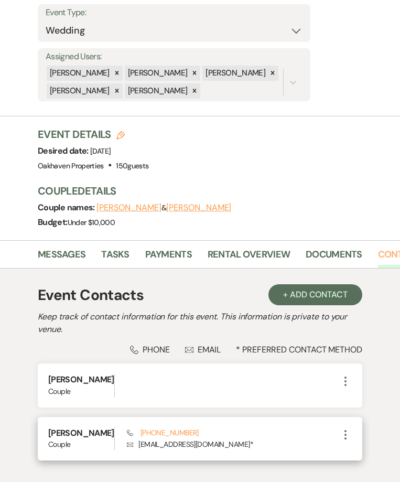
scroll to position [346, 0]
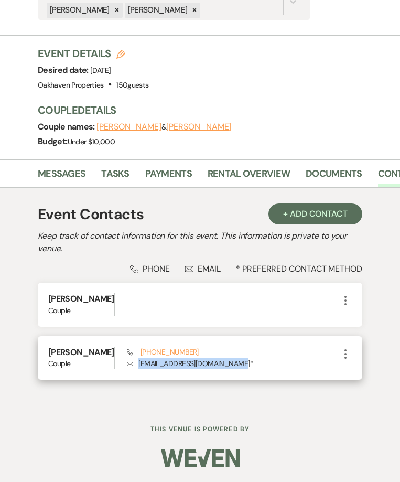
drag, startPoint x: 217, startPoint y: 343, endPoint x: 119, endPoint y: 353, distance: 98.1
click at [127, 353] on div "Phone (336) 589-7469 Envelope buskirkvclark1998@yahoo.com *" at bounding box center [233, 358] width 213 height 23
copy p "buskirkvclark1998@yahoo.com"
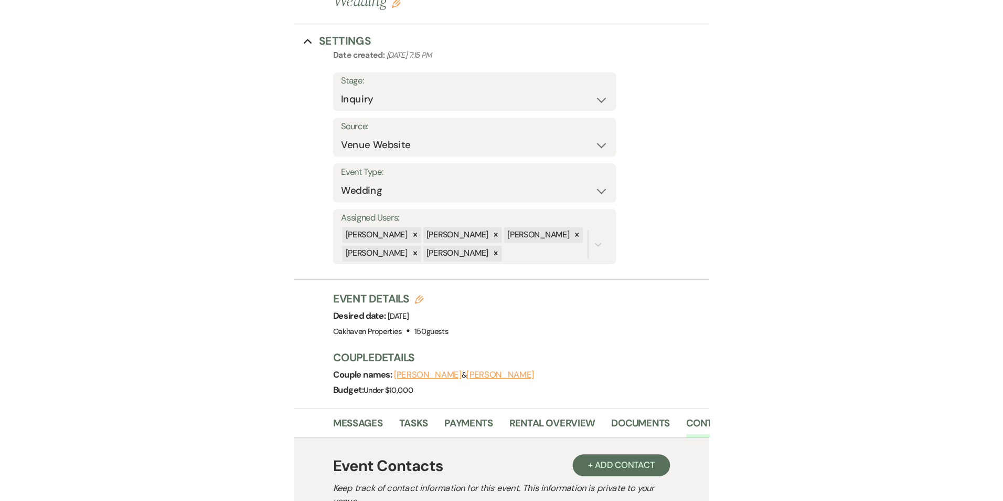
scroll to position [0, 0]
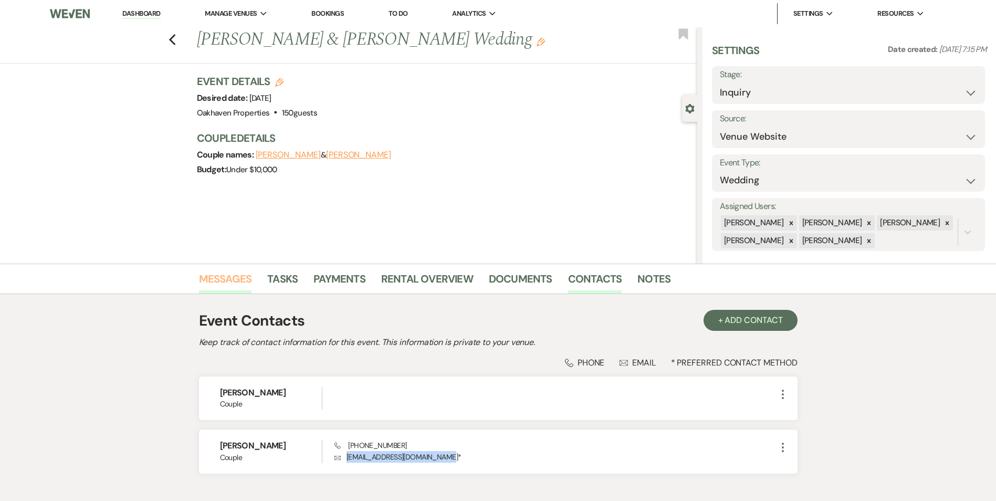
click at [220, 279] on link "Messages" at bounding box center [225, 281] width 53 height 23
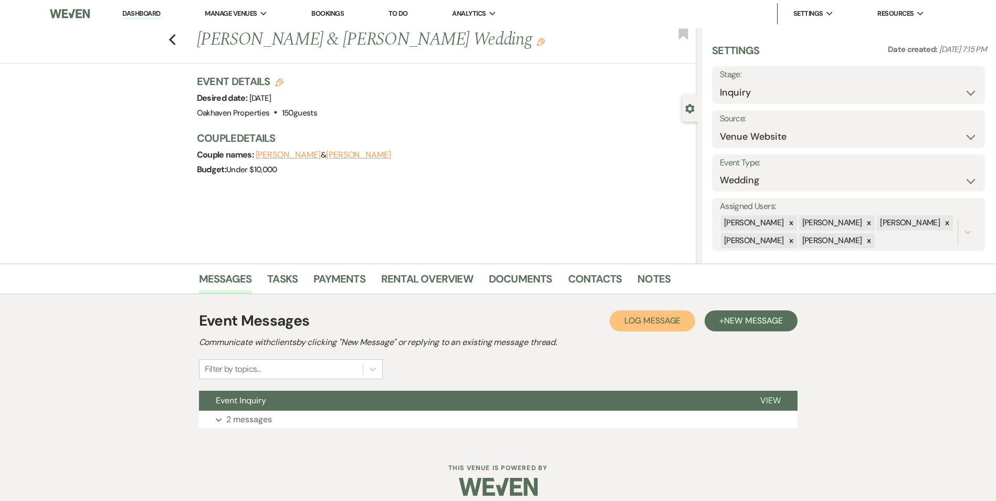
click at [665, 331] on button "Log Log Message" at bounding box center [652, 320] width 86 height 21
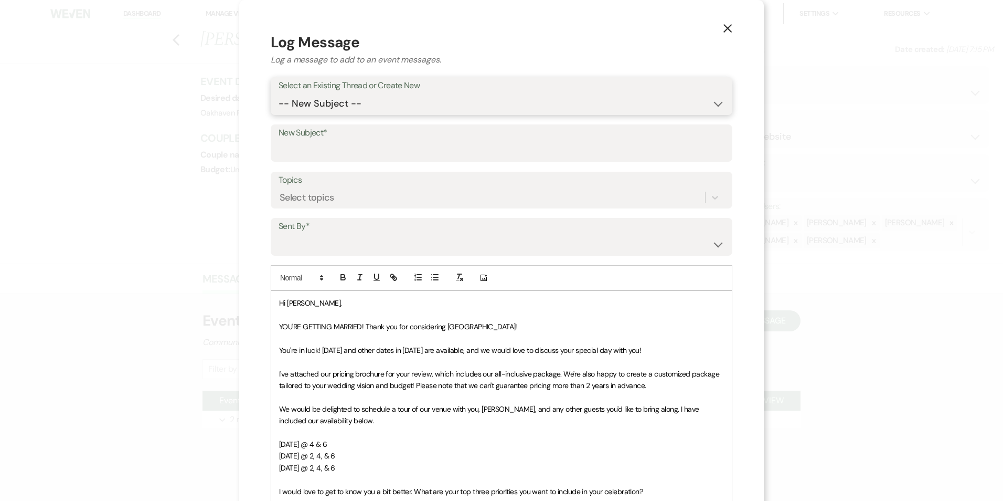
click at [343, 107] on select "-- New Subject -- Event Inquiry" at bounding box center [502, 103] width 446 height 20
select select "461046"
click at [279, 93] on select "-- New Subject -- Event Inquiry" at bounding box center [502, 103] width 446 height 20
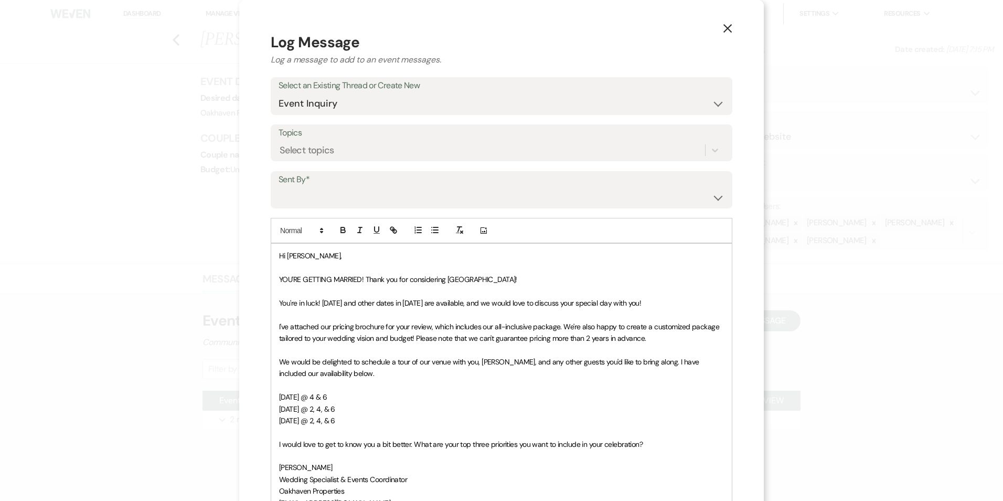
drag, startPoint x: 339, startPoint y: 184, endPoint x: 342, endPoint y: 215, distance: 31.1
click at [339, 184] on label "Sent By*" at bounding box center [502, 179] width 446 height 15
click at [332, 195] on select "Patience Ergish (pdergish@aol.com) Jeanette Wagoner (jeanette@experienceoakhave…" at bounding box center [502, 197] width 446 height 20
select select "user-127923"
click at [279, 187] on select "Patience Ergish (pdergish@aol.com) Jeanette Wagoner (jeanette@experienceoakhave…" at bounding box center [502, 197] width 446 height 20
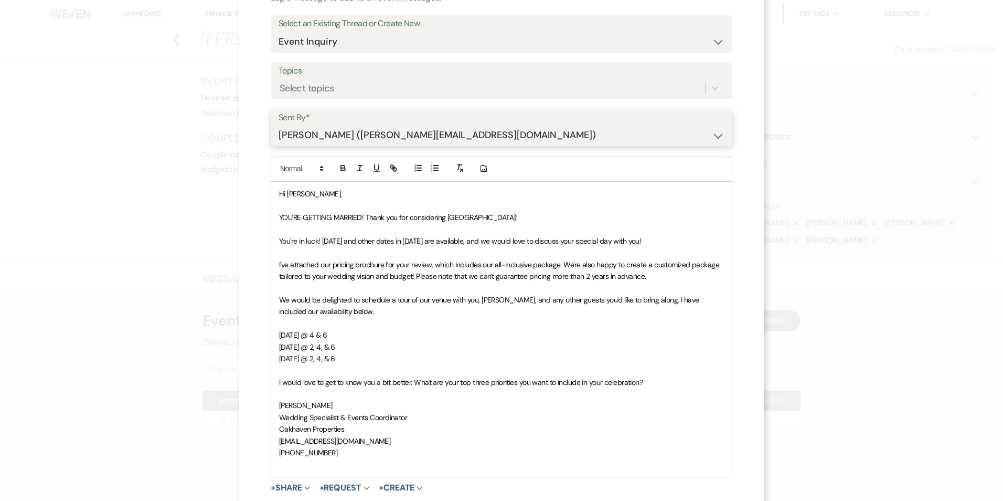
scroll to position [181, 0]
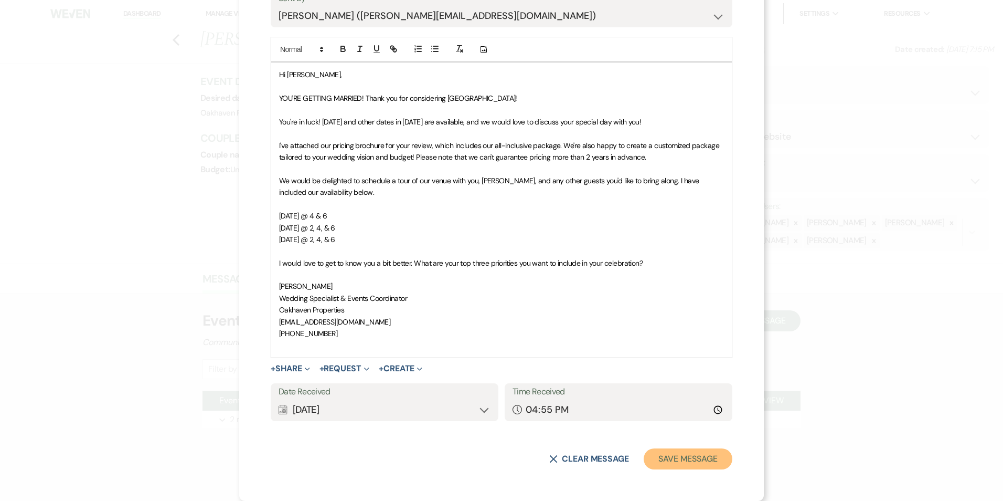
click at [690, 450] on button "Save Message" at bounding box center [688, 458] width 89 height 21
click at [683, 455] on button "Save Message" at bounding box center [688, 458] width 89 height 21
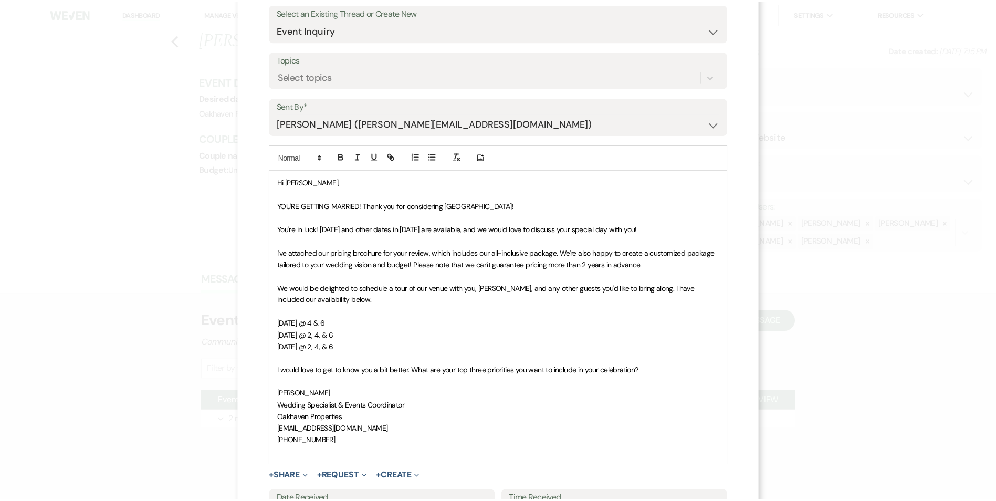
scroll to position [0, 0]
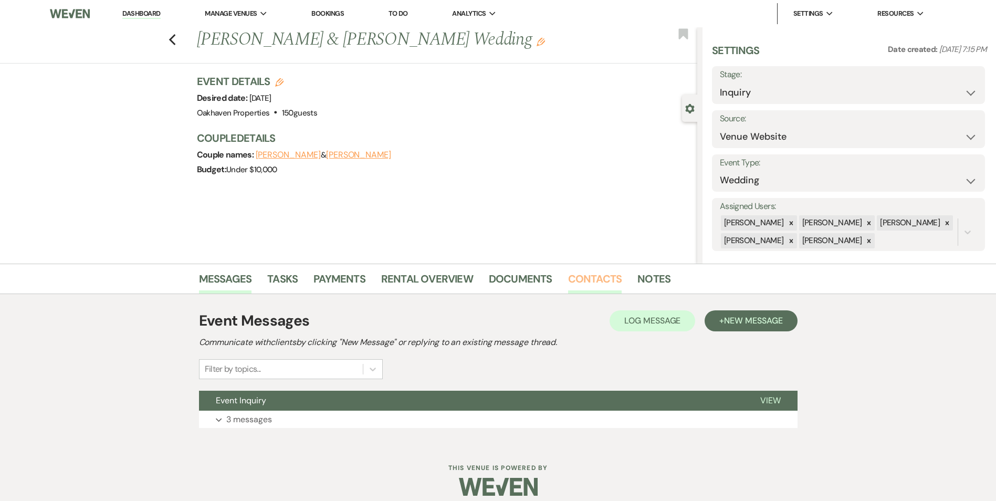
click at [595, 288] on link "Contacts" at bounding box center [595, 281] width 54 height 23
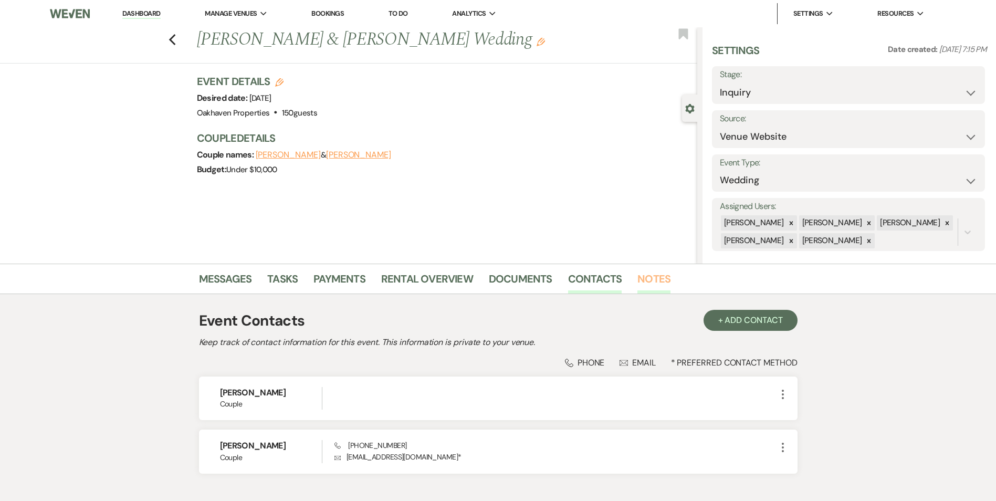
click at [650, 273] on link "Notes" at bounding box center [653, 281] width 33 height 23
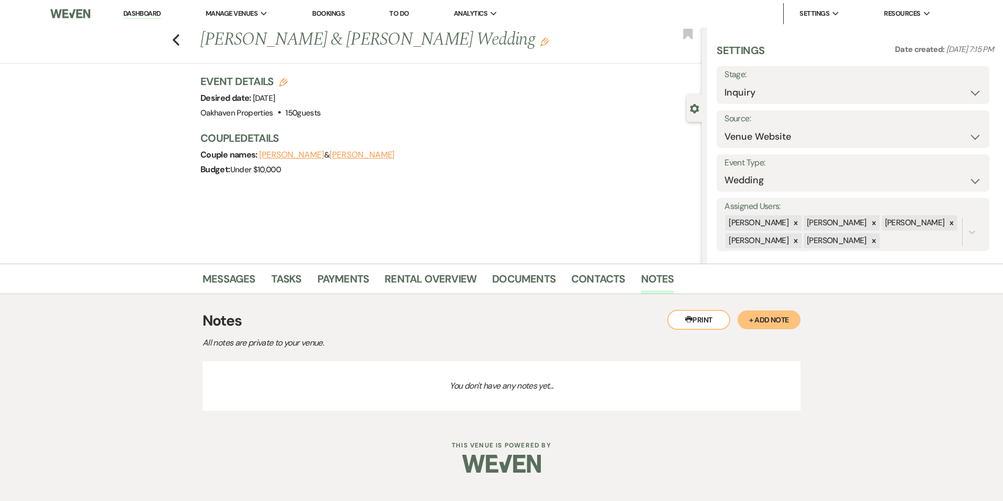
click at [777, 322] on button "+ Add Note" at bounding box center [769, 319] width 63 height 19
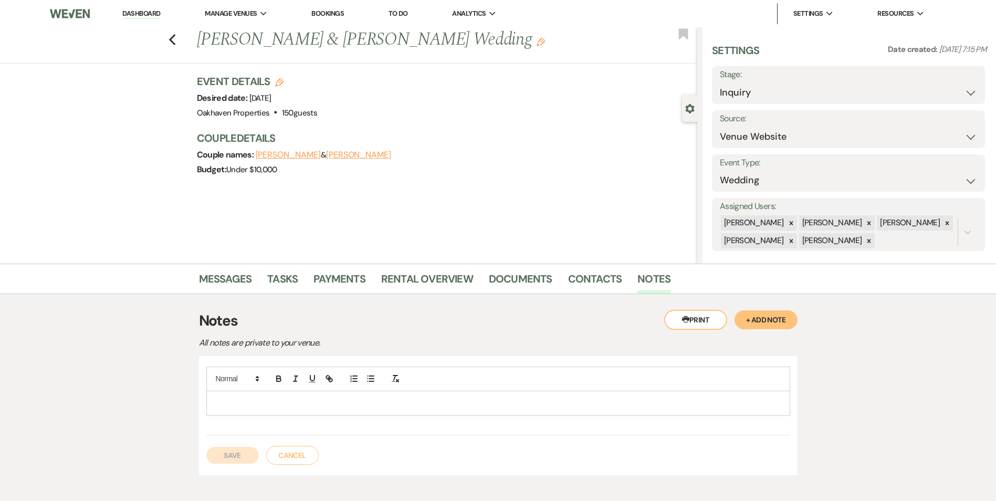
click at [293, 403] on p at bounding box center [498, 403] width 567 height 12
drag, startPoint x: 227, startPoint y: 462, endPoint x: 304, endPoint y: 342, distance: 142.8
click at [227, 462] on button "Save" at bounding box center [232, 455] width 52 height 17
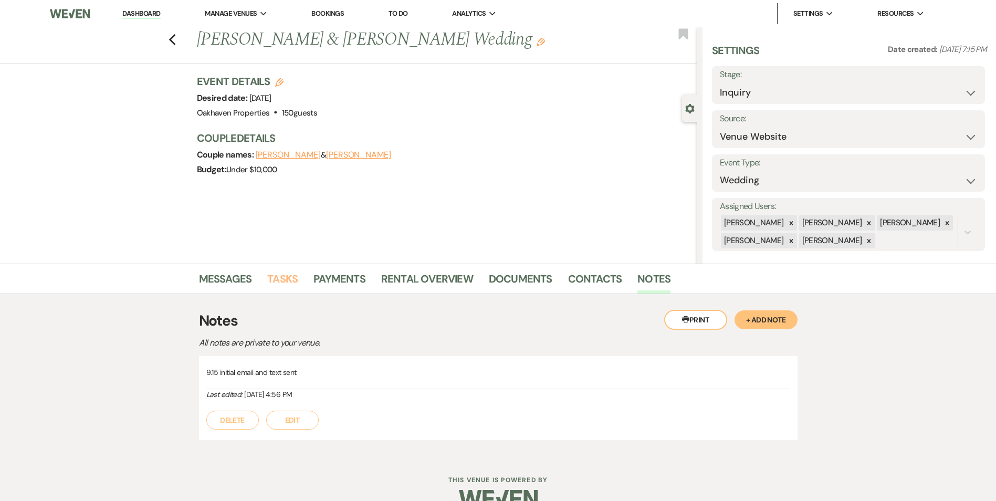
drag, startPoint x: 290, startPoint y: 271, endPoint x: 295, endPoint y: 267, distance: 7.1
click at [290, 271] on link "Tasks" at bounding box center [282, 281] width 30 height 23
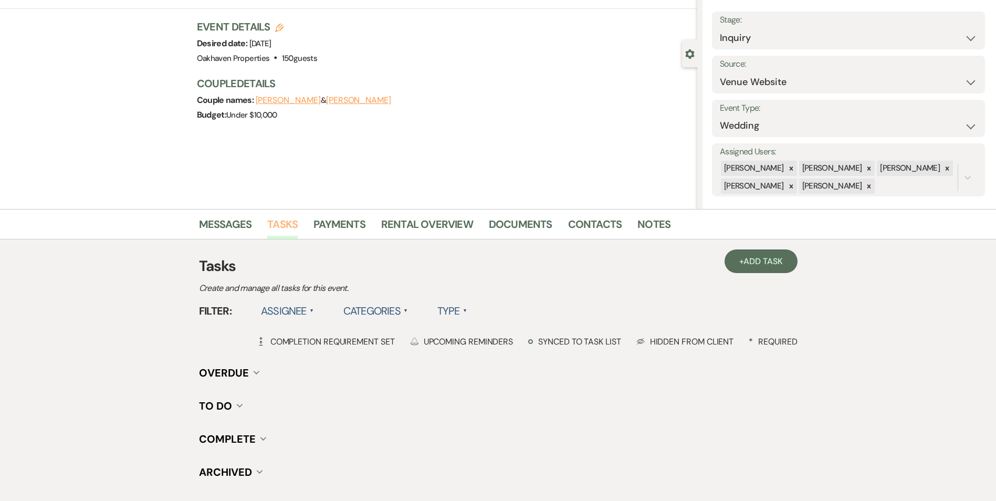
scroll to position [129, 0]
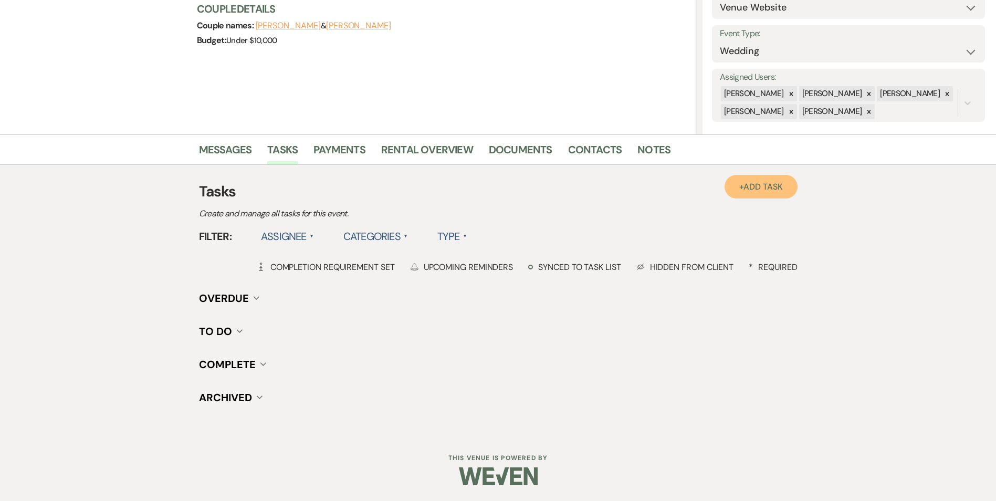
click at [746, 183] on span "Add Task" at bounding box center [762, 186] width 39 height 11
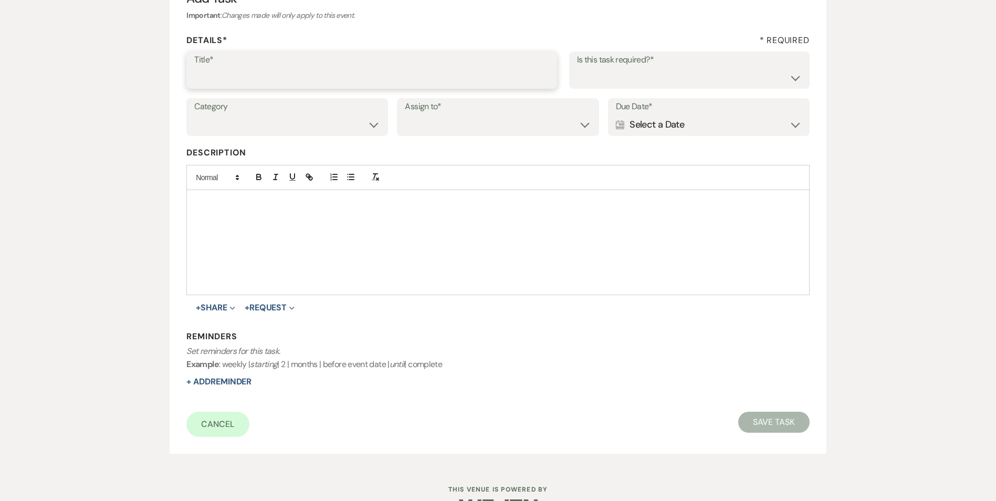
click at [244, 79] on input "Title*" at bounding box center [371, 77] width 355 height 20
type input "2nd follow up call and email"
drag, startPoint x: 630, startPoint y: 76, endPoint x: 627, endPoint y: 86, distance: 11.0
click at [630, 76] on select "Yes No" at bounding box center [689, 77] width 225 height 20
select select "true"
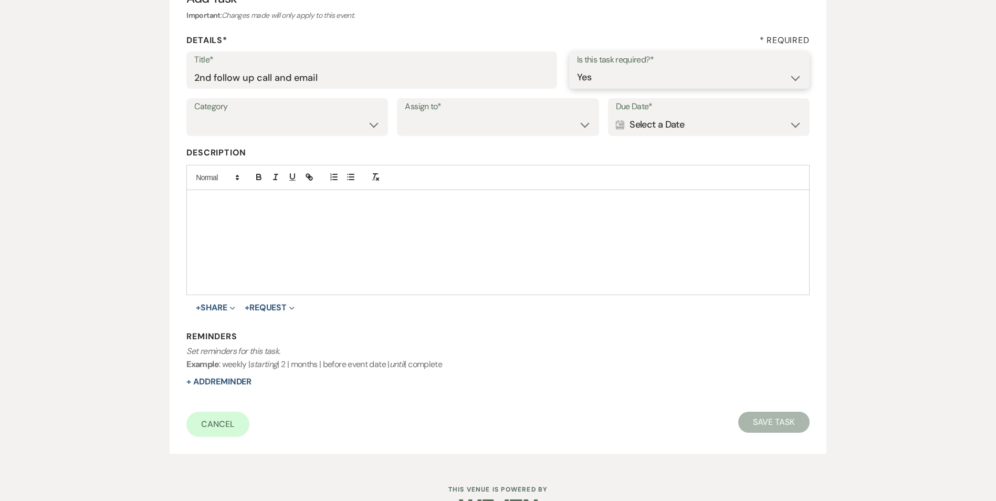
click at [577, 67] on select "Yes No" at bounding box center [689, 77] width 225 height 20
drag, startPoint x: 306, startPoint y: 124, endPoint x: 302, endPoint y: 135, distance: 12.1
click at [306, 124] on select "Venue Vendors Guests Details Finalize & Share" at bounding box center [287, 124] width 186 height 20
select select "31"
click at [194, 114] on select "Venue Vendors Guests Details Finalize & Share" at bounding box center [287, 124] width 186 height 20
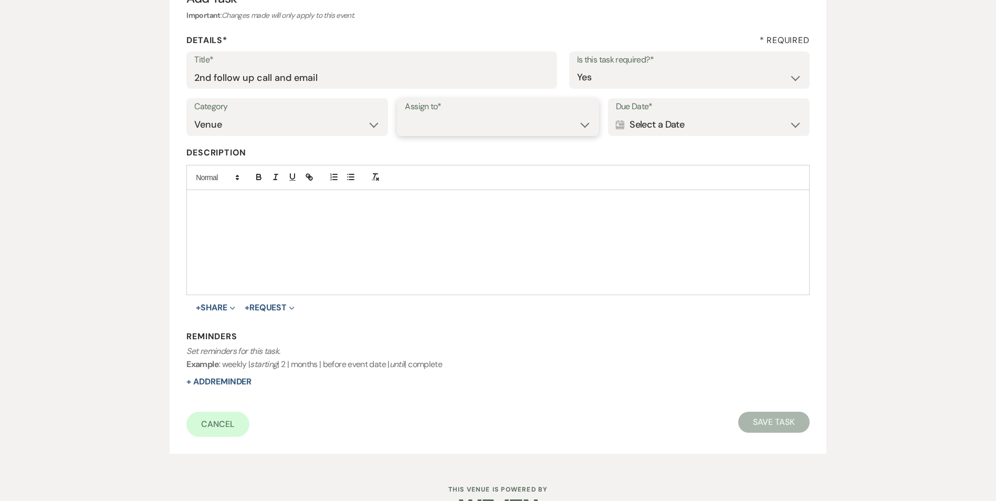
click at [470, 125] on select "Venue Client" at bounding box center [498, 124] width 186 height 20
select select "venueHost"
click at [405, 114] on select "Venue Client" at bounding box center [498, 124] width 186 height 20
drag, startPoint x: 679, startPoint y: 114, endPoint x: 691, endPoint y: 137, distance: 25.6
click at [679, 115] on div "Calendar Select a Date Expand" at bounding box center [709, 124] width 186 height 20
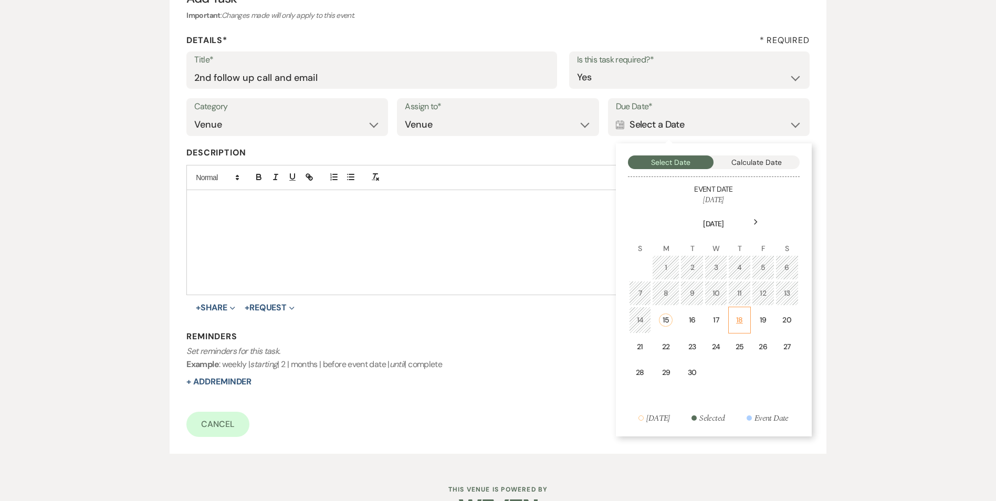
click at [733, 323] on td "18" at bounding box center [739, 320] width 23 height 27
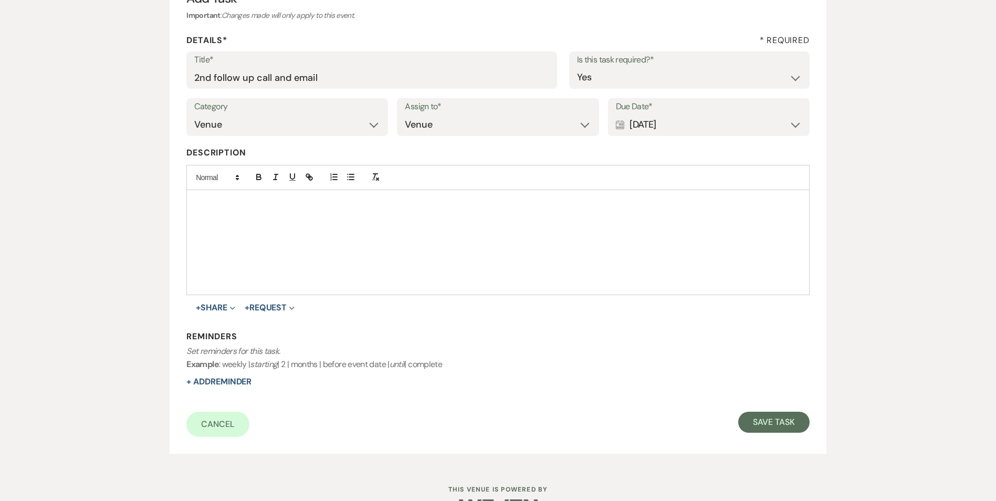
drag, startPoint x: 224, startPoint y: 381, endPoint x: 288, endPoint y: 374, distance: 65.0
click at [226, 379] on button "+ Add Reminder" at bounding box center [218, 381] width 65 height 8
select select "host"
select select "days"
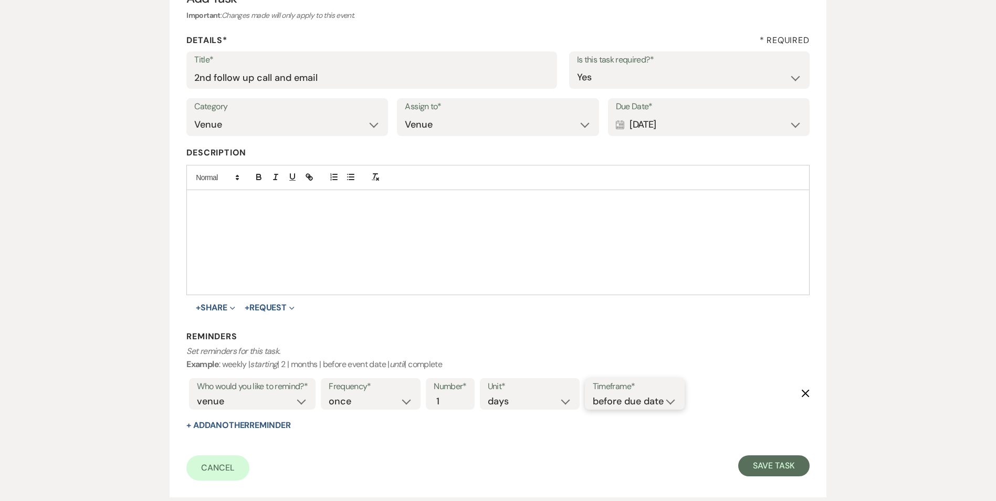
drag, startPoint x: 607, startPoint y: 405, endPoint x: 616, endPoint y: 409, distance: 10.6
click at [607, 405] on select "before due date after due date on due date on custom date" at bounding box center [635, 401] width 84 height 14
select select "onDueDate"
click at [593, 394] on select "before due date after due date on due date on custom date" at bounding box center [635, 401] width 84 height 14
click at [768, 449] on form "Title* 2nd follow up call and email Is this task required?* Yes No Category Ven…" at bounding box center [497, 265] width 622 height 429
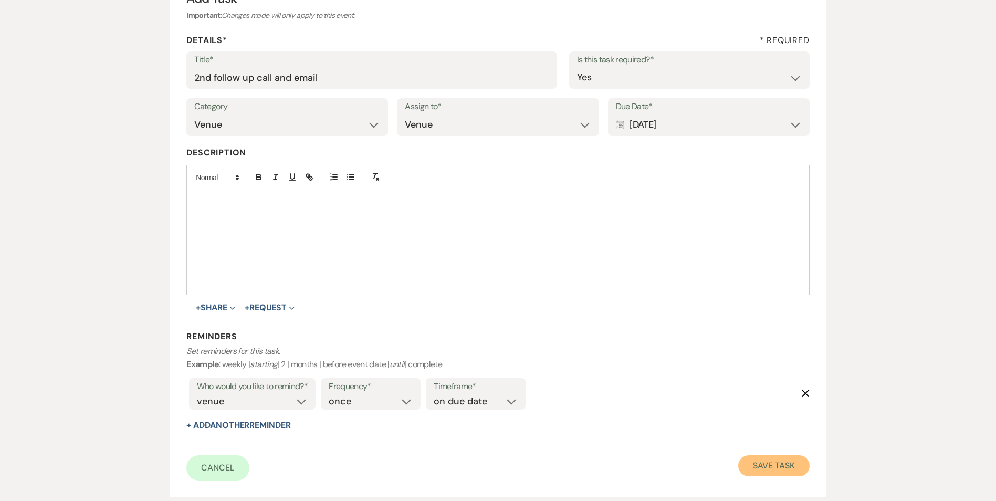
click at [769, 458] on button "Save Task" at bounding box center [773, 465] width 71 height 21
select select "5"
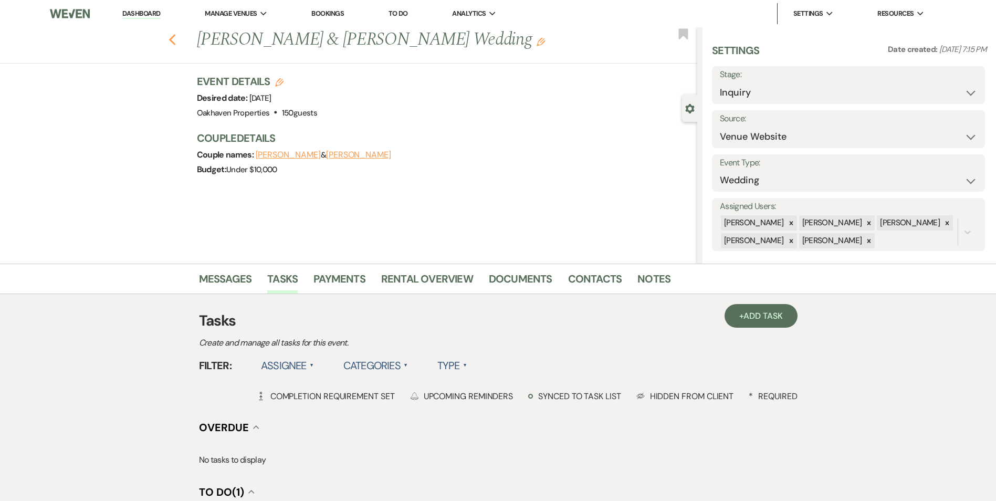
click at [174, 37] on icon "Previous" at bounding box center [172, 40] width 8 height 13
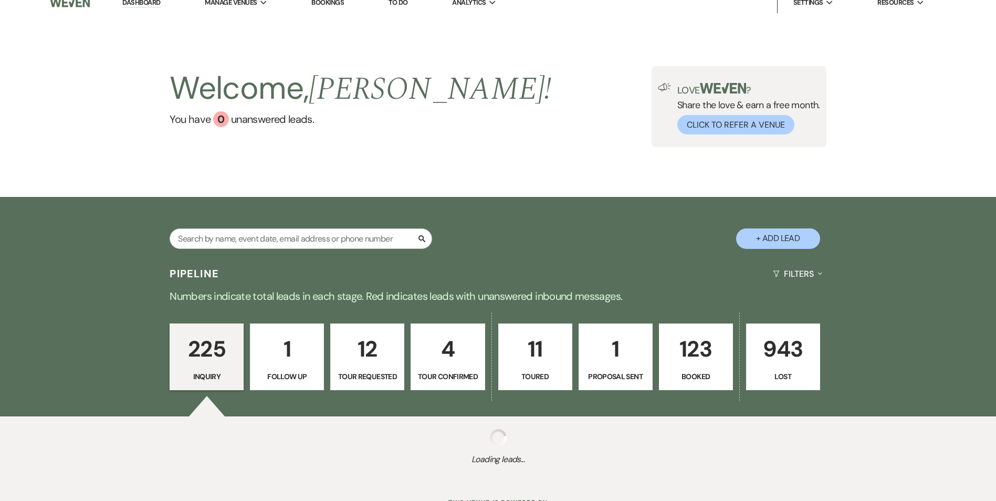
scroll to position [28, 0]
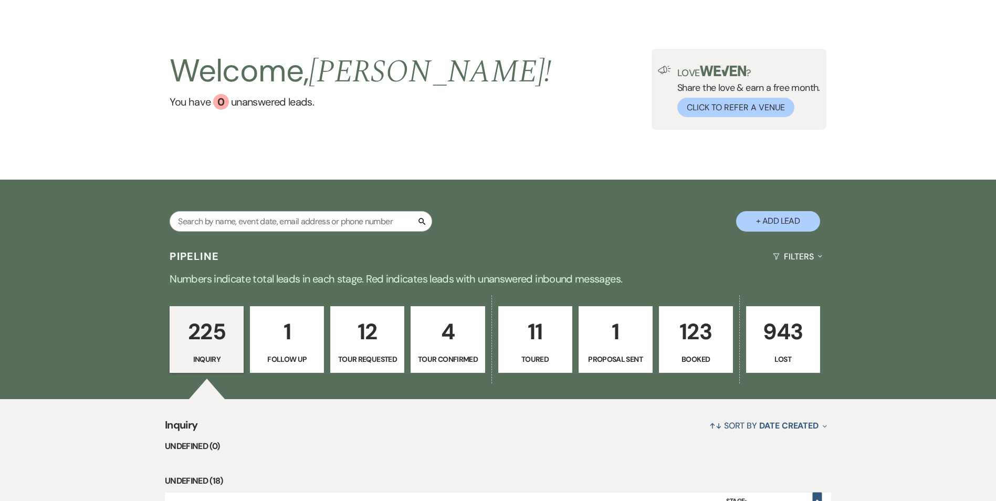
click at [522, 353] on p "Toured" at bounding box center [535, 359] width 60 height 12
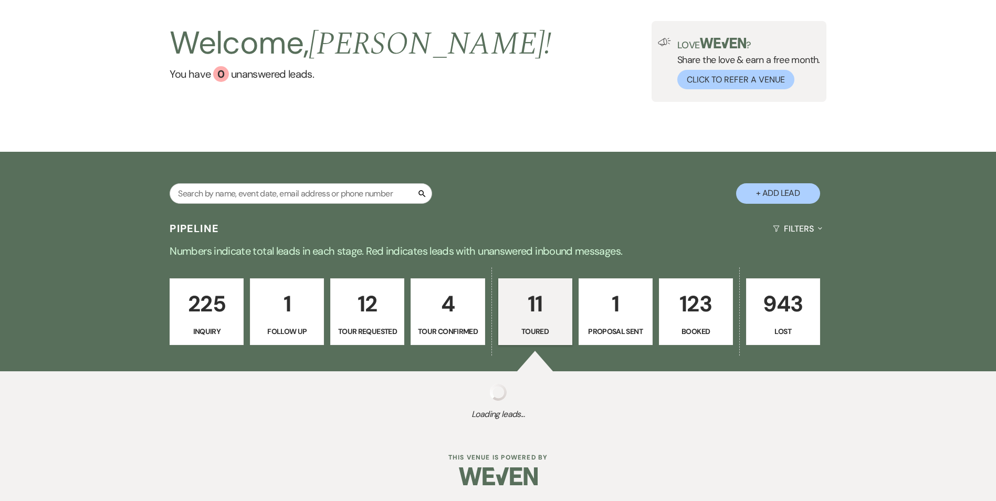
select select "5"
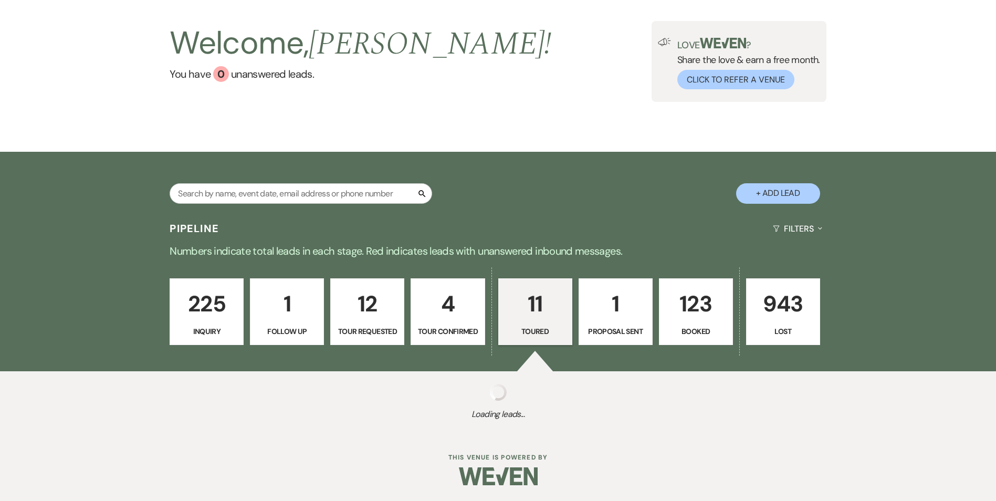
select select "5"
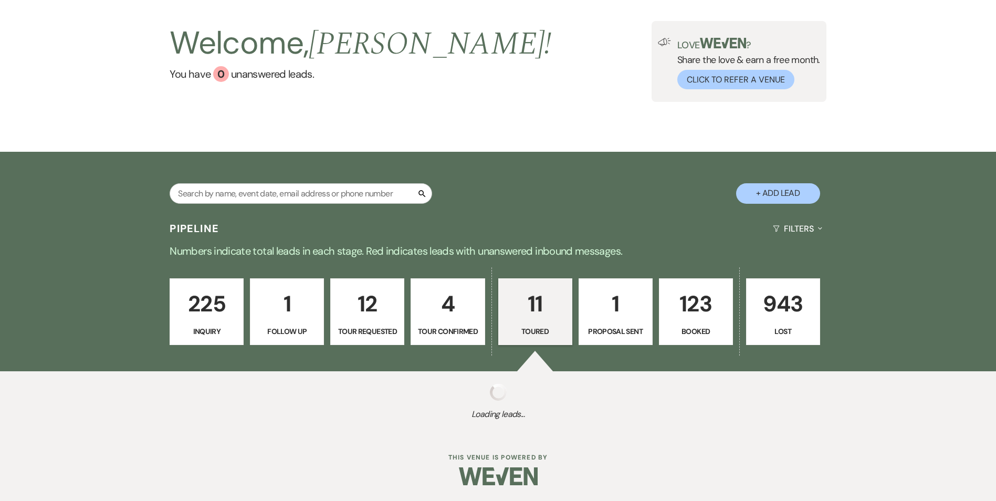
select select "5"
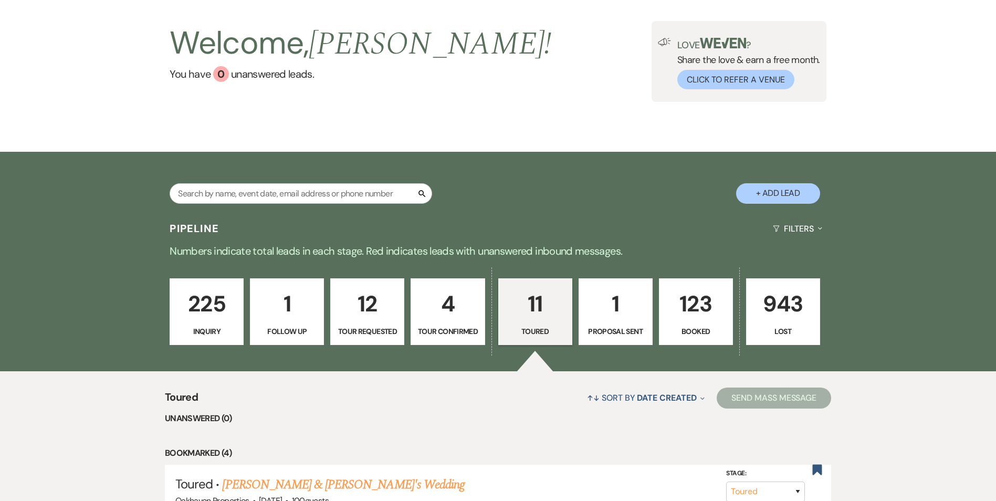
click at [550, 304] on p "11" at bounding box center [535, 303] width 60 height 35
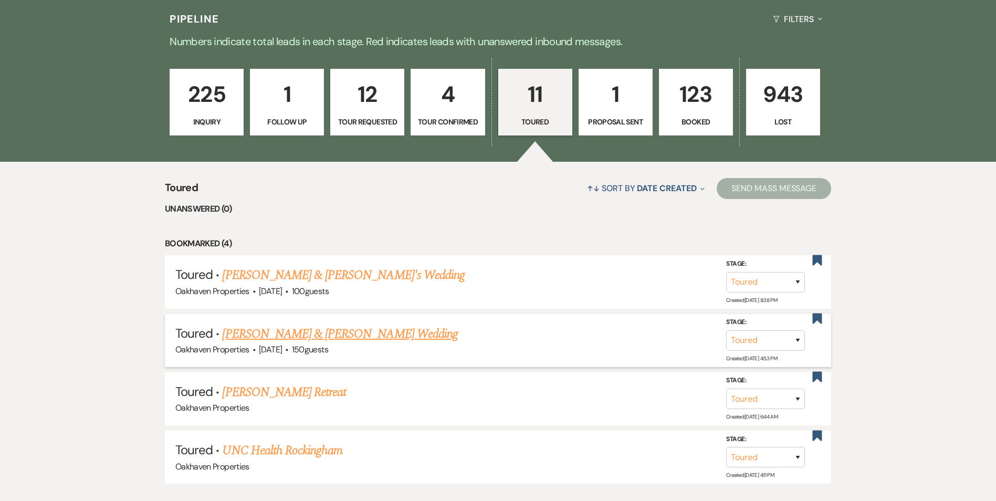
scroll to position [266, 0]
click at [341, 336] on link "Dustin Felts & Grace Danieley's Wedding" at bounding box center [339, 333] width 235 height 19
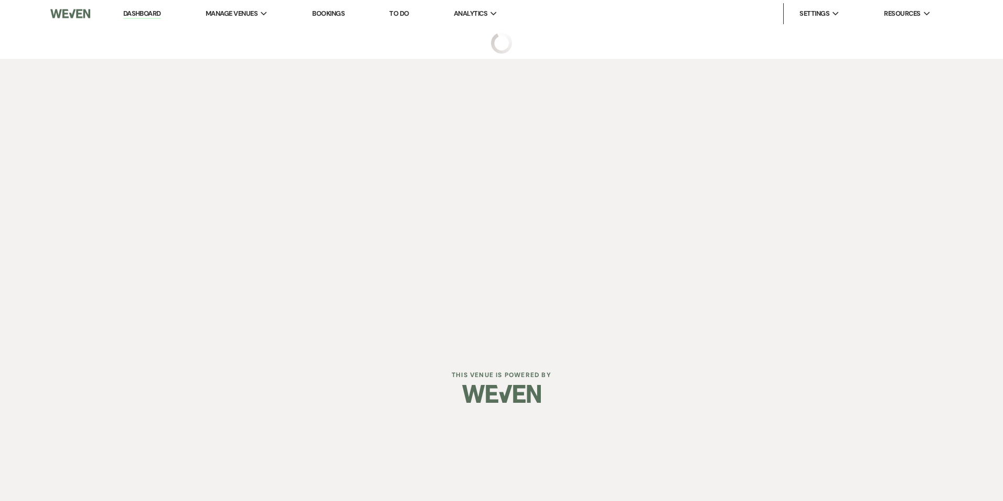
select select "5"
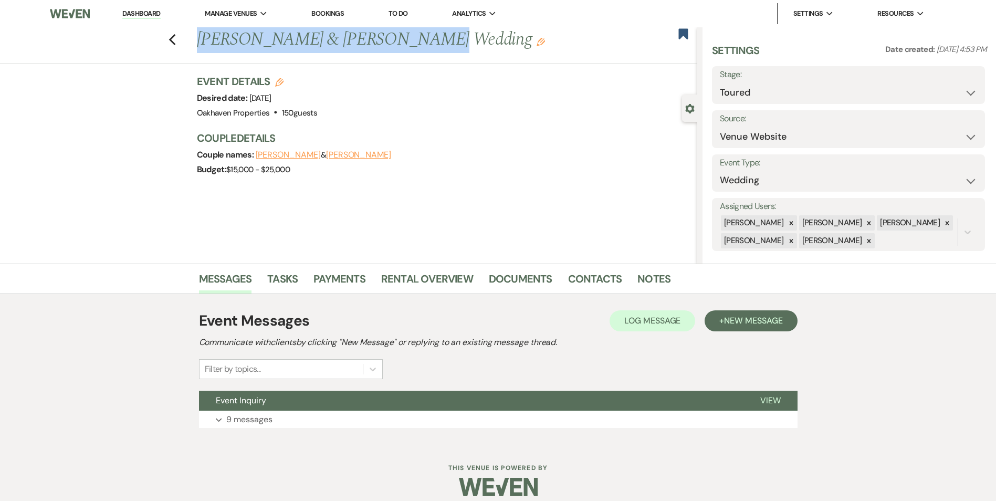
drag, startPoint x: 395, startPoint y: 38, endPoint x: 198, endPoint y: 48, distance: 196.5
click at [198, 48] on div "Previous Dustin Felts & Grace Danieley's Wedding Edit" at bounding box center [444, 39] width 505 height 25
copy h1 "Dustin Felts & Grace Danieley"
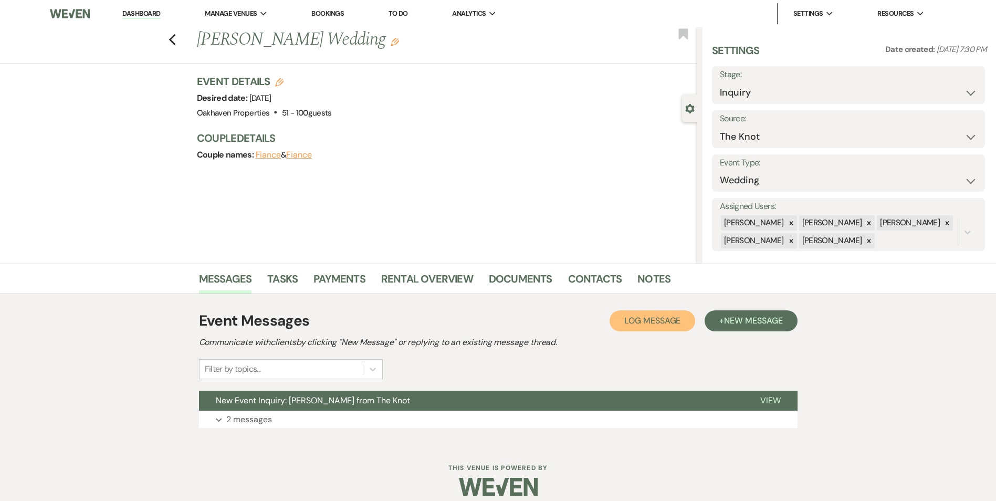
click at [649, 315] on span "Log Message" at bounding box center [652, 320] width 56 height 11
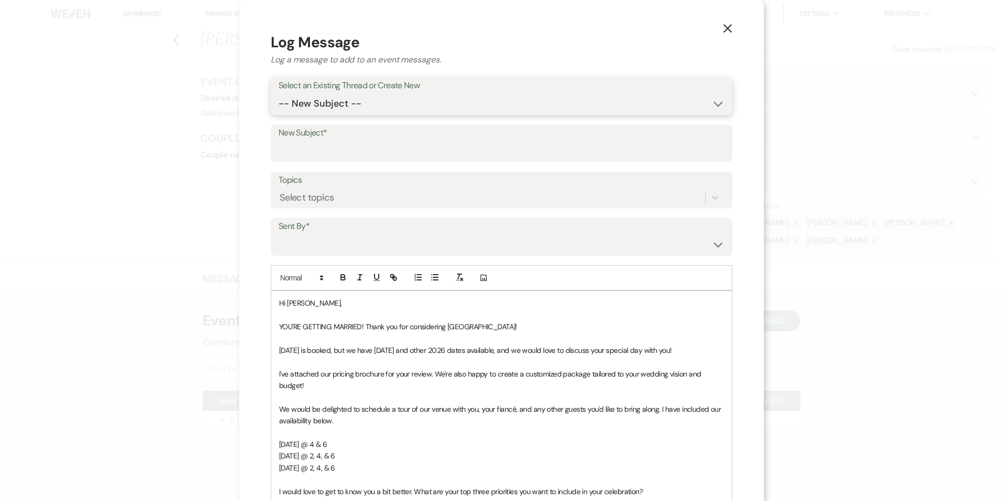
click at [374, 98] on select "-- New Subject -- New Event Inquiry: Brittany Grimes from The Knot" at bounding box center [502, 103] width 446 height 20
select select "461048"
click at [279, 93] on select "-- New Subject -- New Event Inquiry: Brittany Grimes from The Knot" at bounding box center [502, 103] width 446 height 20
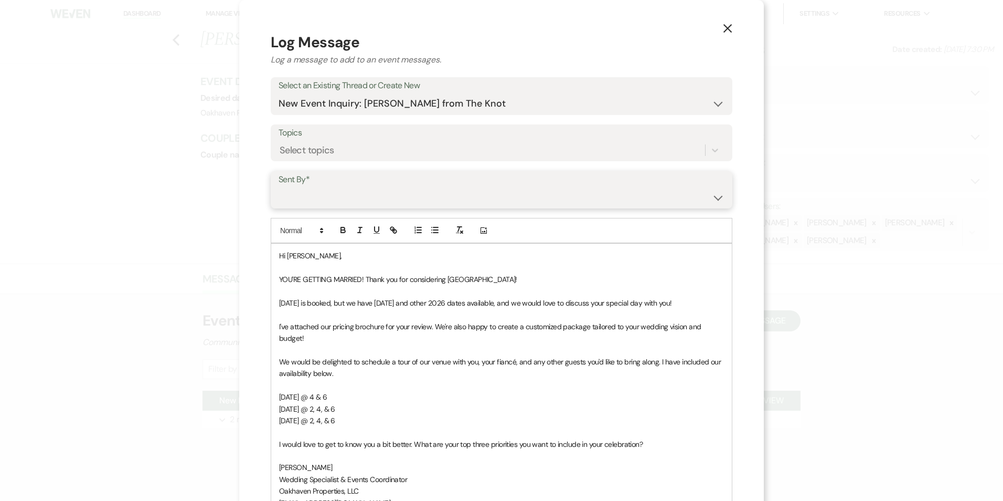
click at [357, 194] on select "Patience Ergish (pdergish@aol.com) Jeanette Wagoner (jeanette@experienceoakhave…" at bounding box center [502, 197] width 446 height 20
select select "user-127923"
click at [279, 187] on select "Patience Ergish (pdergish@aol.com) Jeanette Wagoner (jeanette@experienceoakhave…" at bounding box center [502, 197] width 446 height 20
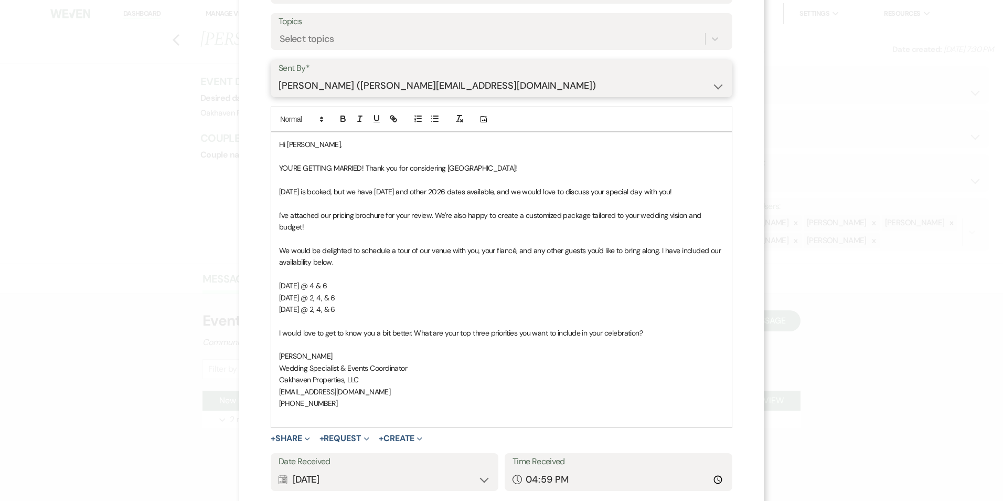
scroll to position [193, 0]
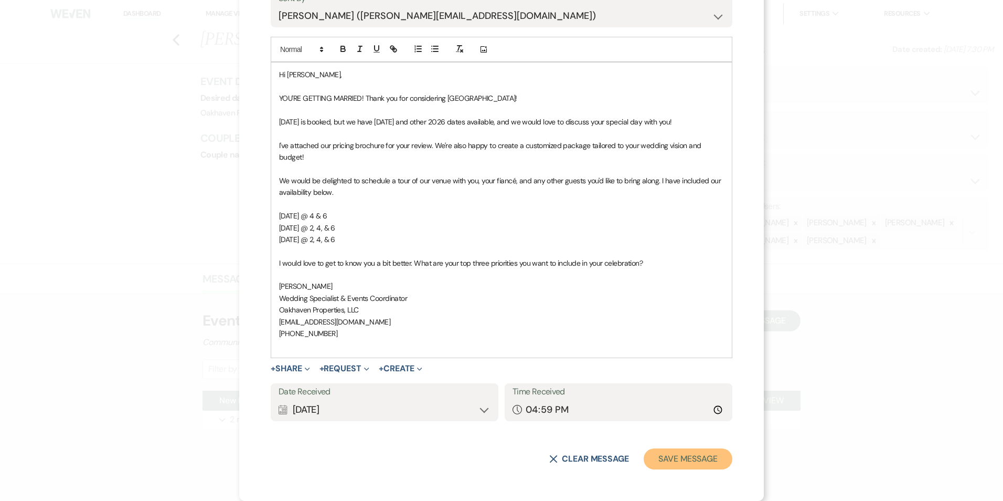
click at [665, 469] on button "Save Message" at bounding box center [688, 458] width 89 height 21
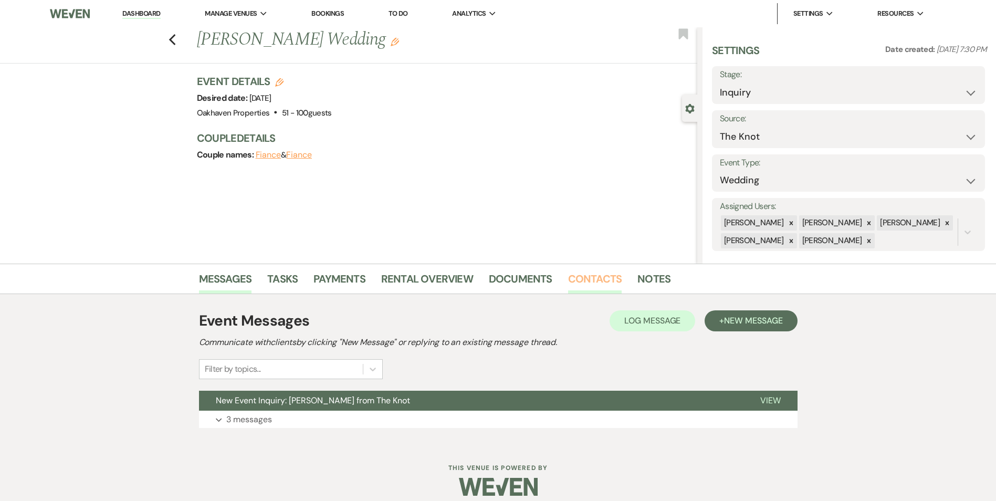
click at [591, 284] on link "Contacts" at bounding box center [595, 281] width 54 height 23
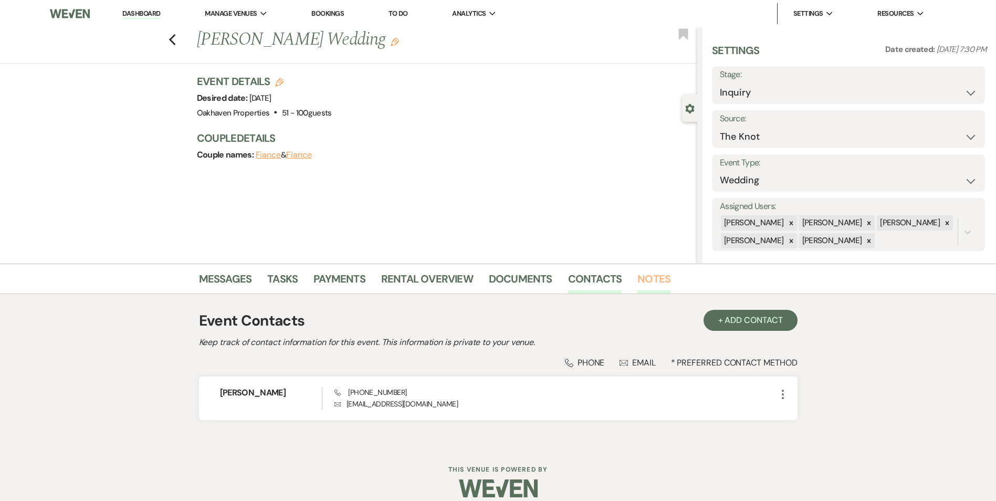
click at [641, 283] on link "Notes" at bounding box center [653, 281] width 33 height 23
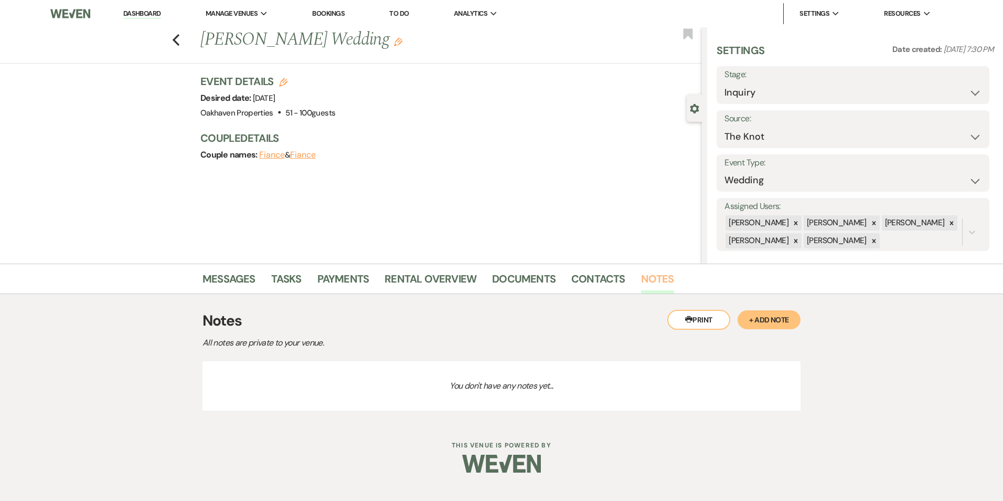
click at [654, 284] on link "Notes" at bounding box center [657, 281] width 33 height 23
click at [755, 325] on button "+ Add Note" at bounding box center [769, 319] width 63 height 19
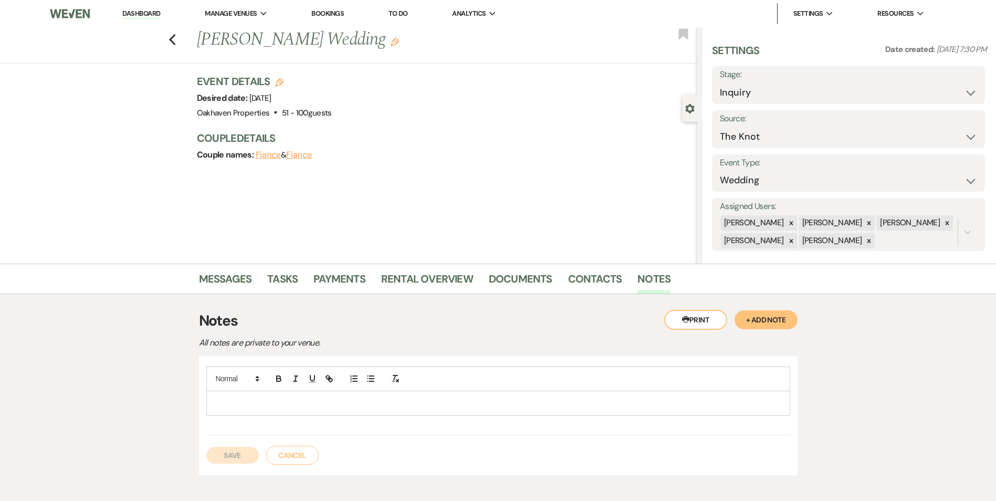
click at [272, 402] on p at bounding box center [498, 403] width 567 height 12
drag, startPoint x: 204, startPoint y: 457, endPoint x: 234, endPoint y: 461, distance: 30.2
click at [234, 461] on div "9.15 initial message sent - phone number undeliverable Save Cancel" at bounding box center [498, 415] width 598 height 119
drag, startPoint x: 234, startPoint y: 461, endPoint x: 251, endPoint y: 459, distance: 17.4
click at [251, 459] on button "Save" at bounding box center [232, 455] width 52 height 17
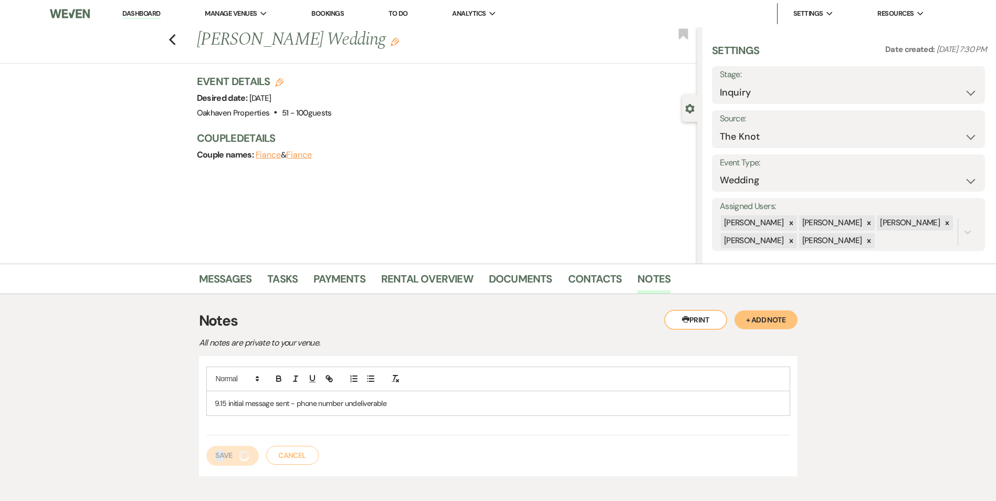
click at [239, 456] on img "submit" at bounding box center [244, 455] width 10 height 10
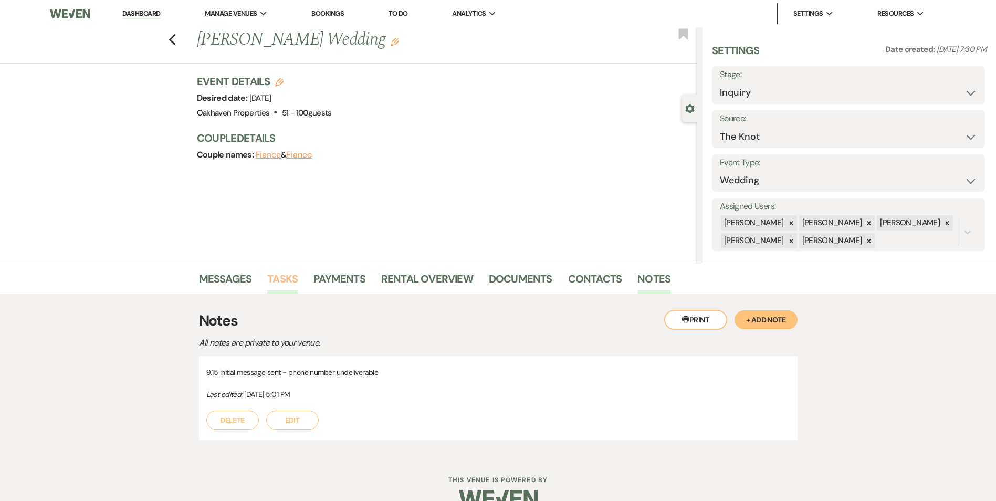
click at [283, 284] on link "Tasks" at bounding box center [282, 281] width 30 height 23
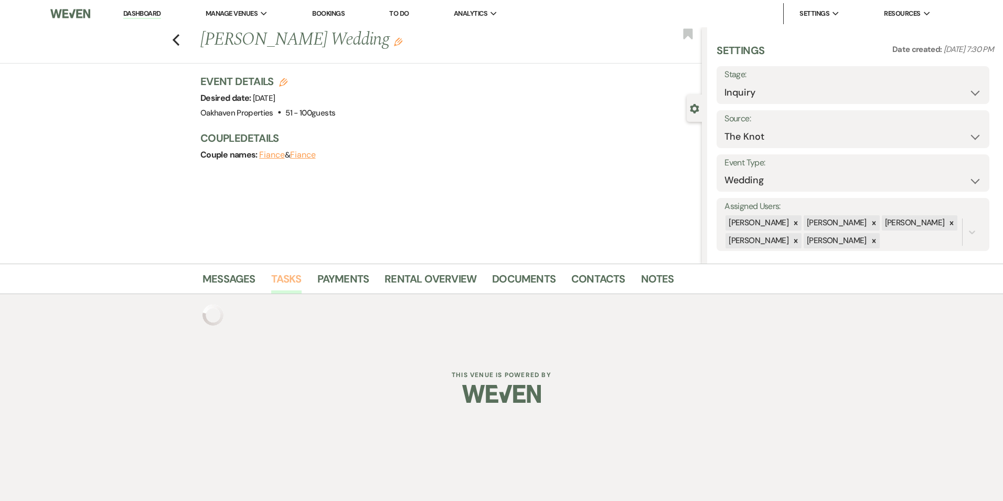
click at [288, 285] on link "Tasks" at bounding box center [286, 281] width 30 height 23
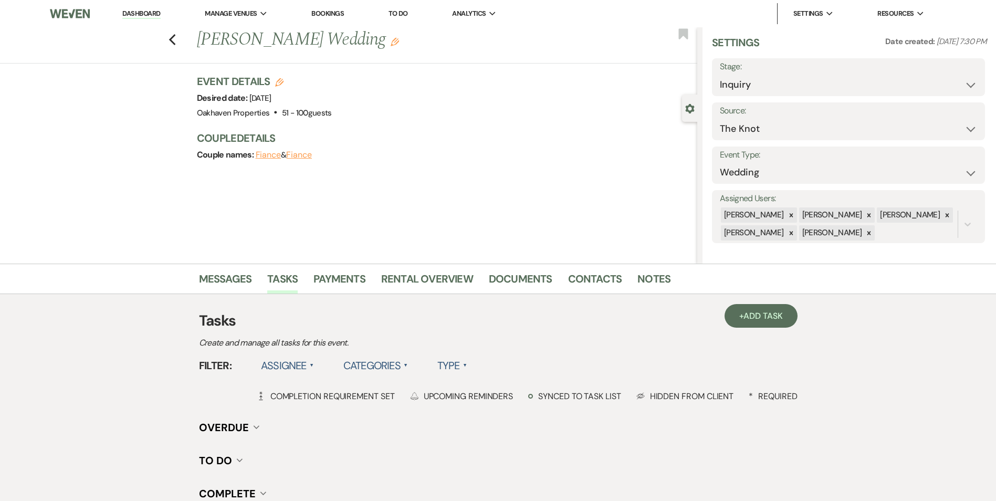
scroll to position [9, 0]
click at [783, 324] on link "+ Add Task" at bounding box center [760, 316] width 72 height 24
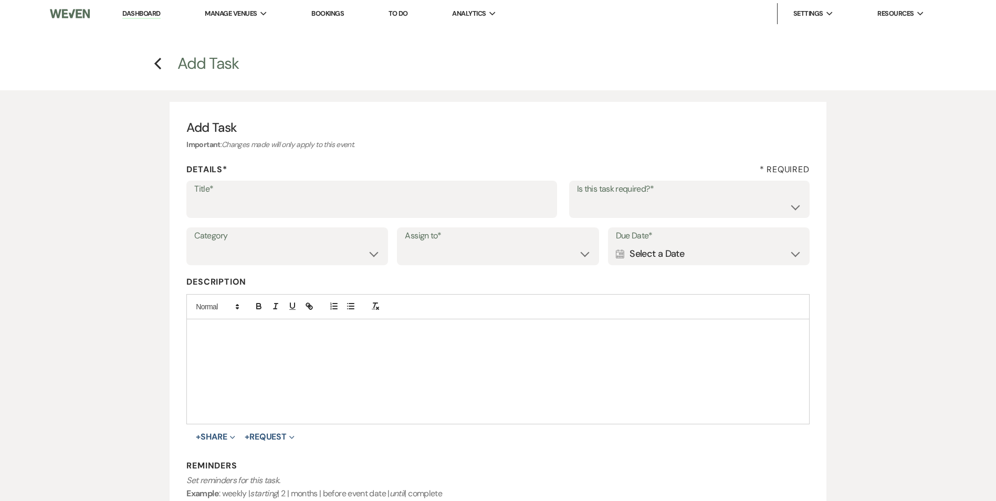
click at [320, 196] on label "Title*" at bounding box center [371, 189] width 355 height 15
click at [320, 196] on input "Title*" at bounding box center [371, 206] width 355 height 20
type input "2nd follow up message and call"
drag, startPoint x: 599, startPoint y: 209, endPoint x: 597, endPoint y: 218, distance: 9.2
click at [599, 209] on select "Yes No" at bounding box center [689, 206] width 225 height 20
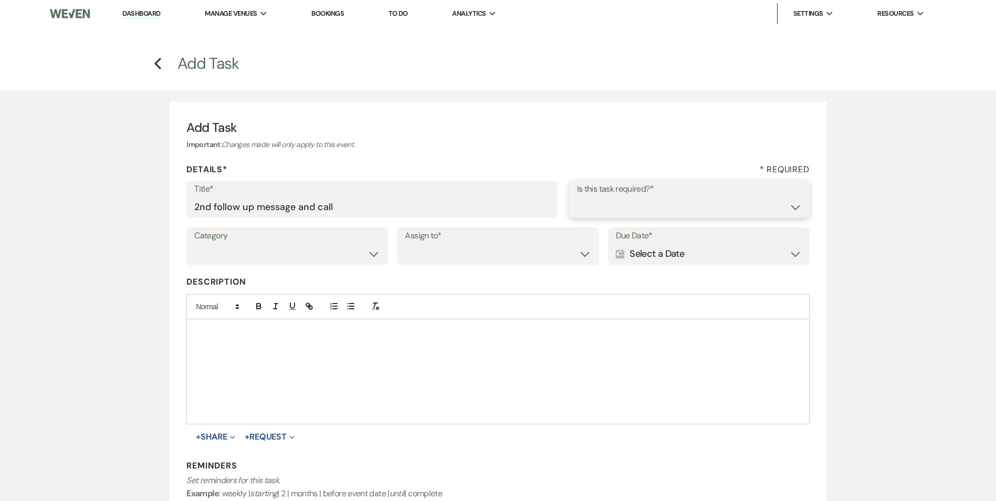
select select "true"
click at [577, 196] on select "Yes No" at bounding box center [689, 206] width 225 height 20
drag, startPoint x: 245, startPoint y: 247, endPoint x: 255, endPoint y: 266, distance: 20.7
click at [246, 248] on select "Venue Vendors Guests Details Finalize & Share" at bounding box center [287, 254] width 186 height 20
select select "31"
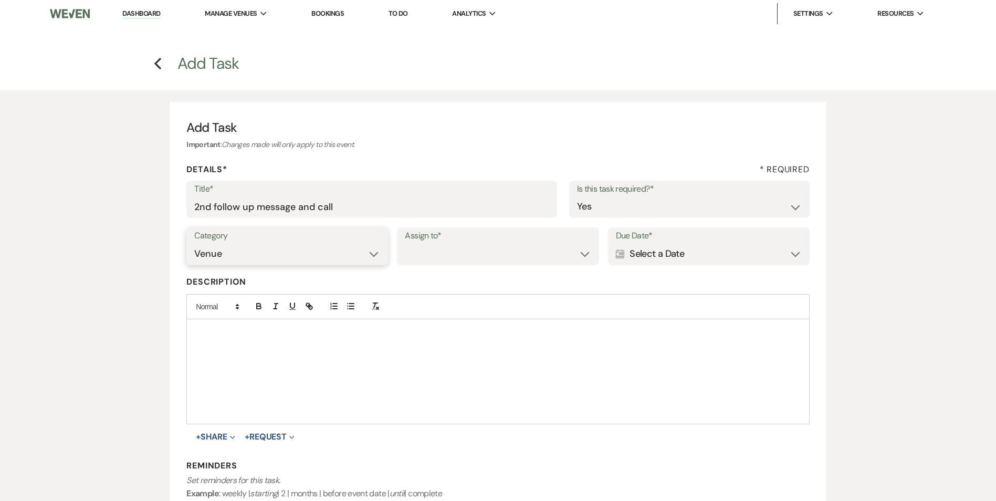
click at [194, 244] on select "Venue Vendors Guests Details Finalize & Share" at bounding box center [287, 254] width 186 height 20
click at [408, 257] on select "Venue Client" at bounding box center [498, 254] width 186 height 20
select select "venueHost"
click at [405, 244] on select "Venue Client" at bounding box center [498, 254] width 186 height 20
drag, startPoint x: 727, startPoint y: 251, endPoint x: 731, endPoint y: 262, distance: 12.3
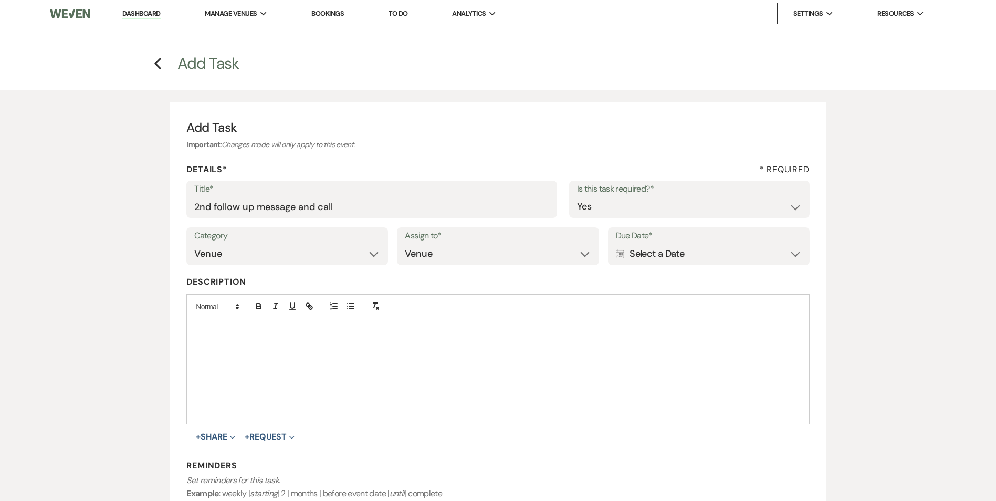
click at [727, 252] on div "Calendar Select a Date Expand" at bounding box center [709, 254] width 186 height 20
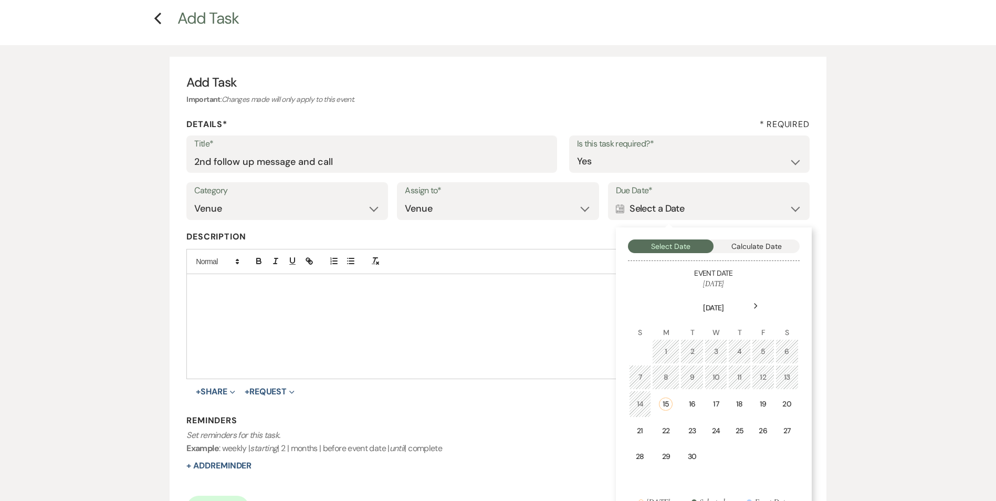
scroll to position [105, 0]
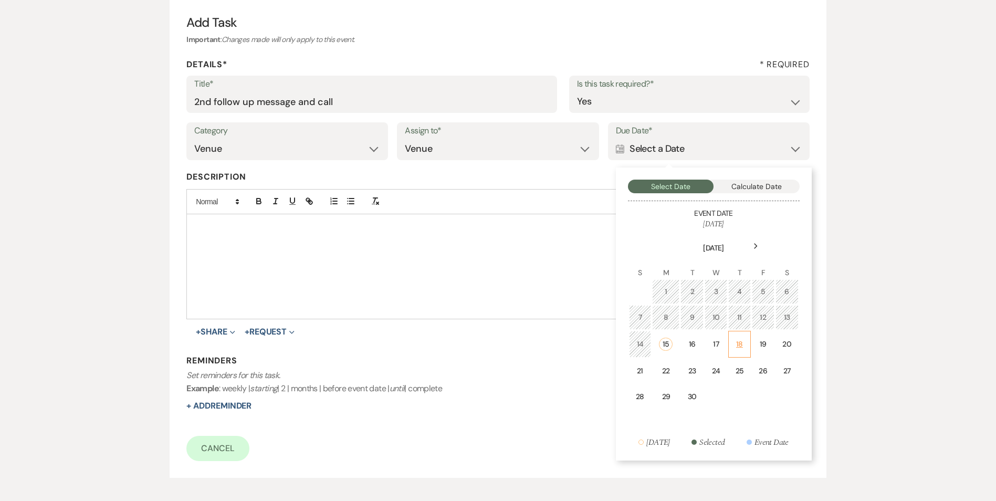
click at [740, 342] on div "18" at bounding box center [739, 344] width 9 height 11
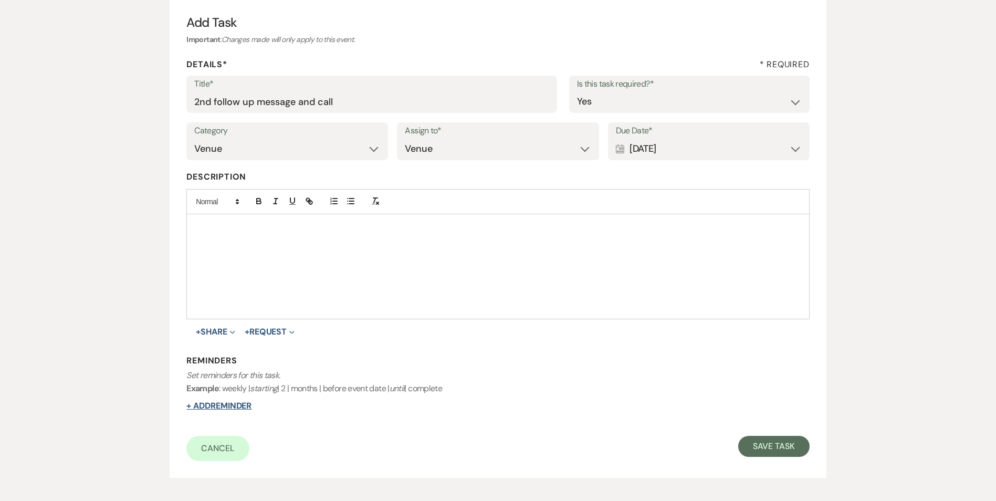
click at [223, 405] on button "+ Add Reminder" at bounding box center [218, 405] width 65 height 8
select select "host"
select select "days"
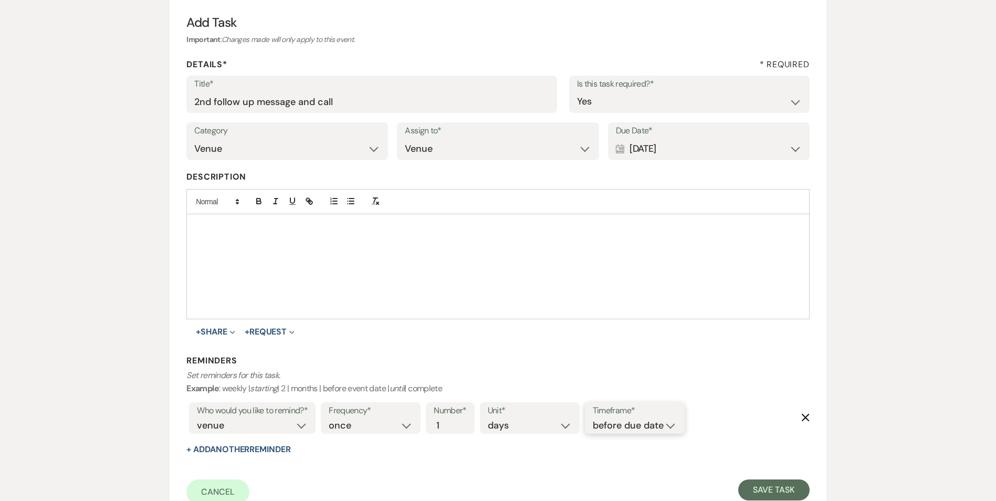
click at [665, 422] on select "before due date after due date on due date on custom date" at bounding box center [635, 425] width 84 height 14
select select "onDueDate"
click at [593, 418] on select "before due date after due date on due date on custom date" at bounding box center [635, 425] width 84 height 14
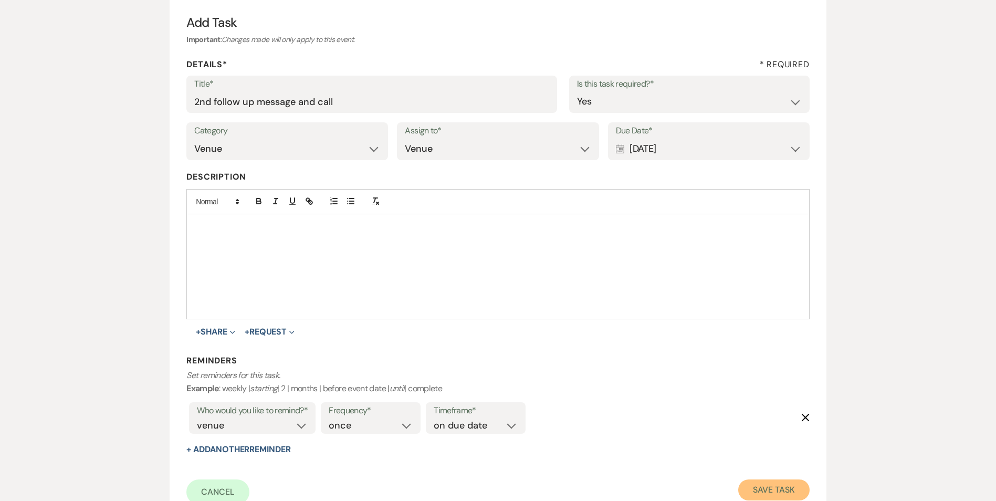
click at [766, 490] on button "Save Task" at bounding box center [773, 489] width 71 height 21
select select "2"
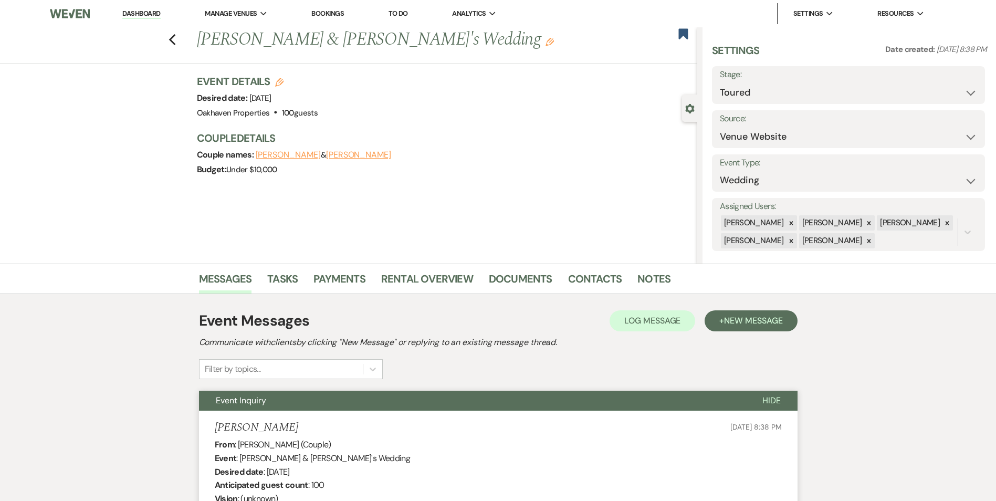
select select "5"
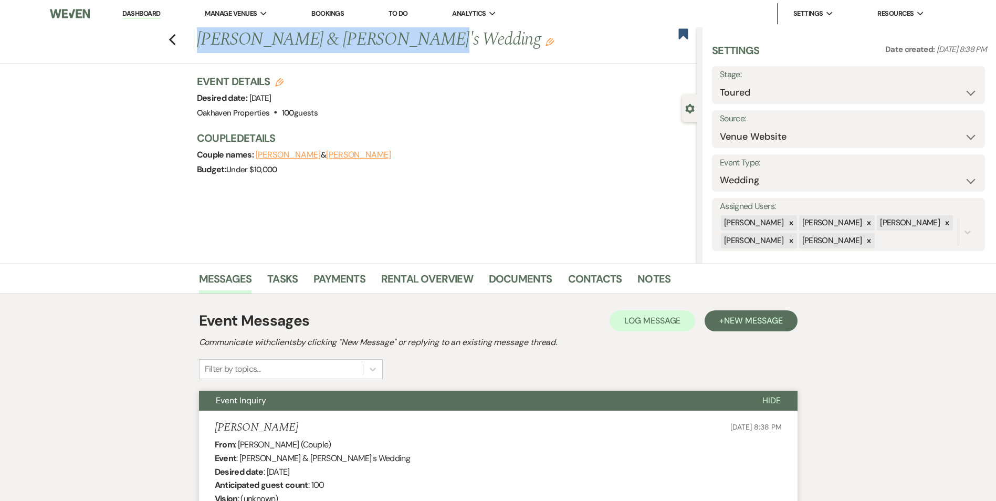
drag, startPoint x: 0, startPoint y: 0, endPoint x: 203, endPoint y: 37, distance: 206.5
click at [202, 37] on h1 "[PERSON_NAME] & [PERSON_NAME]'s Wedding Edit" at bounding box center [395, 39] width 396 height 25
copy h1 "[PERSON_NAME] & [PERSON_NAME]"
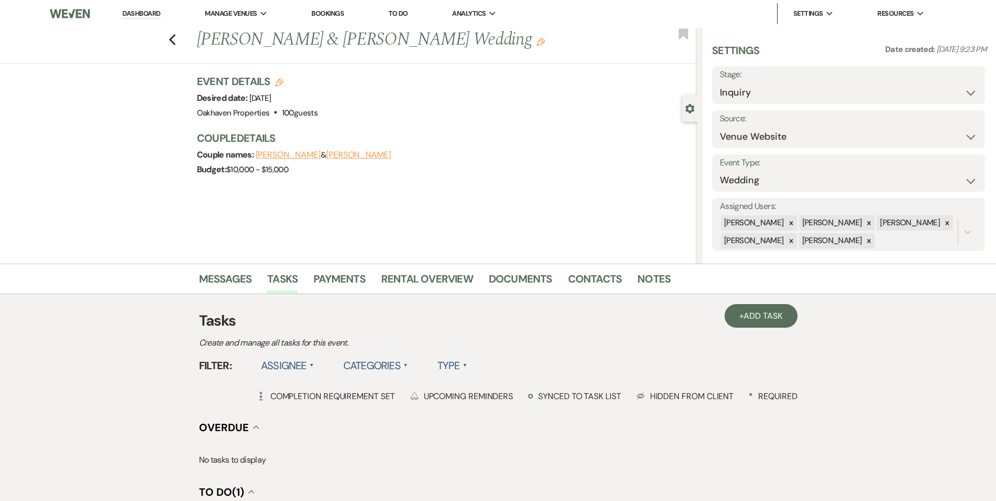
select select "5"
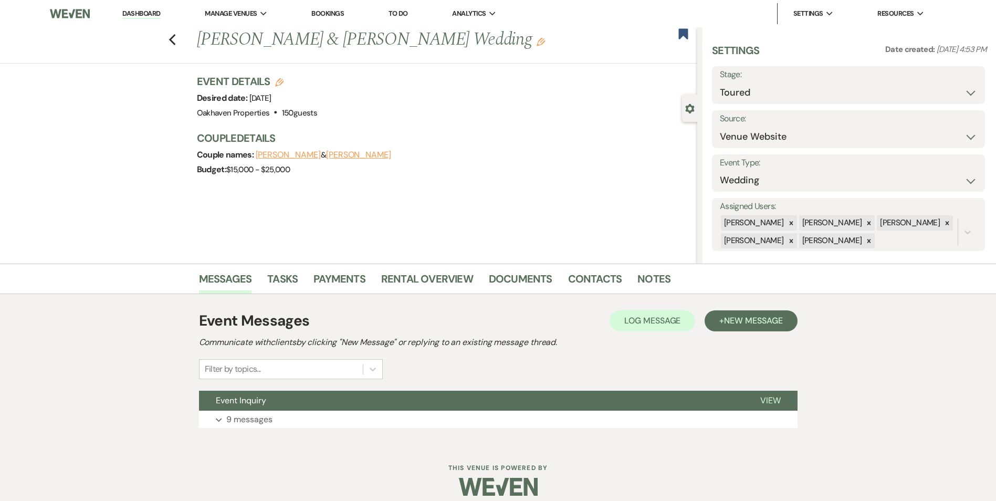
select select "5"
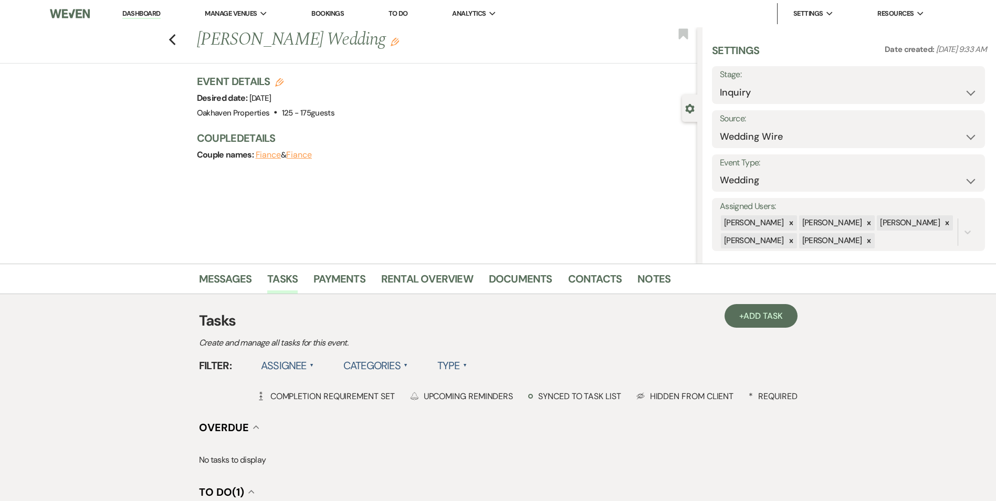
select select "3"
click at [175, 41] on use "button" at bounding box center [171, 40] width 7 height 12
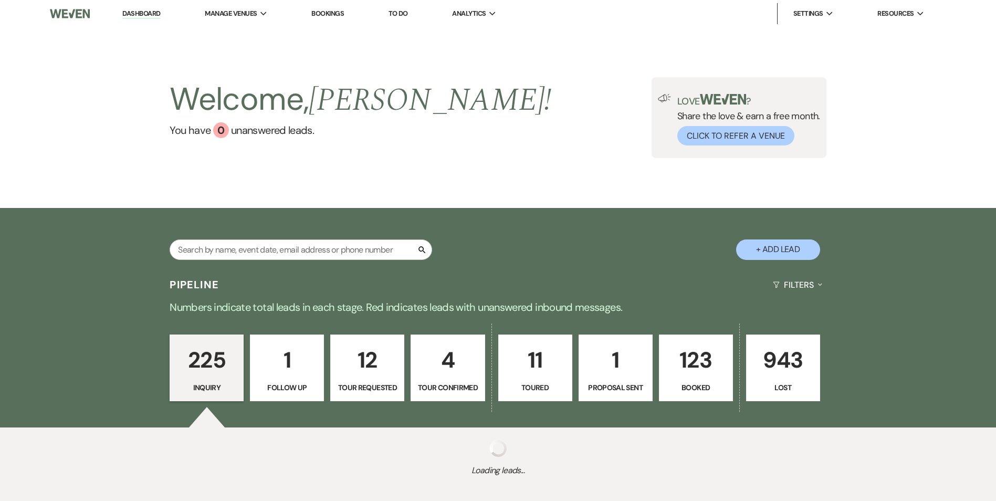
click at [446, 383] on p "Tour Confirmed" at bounding box center [447, 388] width 60 height 12
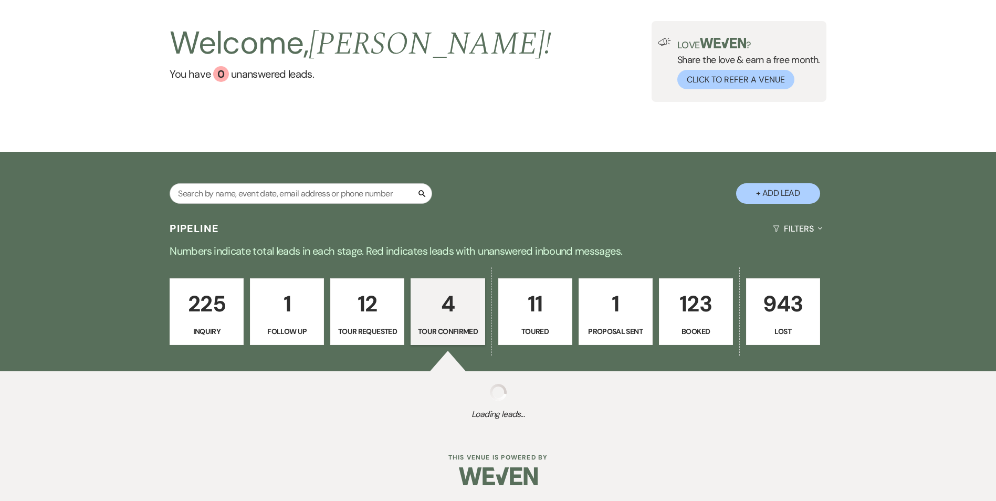
select select "4"
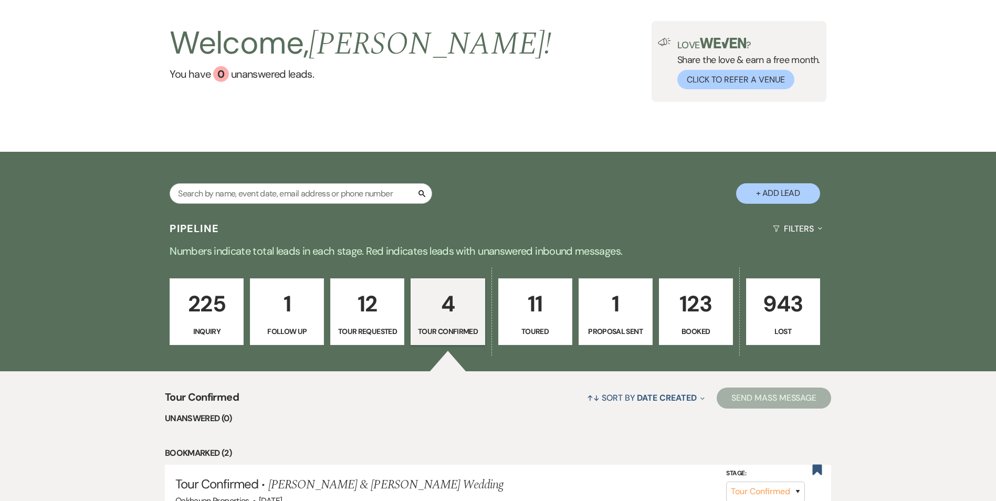
scroll to position [266, 0]
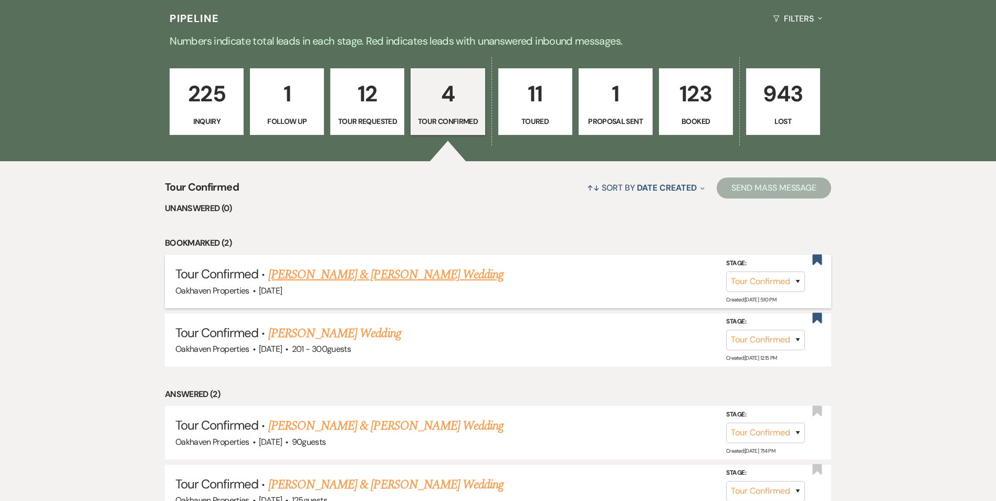
click at [312, 279] on link "[PERSON_NAME] & [PERSON_NAME] Wedding" at bounding box center [385, 274] width 235 height 19
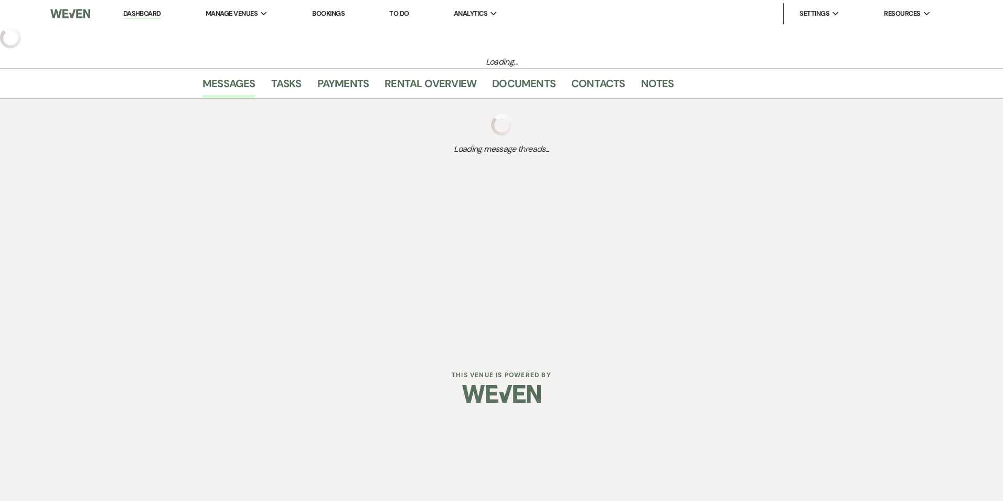
select select "4"
select select "5"
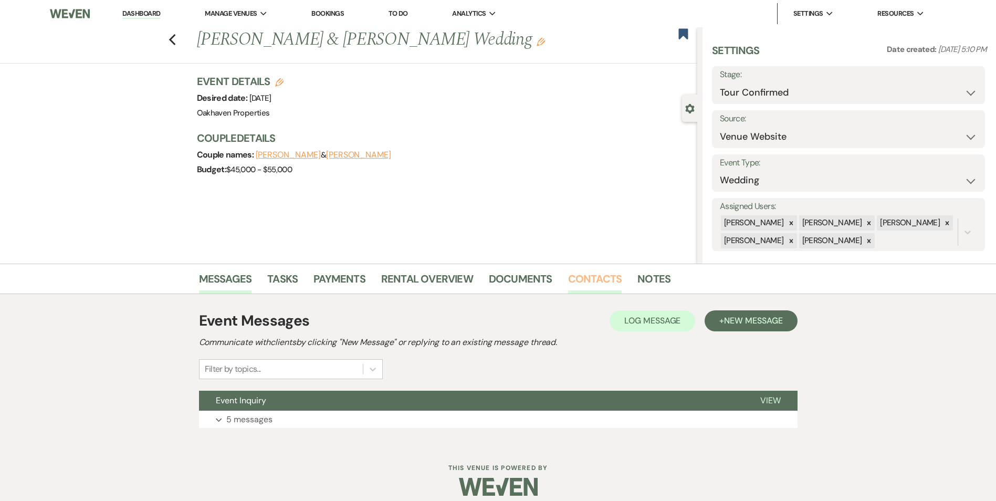
click at [605, 281] on link "Contacts" at bounding box center [595, 281] width 54 height 23
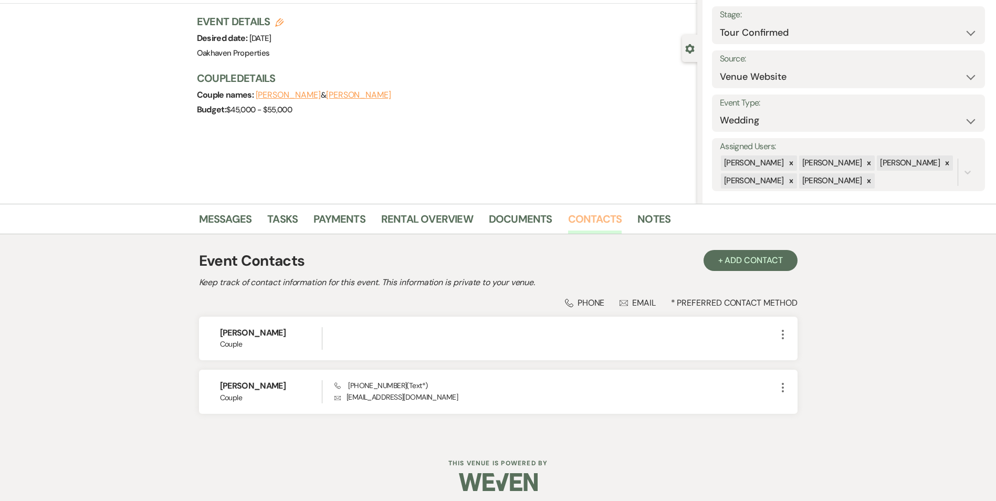
scroll to position [66, 0]
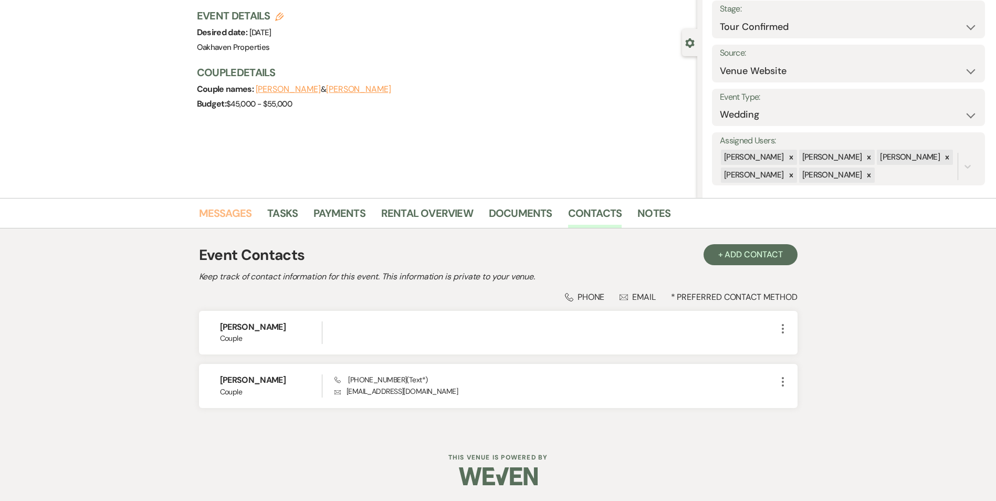
drag, startPoint x: 233, startPoint y: 216, endPoint x: 240, endPoint y: 214, distance: 7.8
click at [234, 217] on link "Messages" at bounding box center [225, 216] width 53 height 23
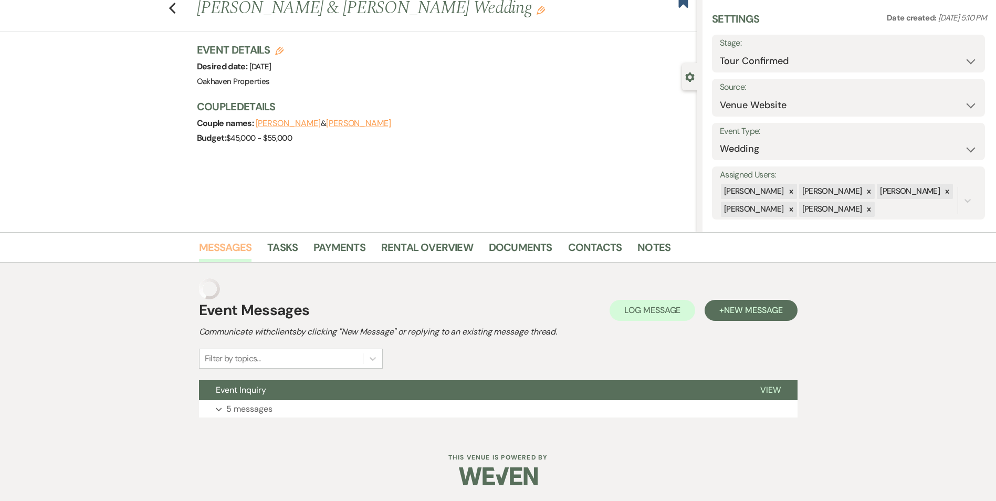
scroll to position [10, 0]
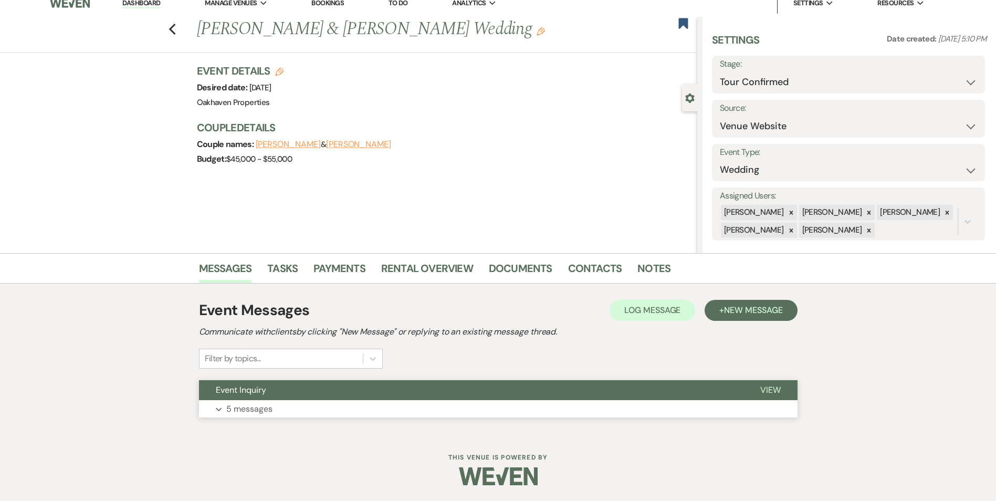
click at [776, 387] on span "View" at bounding box center [770, 389] width 20 height 11
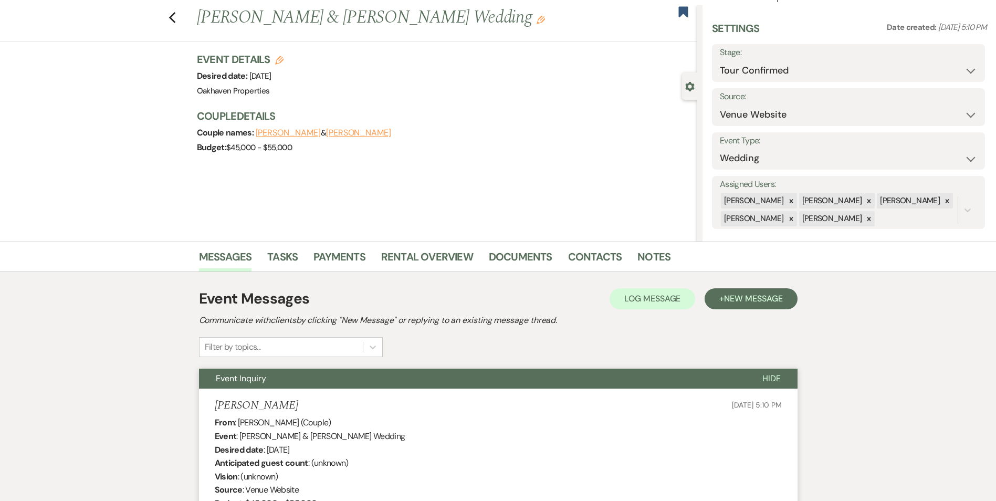
scroll to position [0, 0]
